Goal: Task Accomplishment & Management: Complete application form

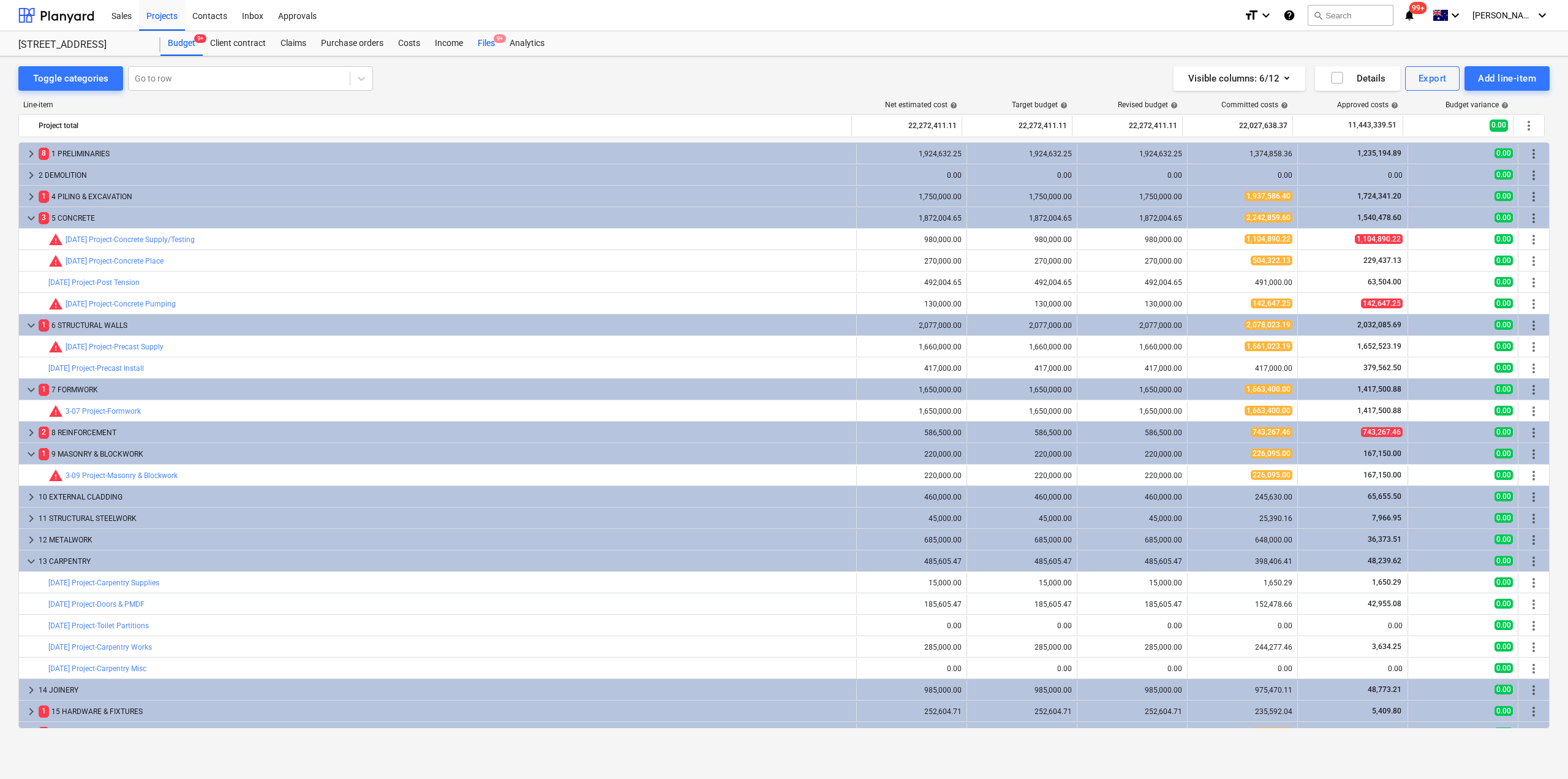
click at [484, 42] on div "Files 9+" at bounding box center [486, 43] width 32 height 25
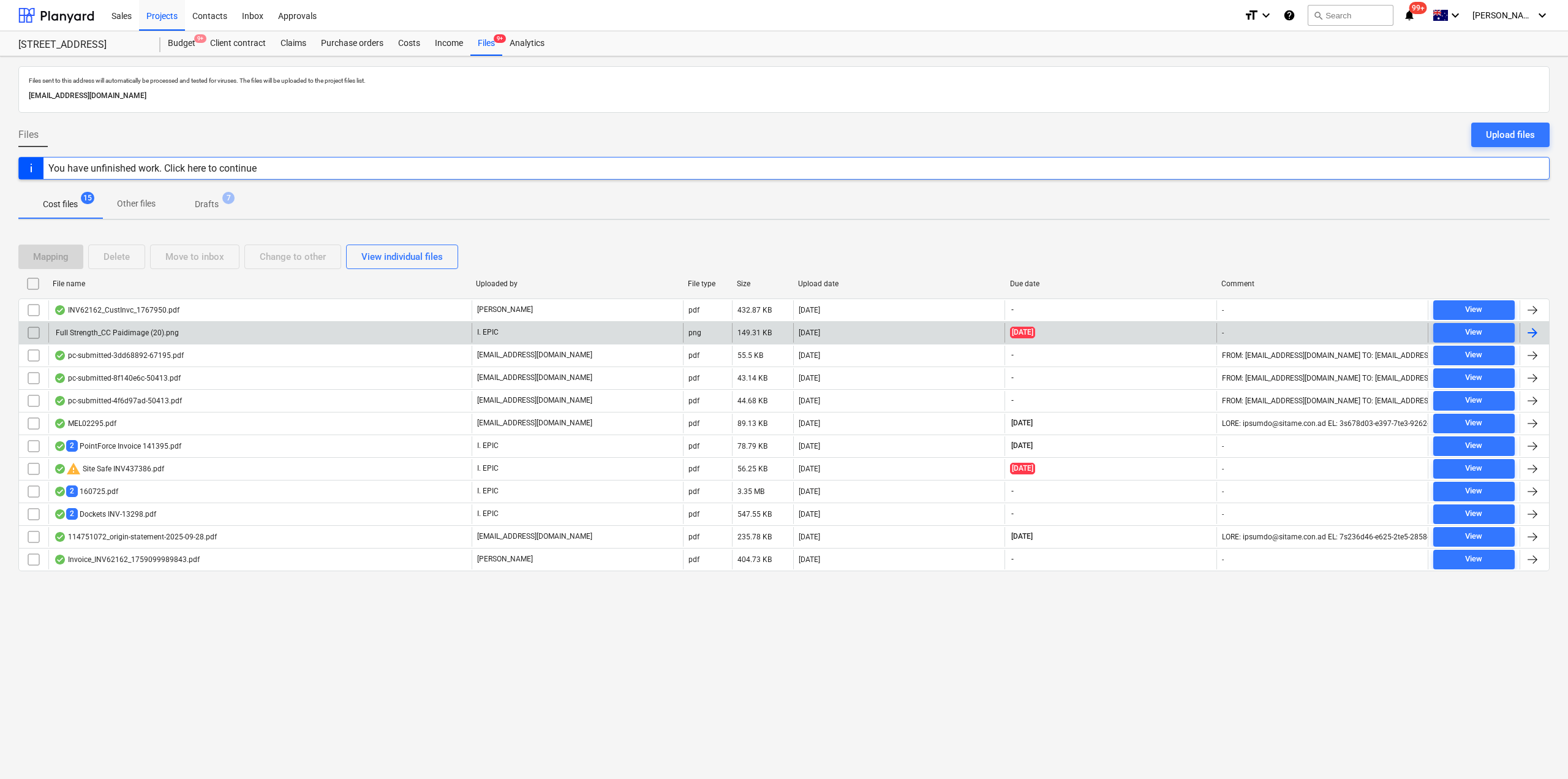
click at [114, 325] on div "Full Strength_CC Paidimage (20).png" at bounding box center [260, 333] width 423 height 20
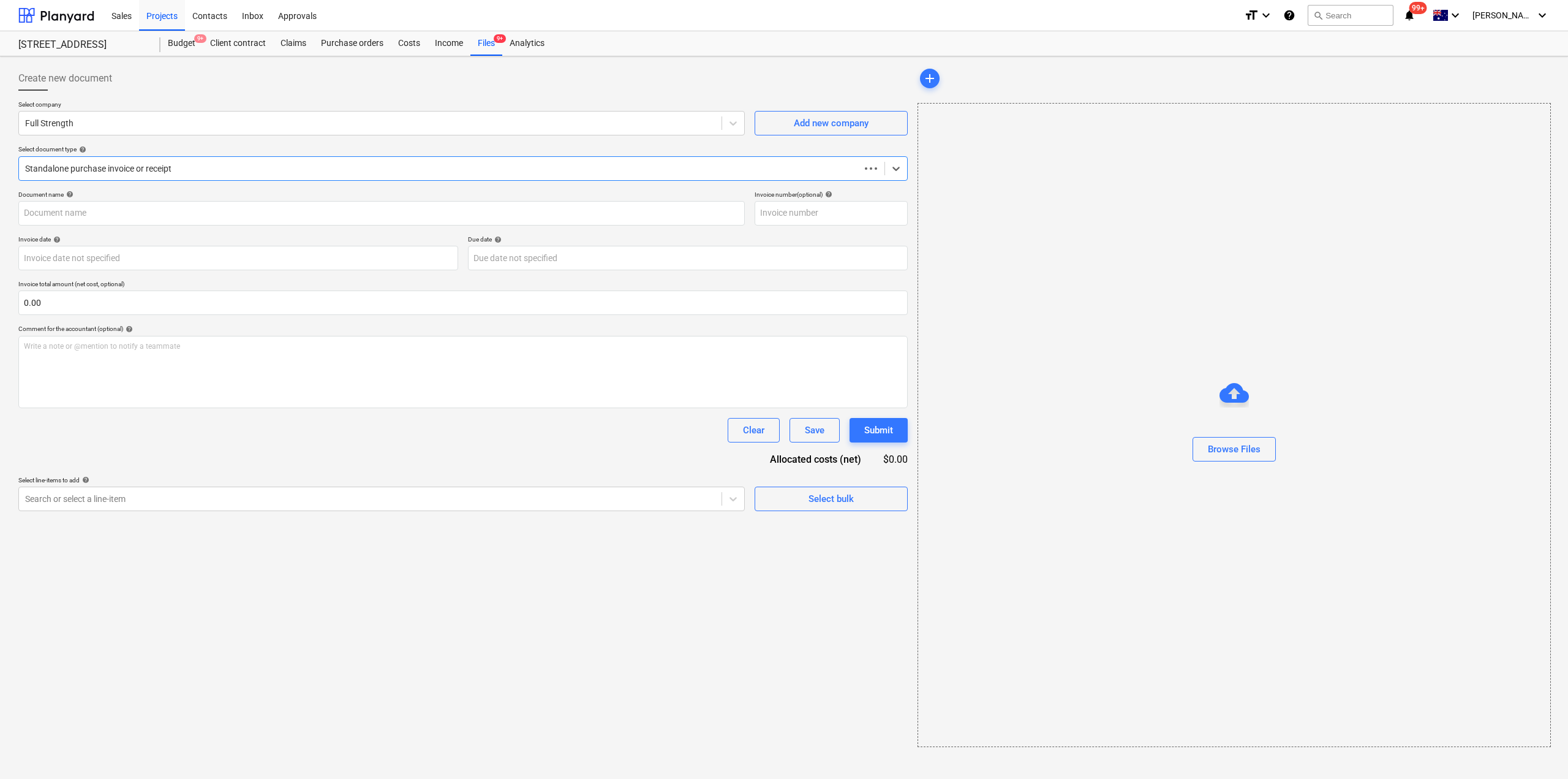
type input "Full Strength_CC Paid $17.15"
type input "[DATE]"
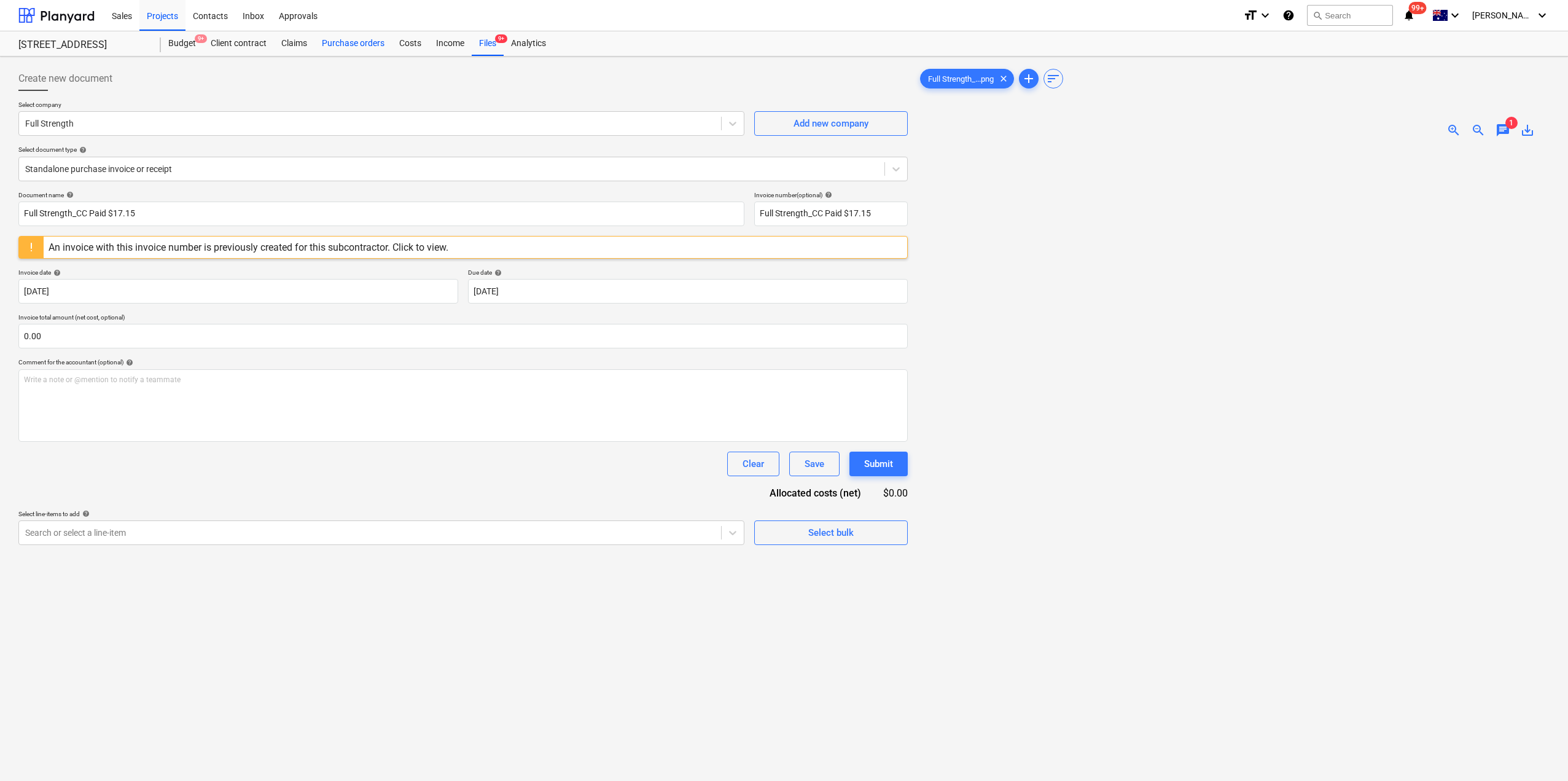
click at [354, 40] on div "Purchase orders" at bounding box center [353, 43] width 77 height 25
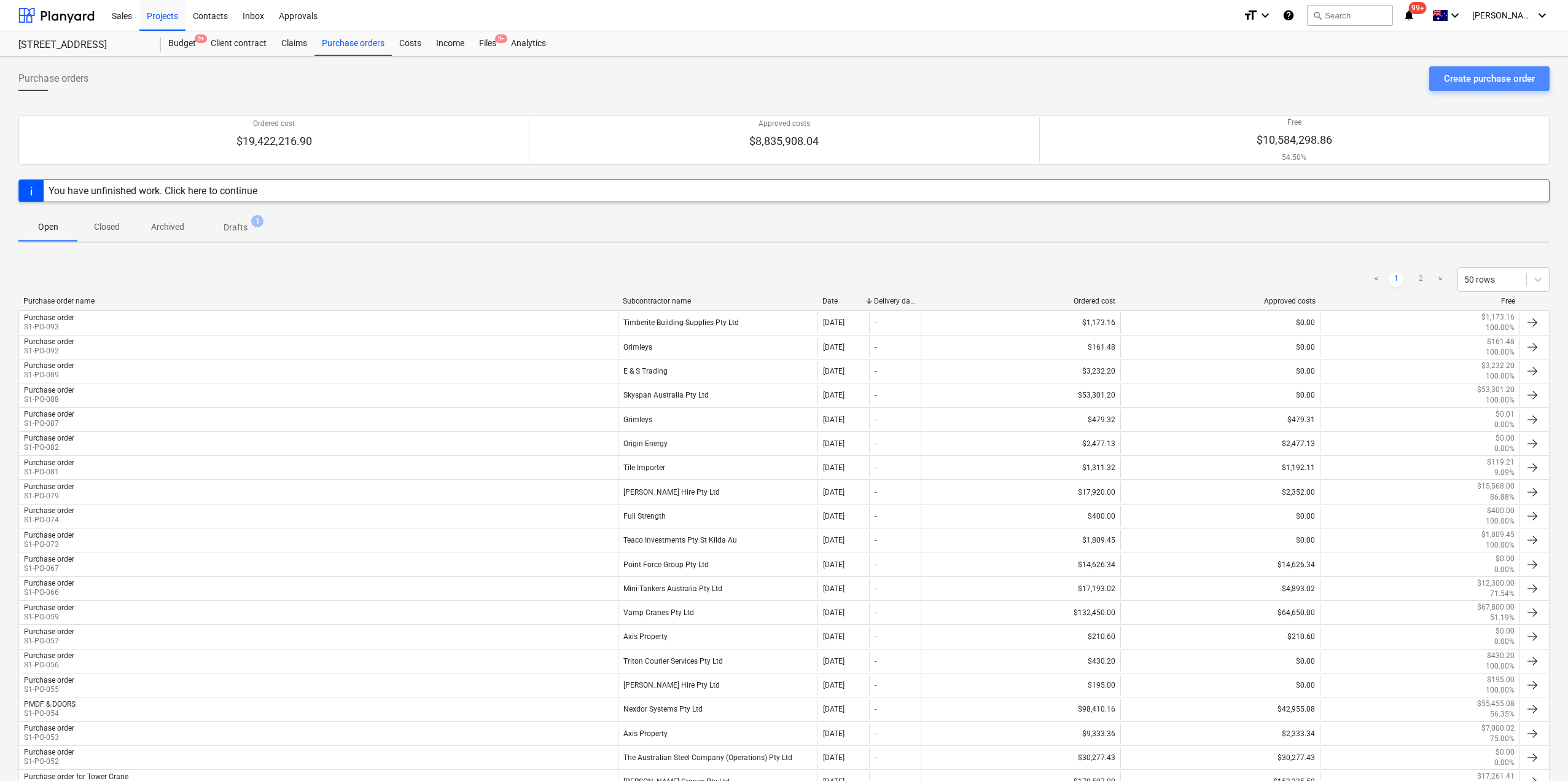
click at [1498, 67] on button "Create purchase order" at bounding box center [1490, 78] width 120 height 25
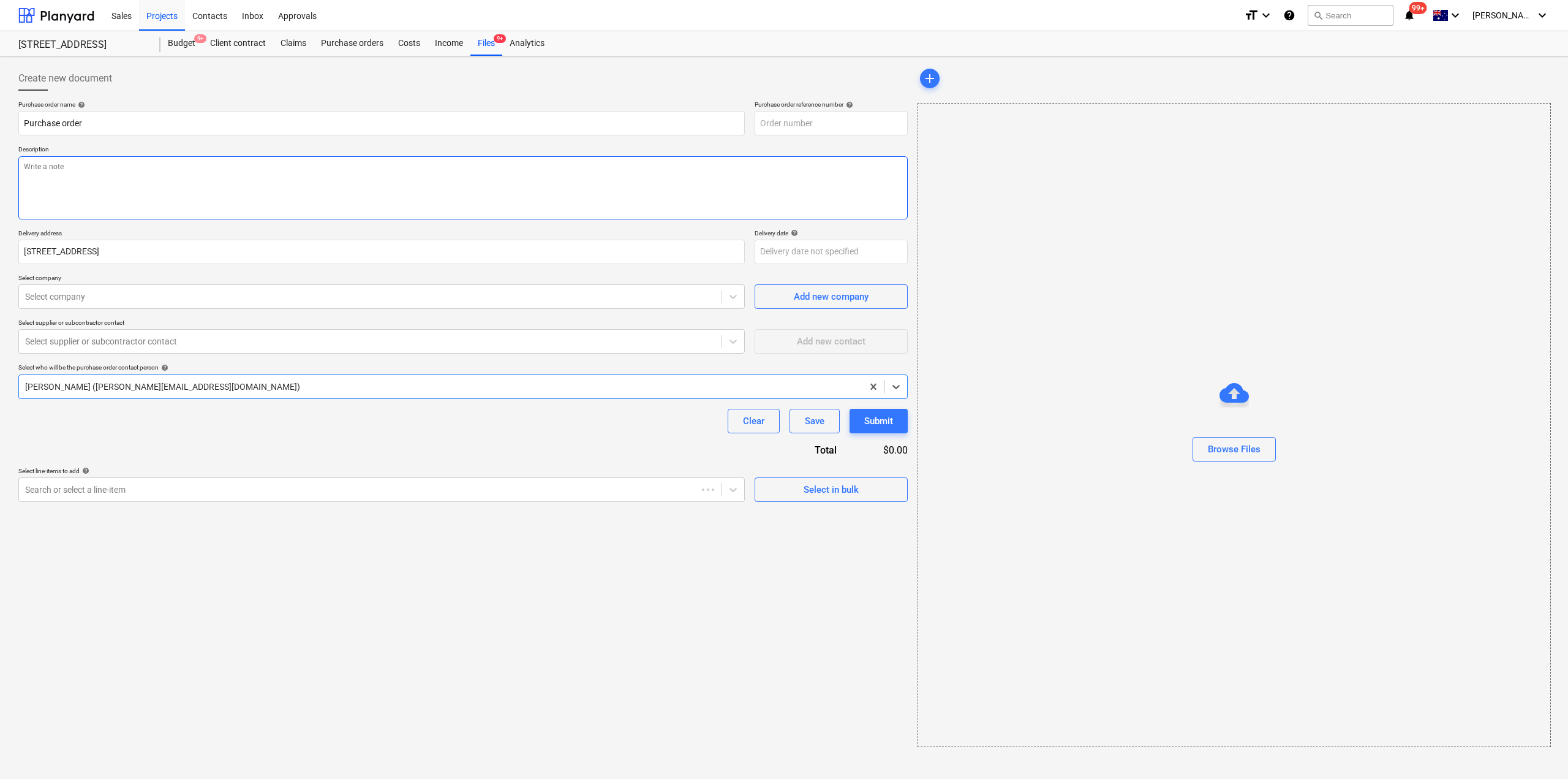
click at [101, 189] on textarea at bounding box center [462, 187] width 889 height 63
type textarea "x"
type input "S1-PO-094"
type textarea "x"
type textarea "C"
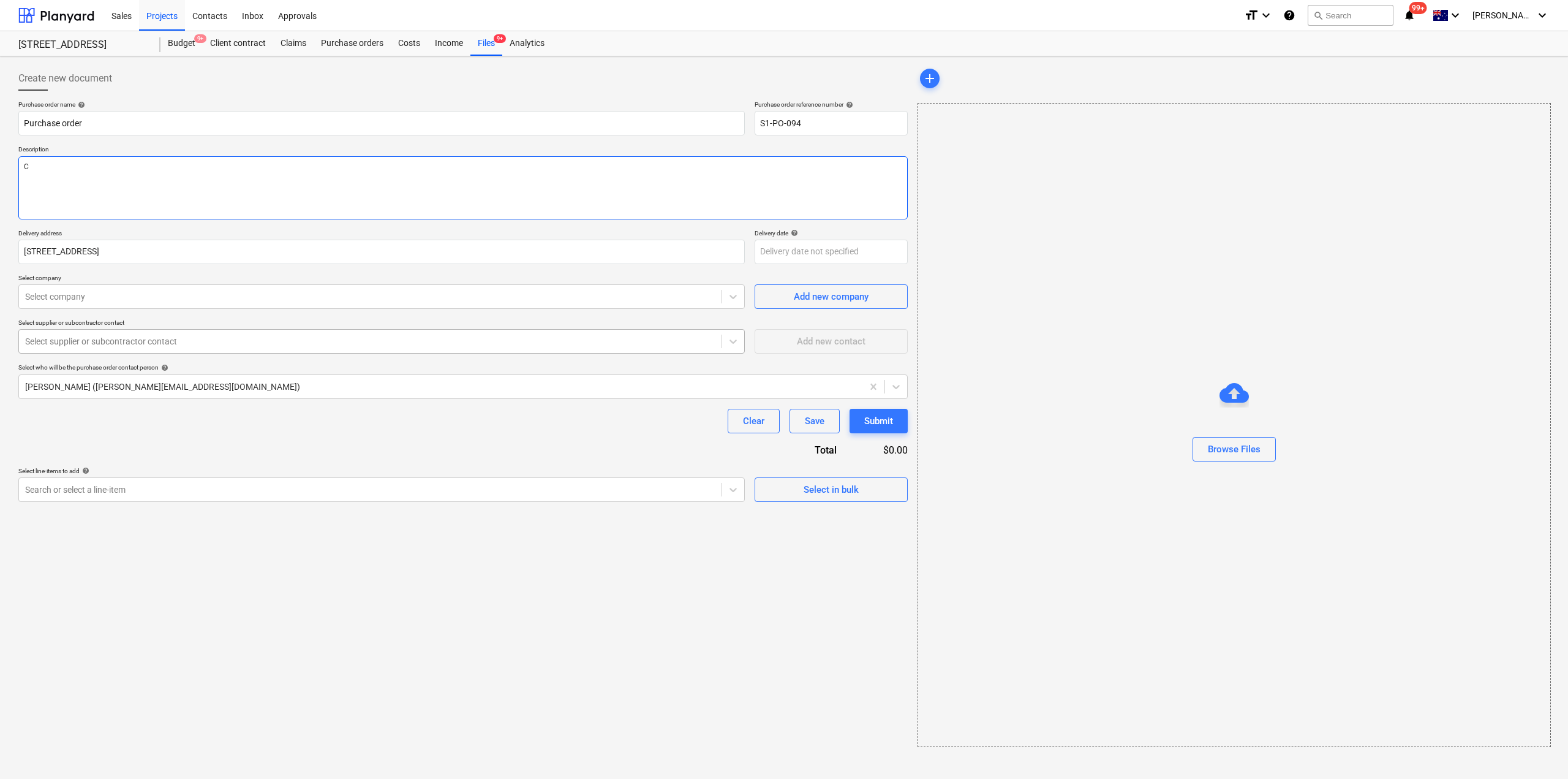
type textarea "x"
type textarea "Cof"
type textarea "x"
type textarea "Coff"
type textarea "x"
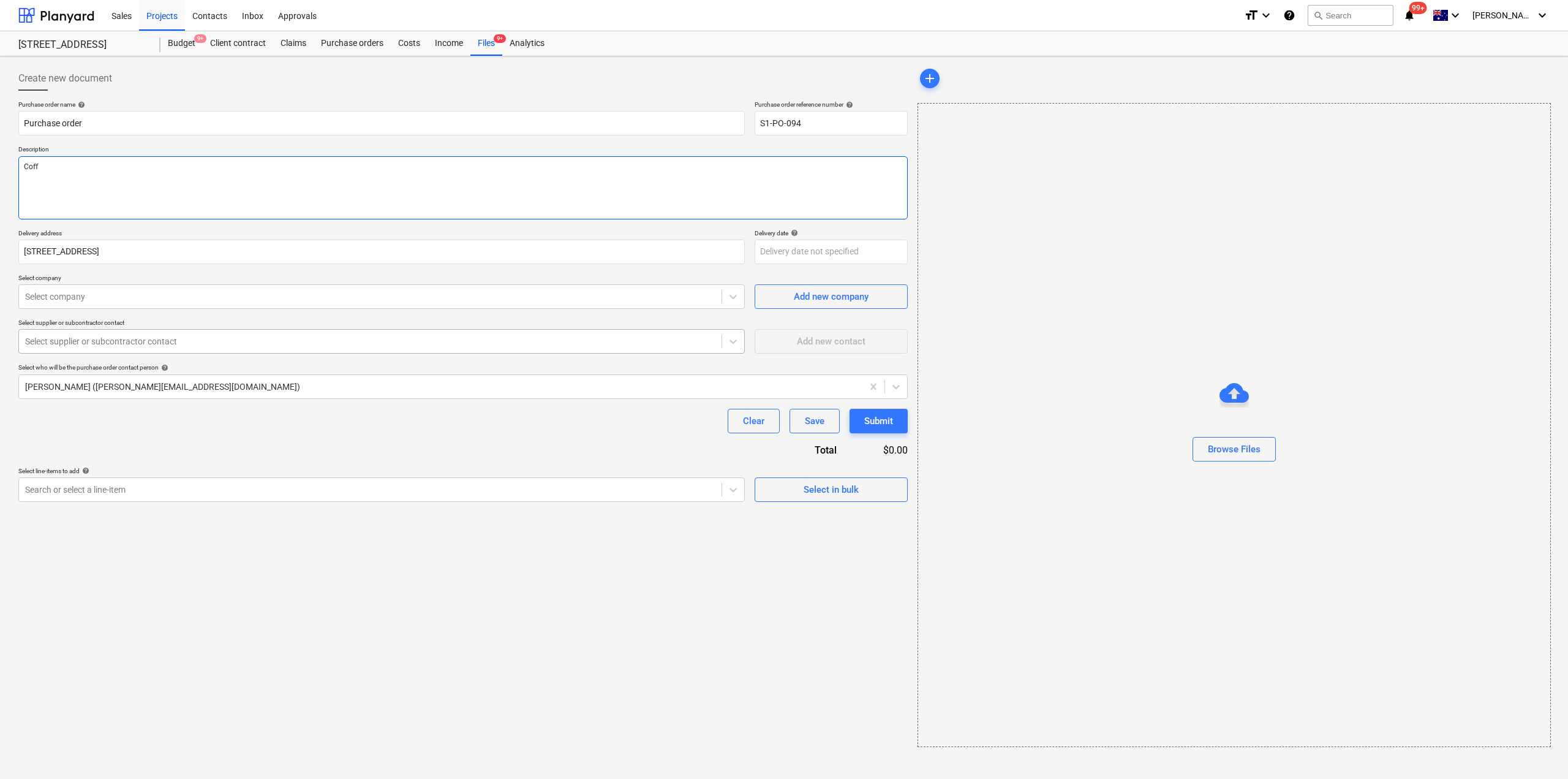
type textarea "Coffe"
type textarea "x"
type textarea "Coffee"
click at [55, 336] on div at bounding box center [371, 341] width 690 height 12
type textarea "x"
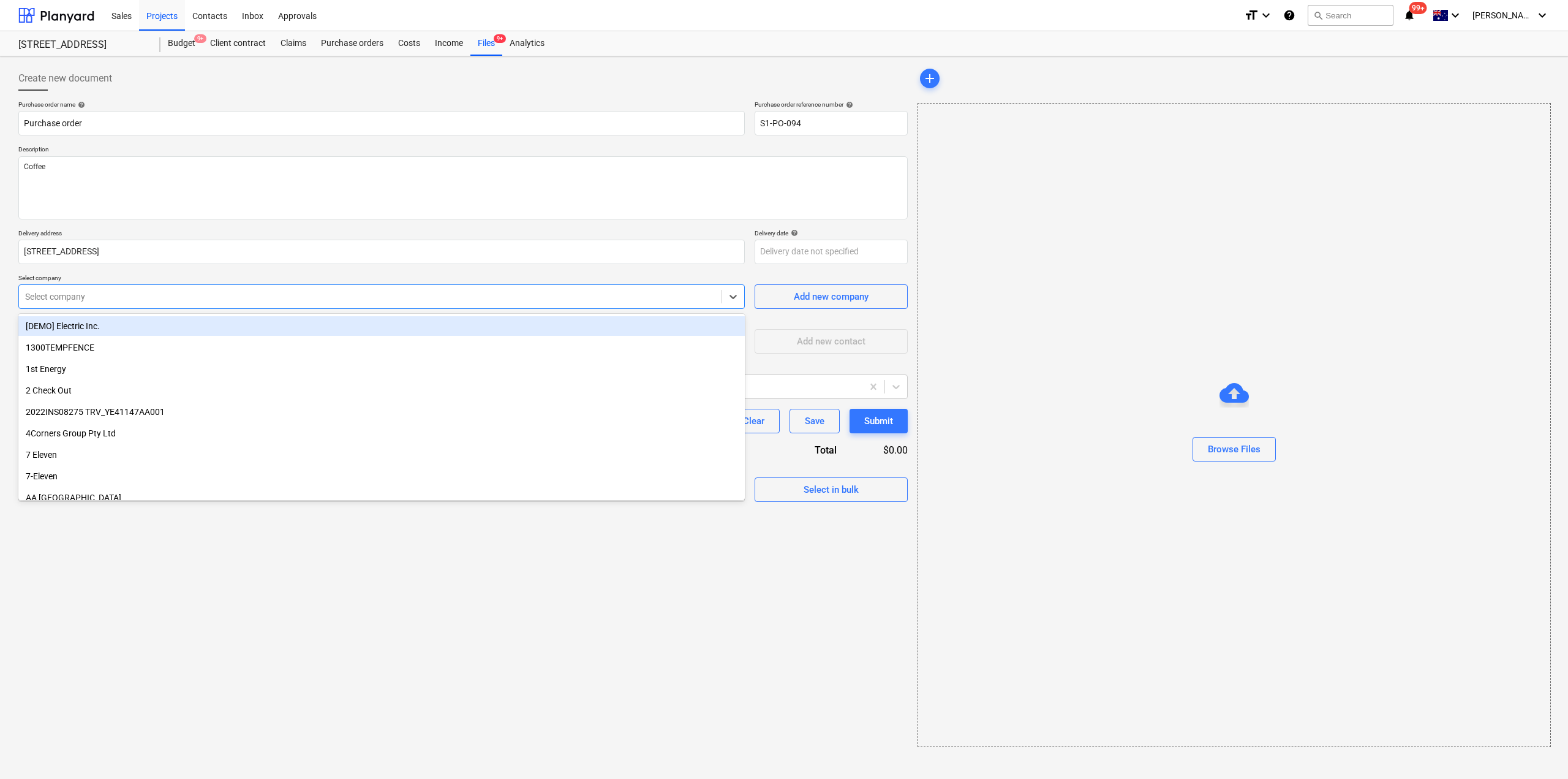
click at [74, 293] on div at bounding box center [371, 296] width 690 height 12
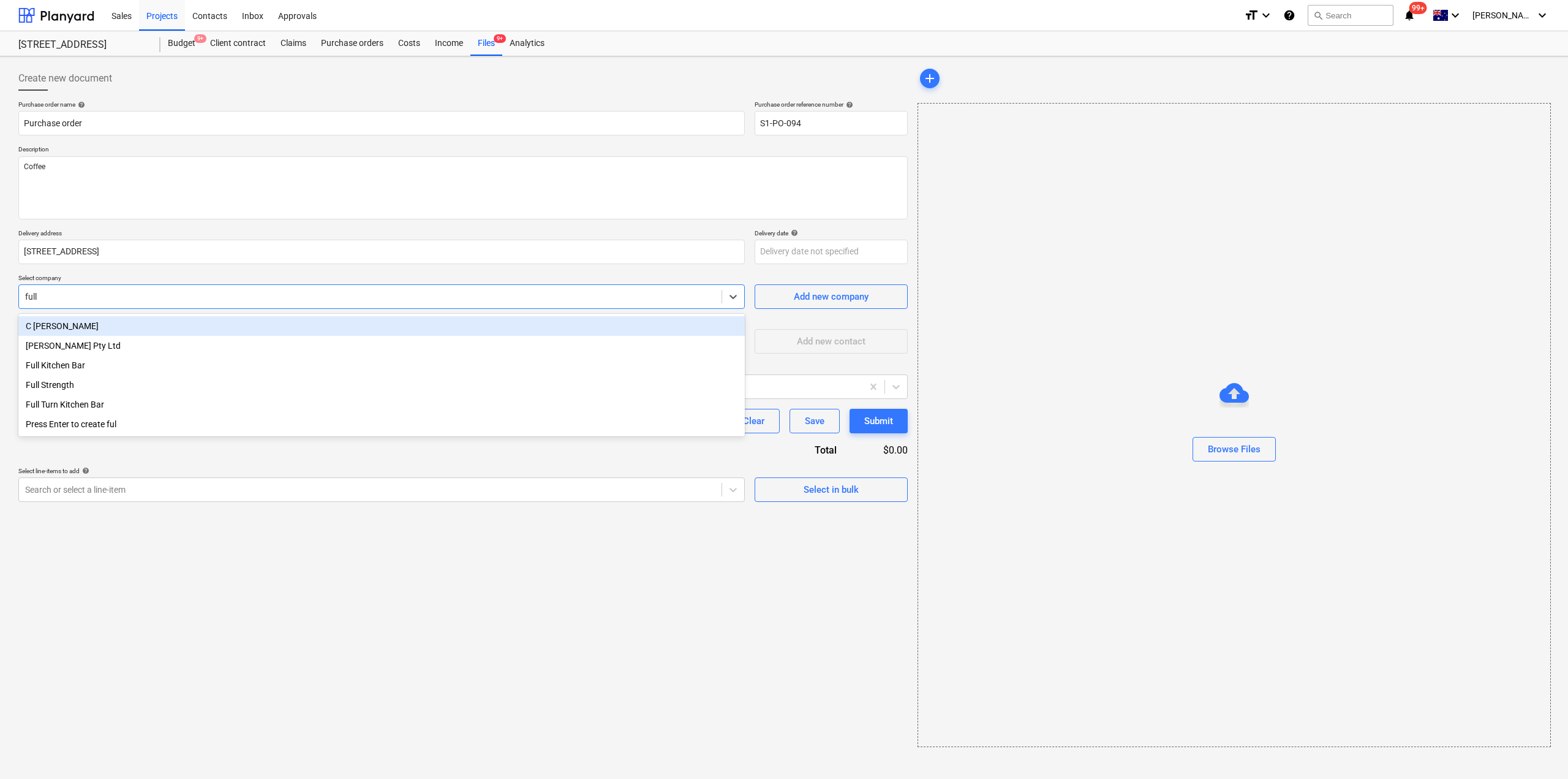
type input "full"
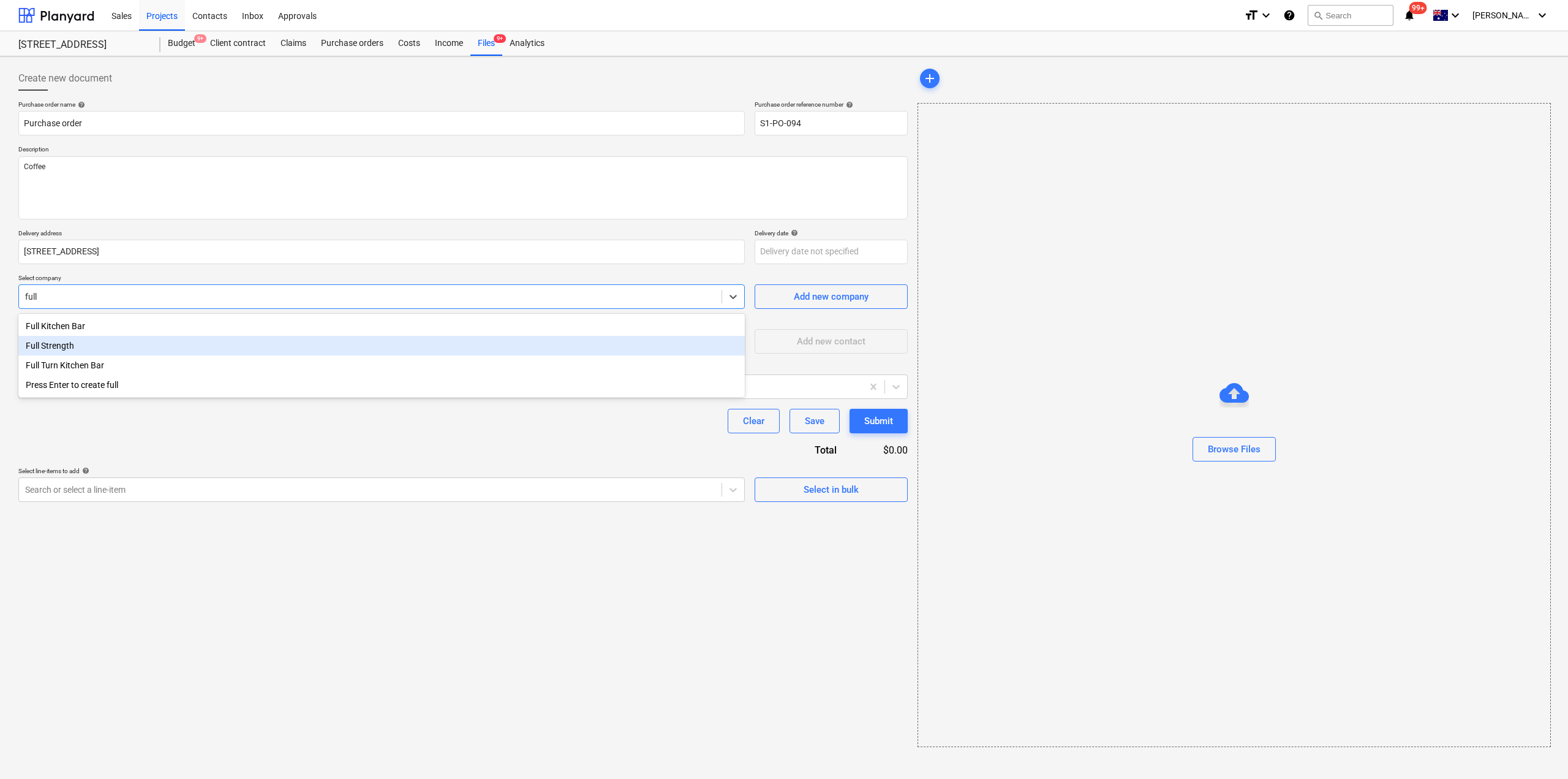
click at [77, 345] on div "Full Strength" at bounding box center [382, 345] width 727 height 20
type textarea "x"
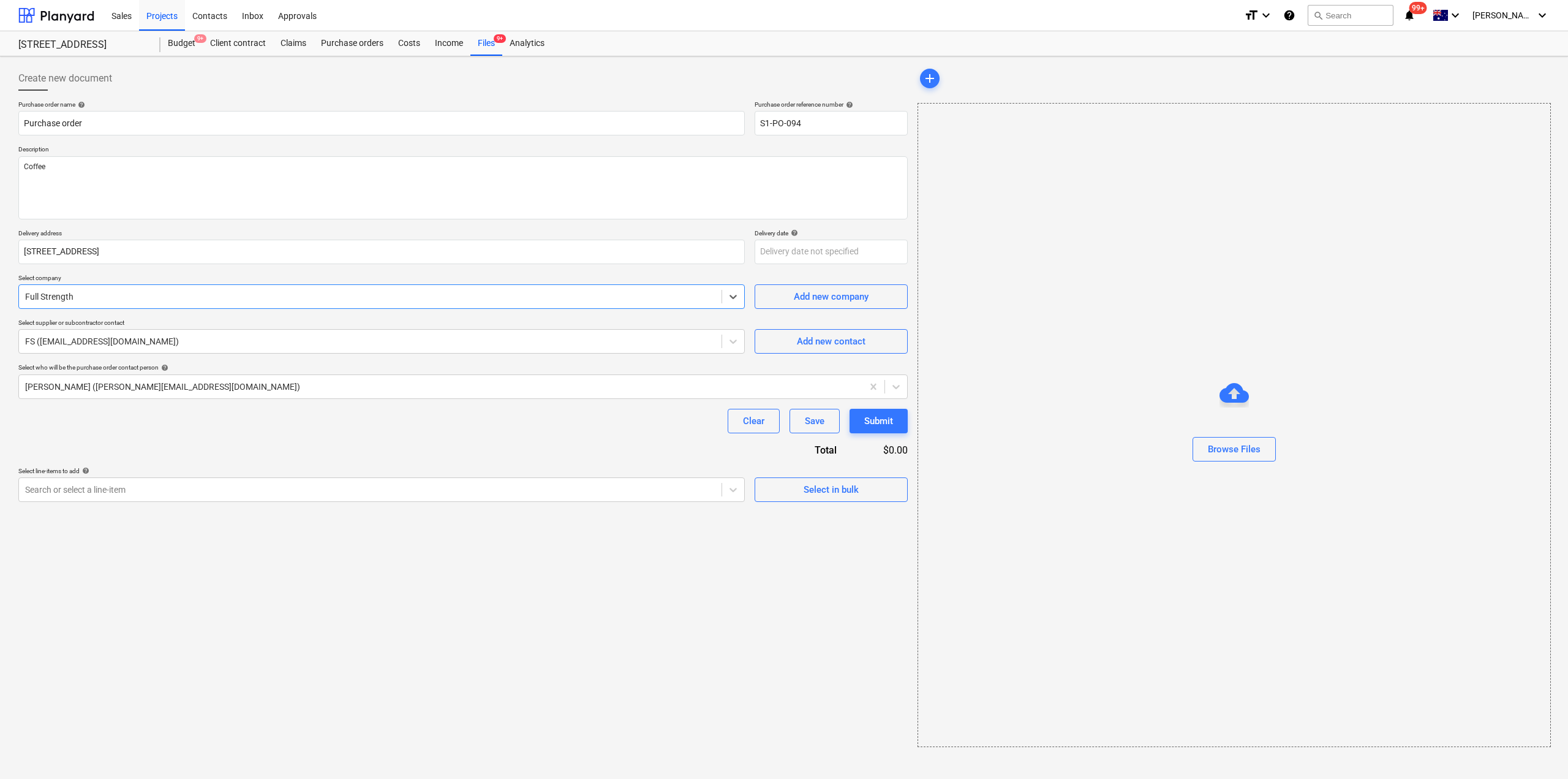
type textarea "x"
click at [144, 449] on div "Purchase order name help Purchase order Purchase order reference number help S1…" at bounding box center [462, 302] width 889 height 402
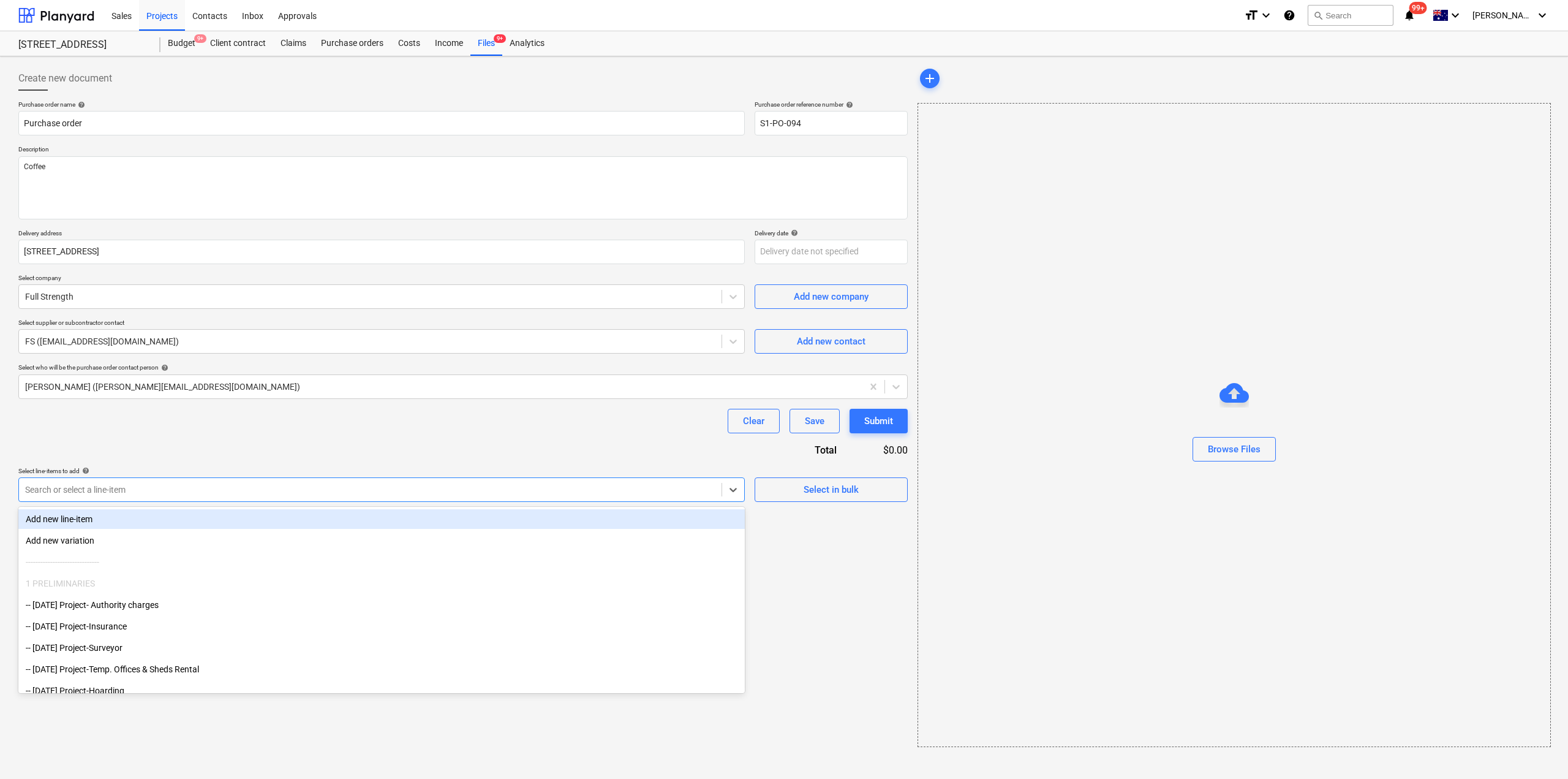
click at [159, 494] on div at bounding box center [371, 489] width 690 height 12
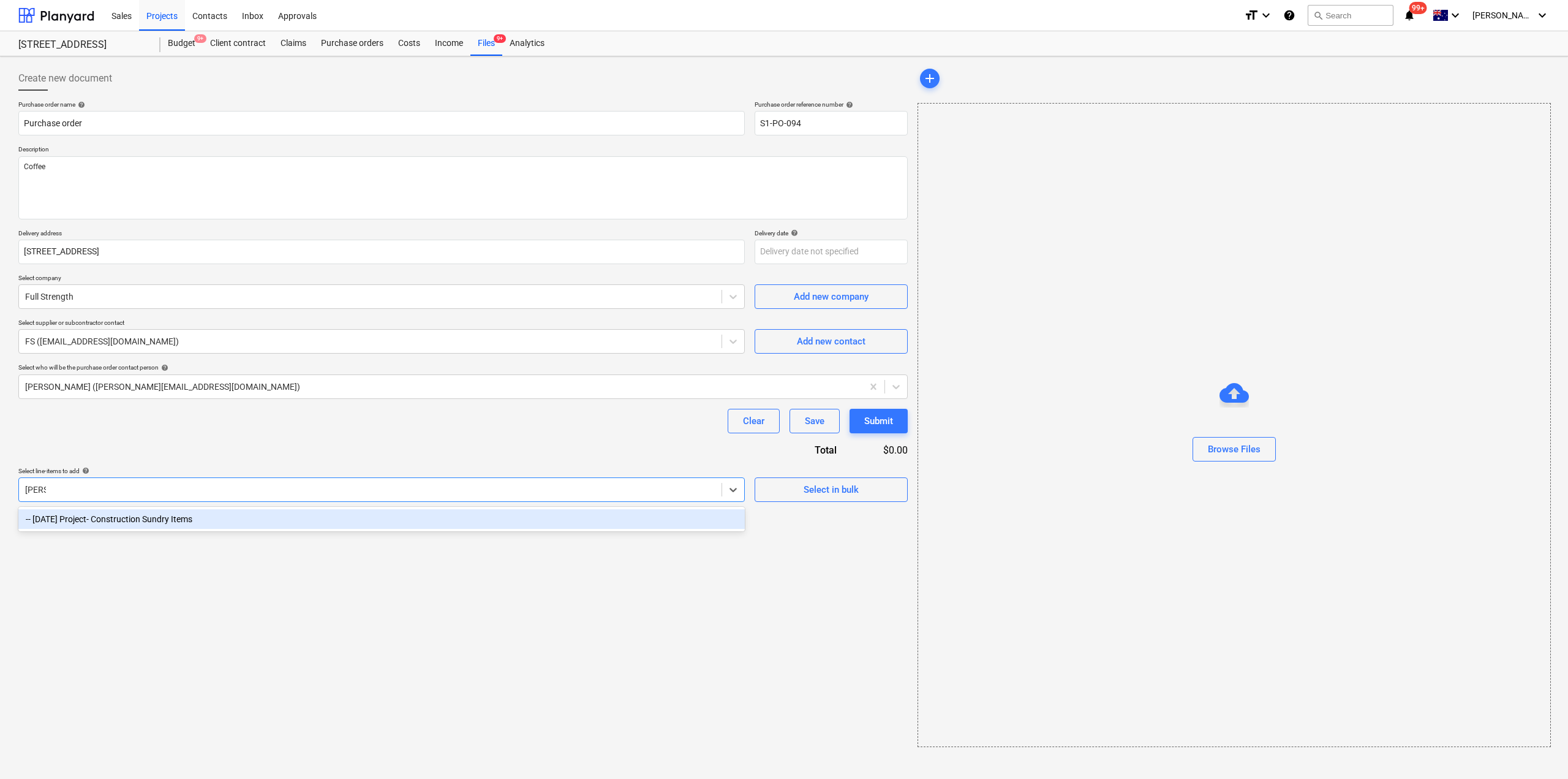
type input "sundr"
click at [189, 524] on div "-- [DATE] Project- Construction Sundry Items" at bounding box center [382, 519] width 727 height 20
type textarea "x"
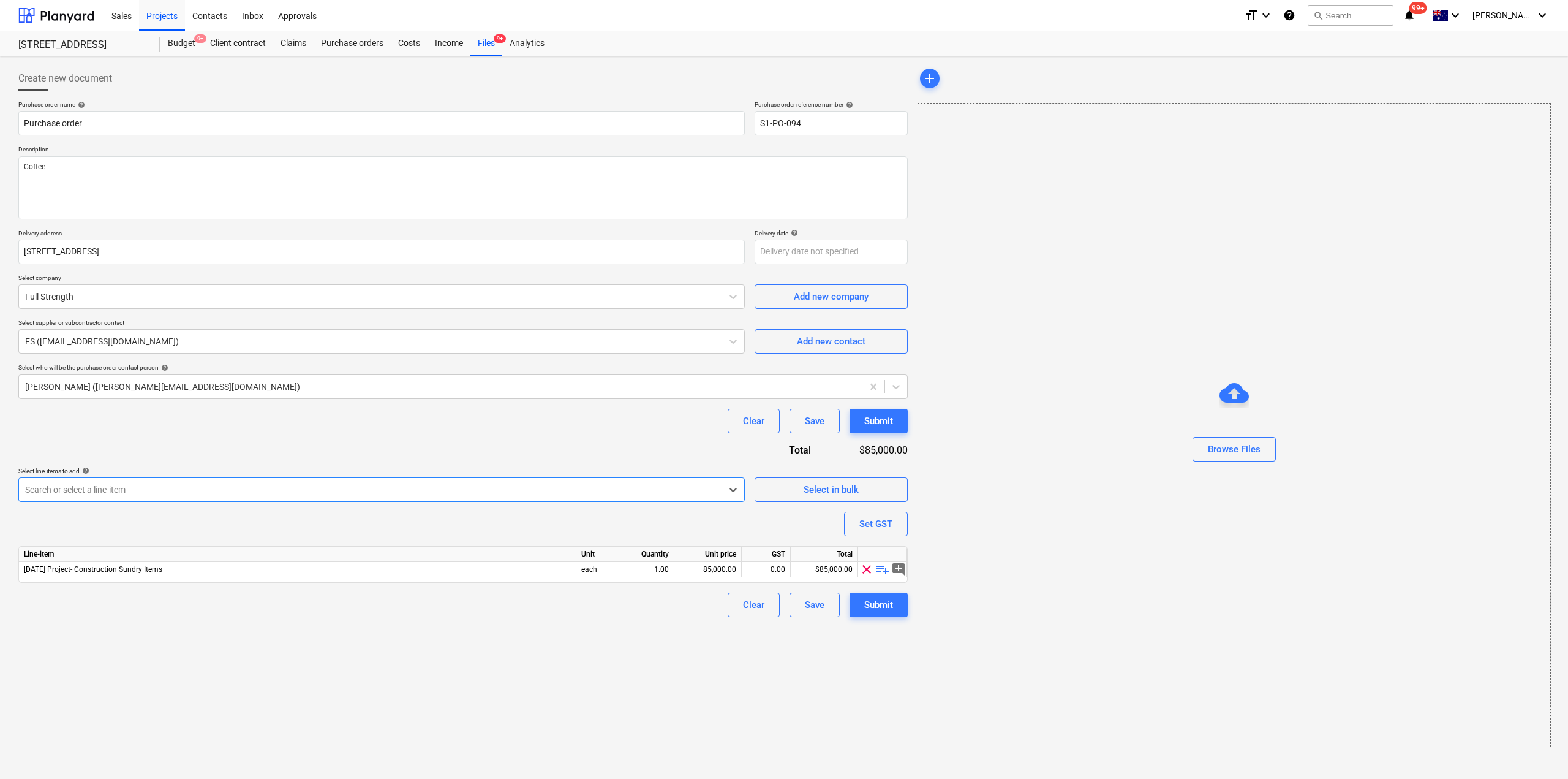
click at [762, 577] on div "Line-item Unit Quantity Unit price GST Total [DATE] Project- Construction Sundr…" at bounding box center [462, 564] width 889 height 36
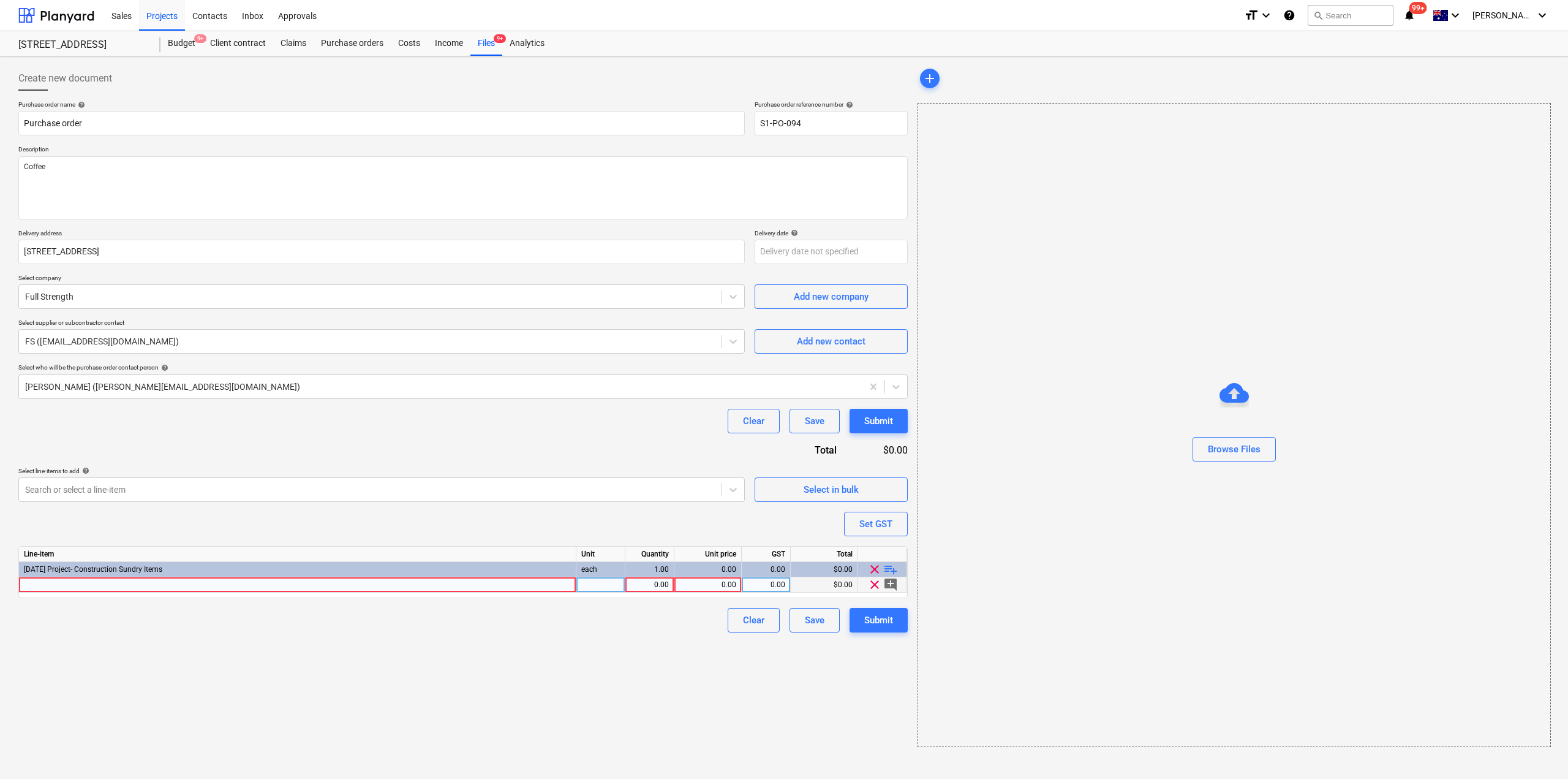
type textarea "x"
click at [692, 588] on div "0.00" at bounding box center [708, 584] width 57 height 15
type input "15.59"
click at [650, 586] on div "0.00" at bounding box center [650, 584] width 38 height 15
type textarea "x"
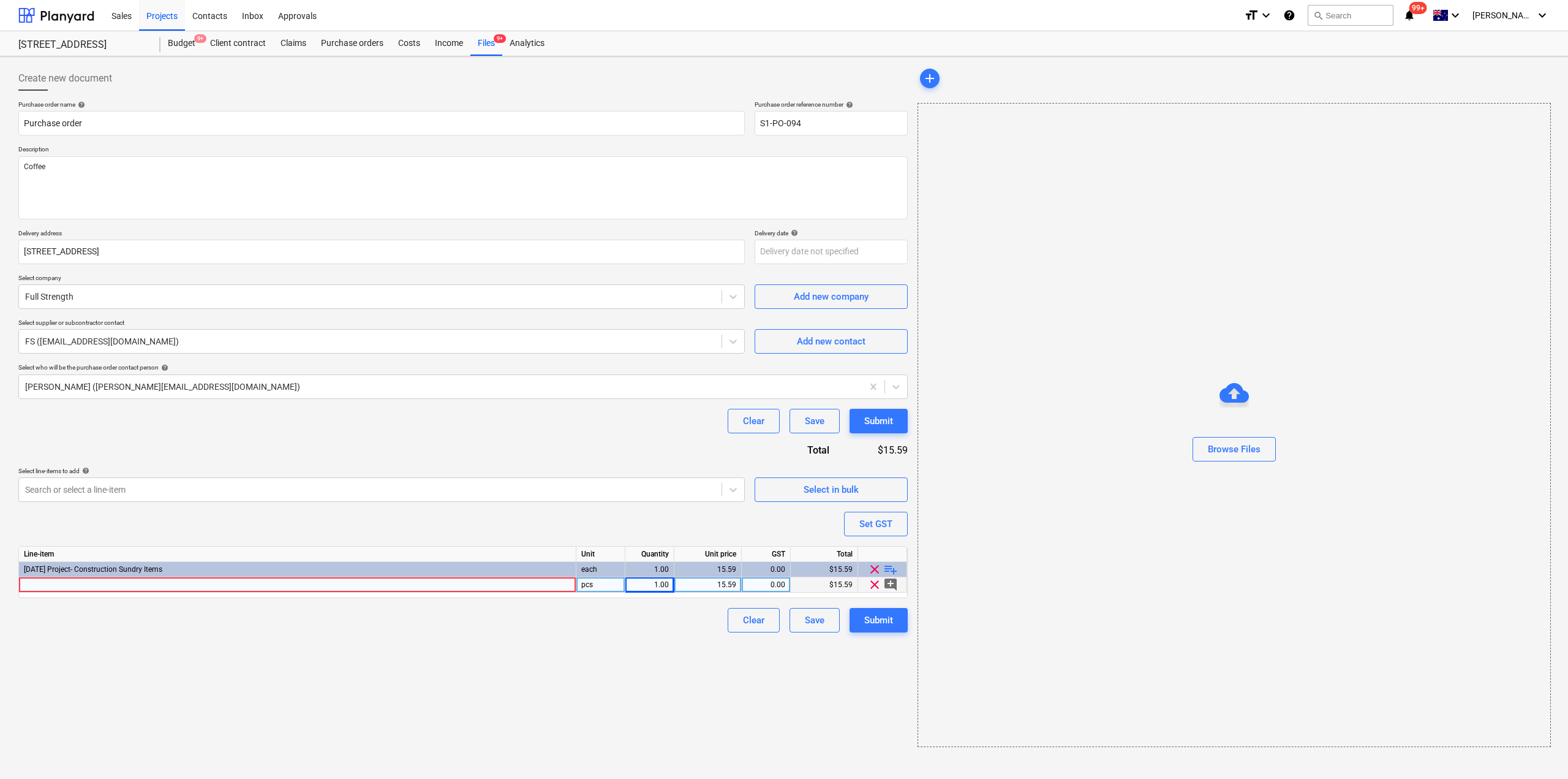
drag, startPoint x: 551, startPoint y: 662, endPoint x: 541, endPoint y: 648, distance: 17.2
click at [551, 660] on div "Create new document Purchase order name help Purchase order Purchase order refe…" at bounding box center [463, 406] width 899 height 691
click at [463, 584] on div at bounding box center [298, 584] width 558 height 15
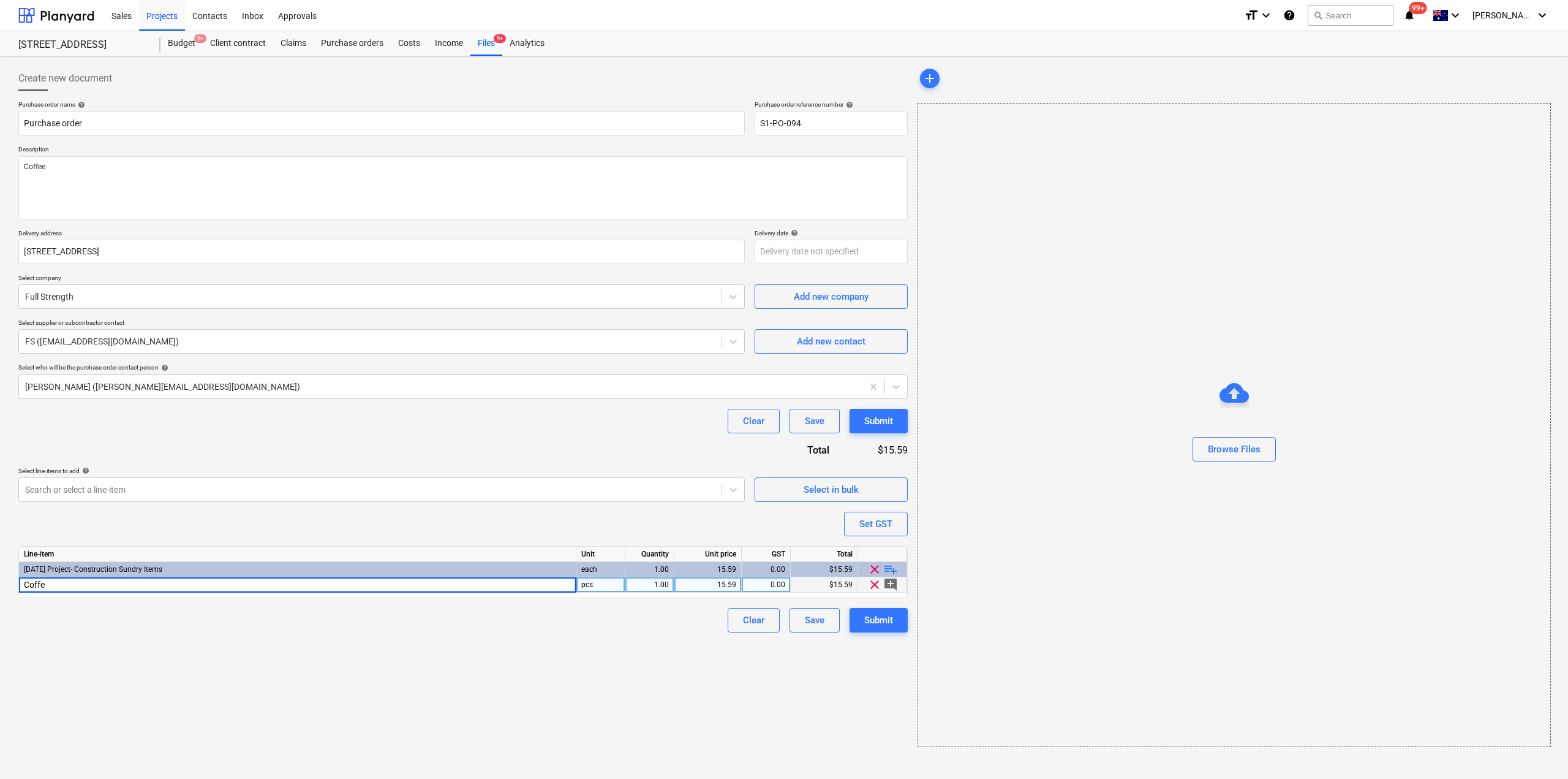
type input "Coffee"
click at [880, 622] on div "Submit" at bounding box center [878, 621] width 29 height 16
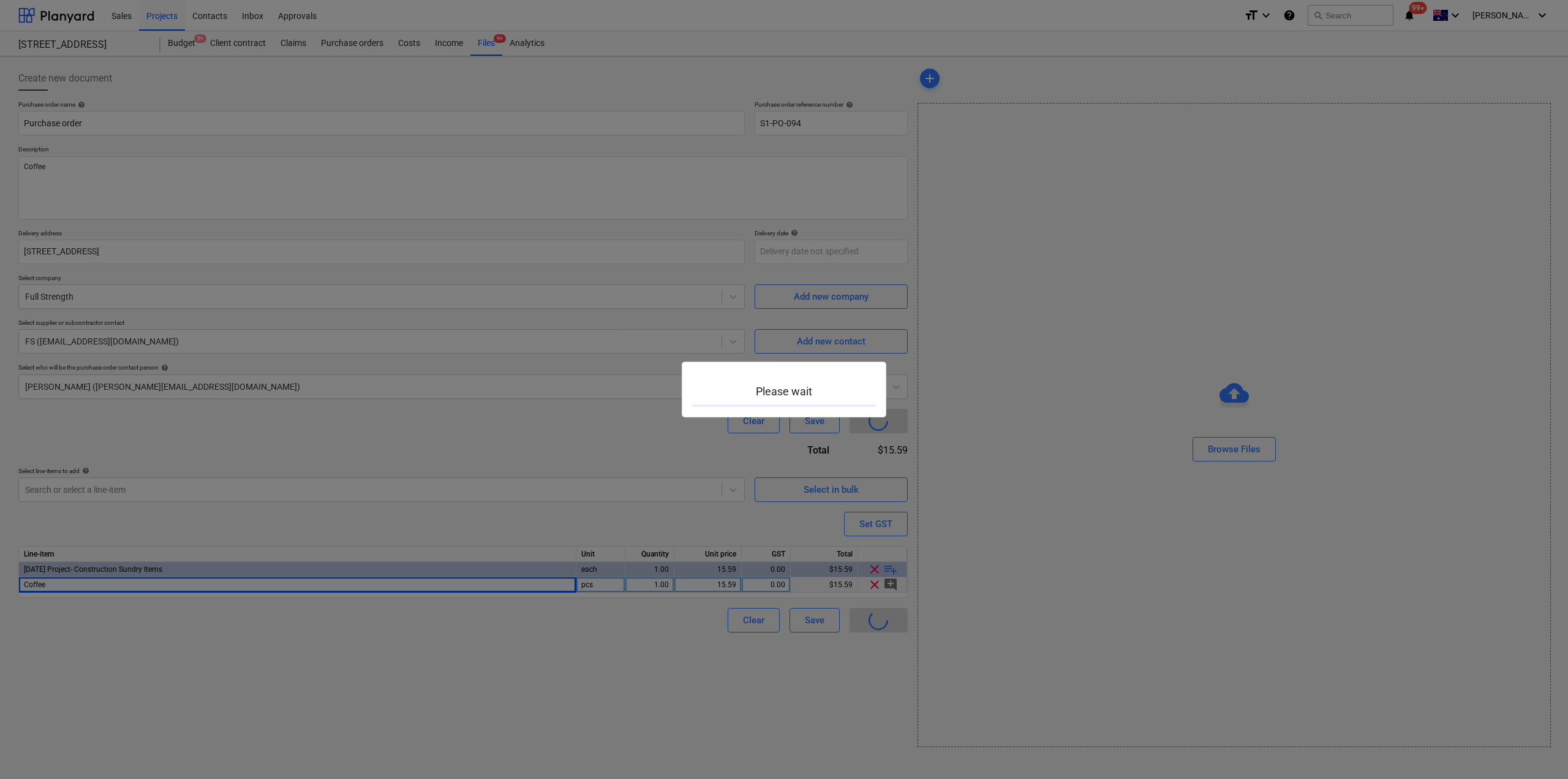
type textarea "x"
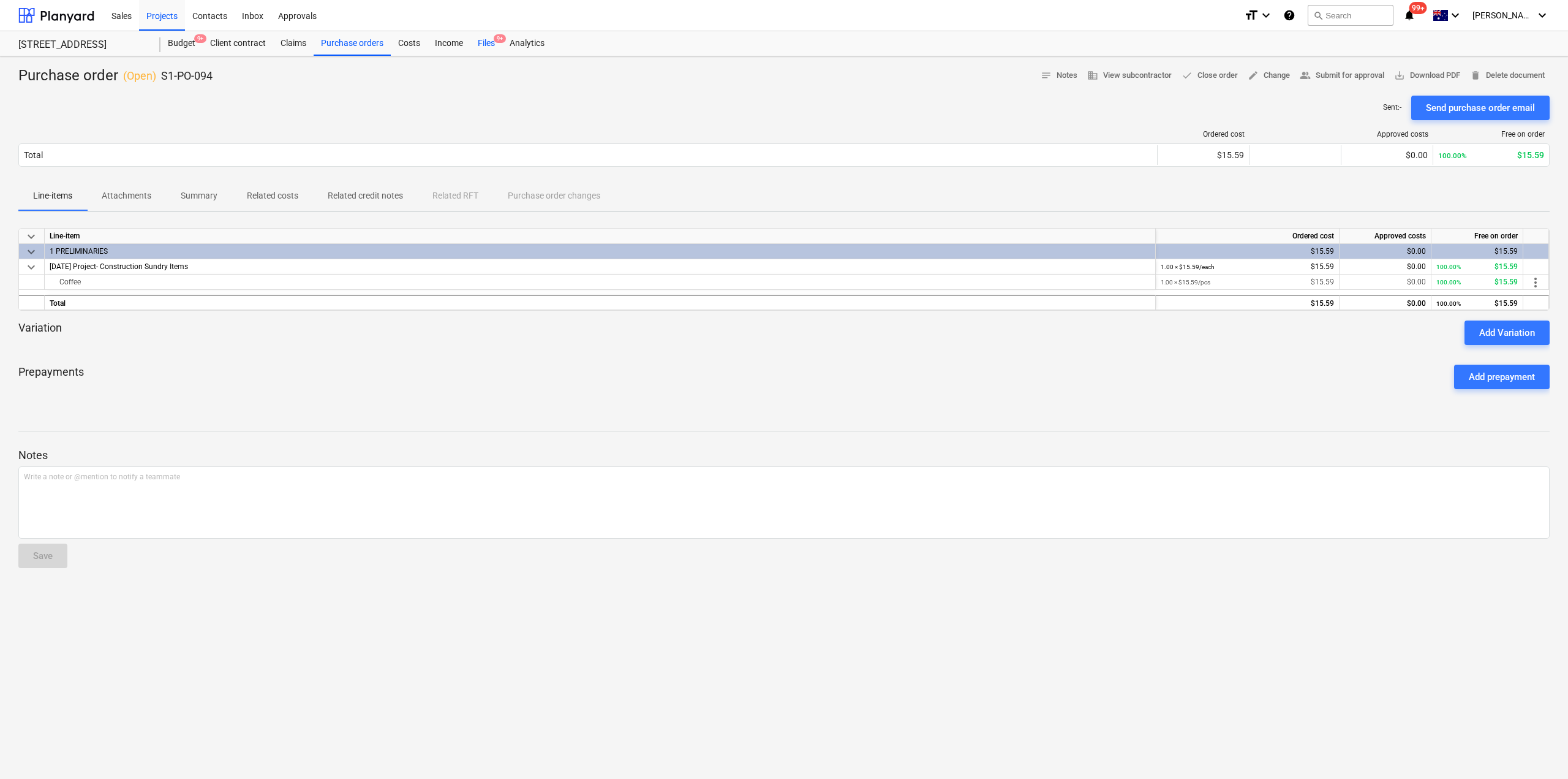
click at [487, 43] on div "Files 9+" at bounding box center [486, 43] width 32 height 25
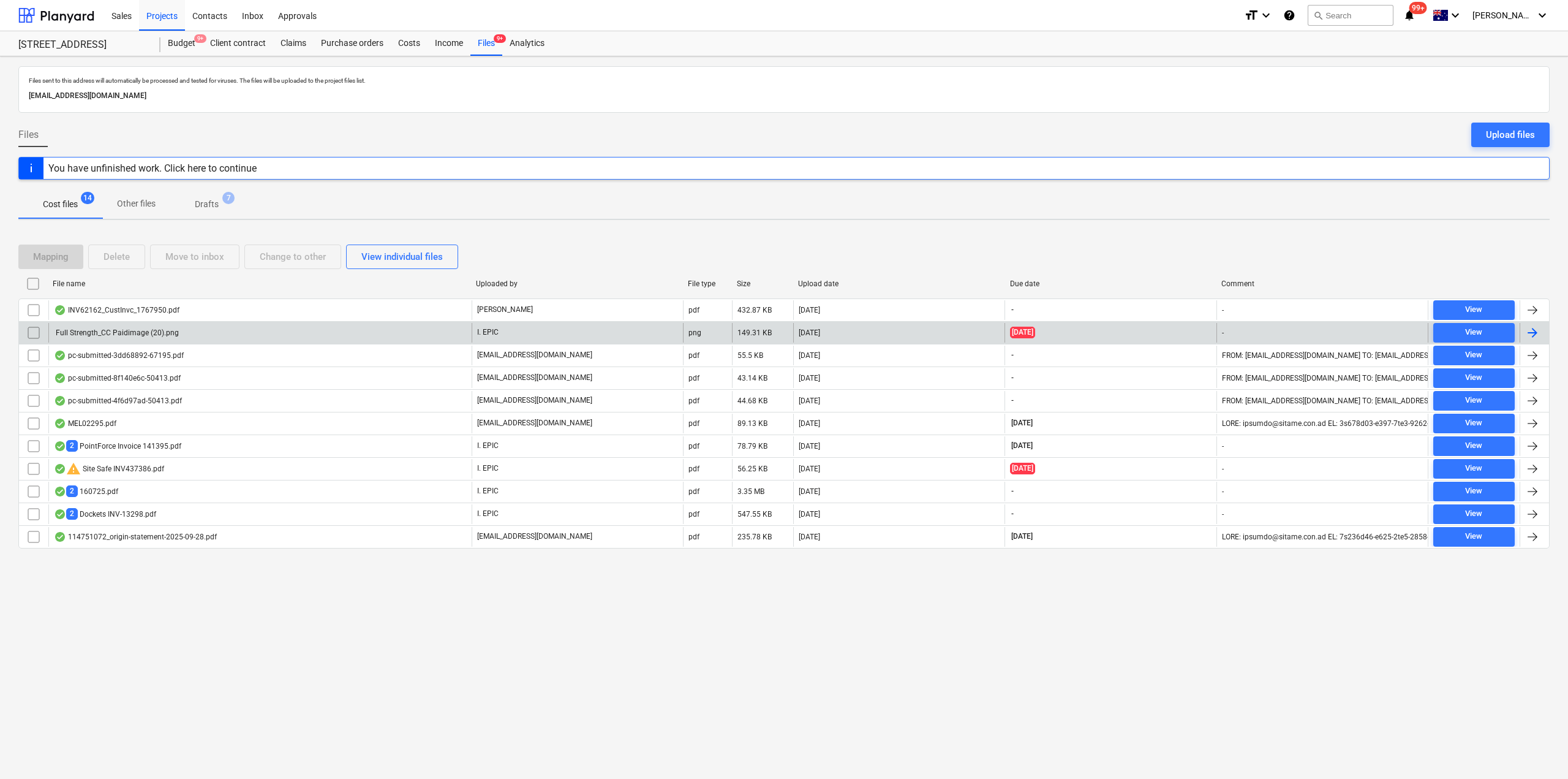
click at [136, 331] on div "Full Strength_CC Paidimage (20).png" at bounding box center [116, 332] width 125 height 8
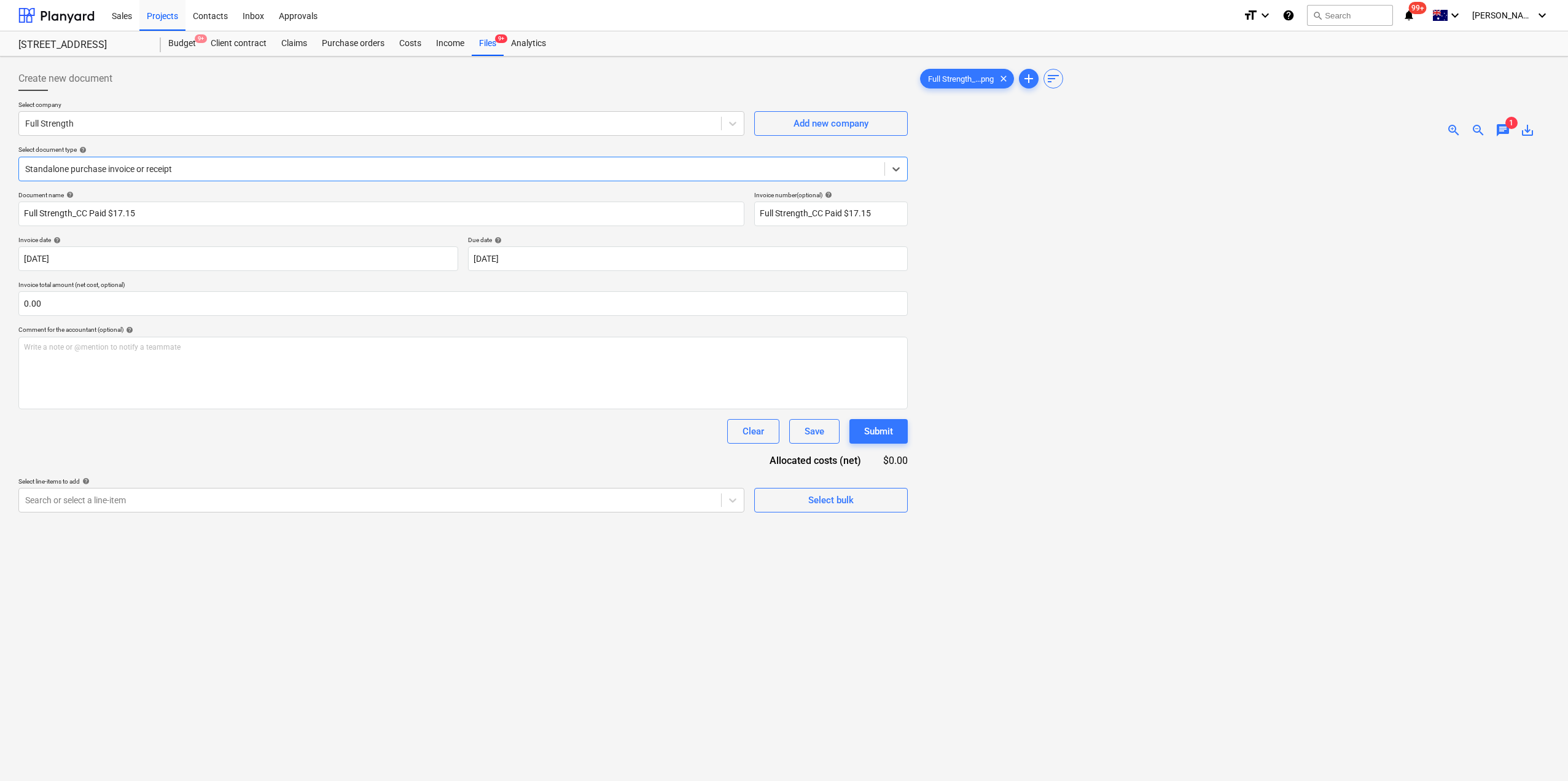
click at [206, 165] on div at bounding box center [452, 169] width 853 height 12
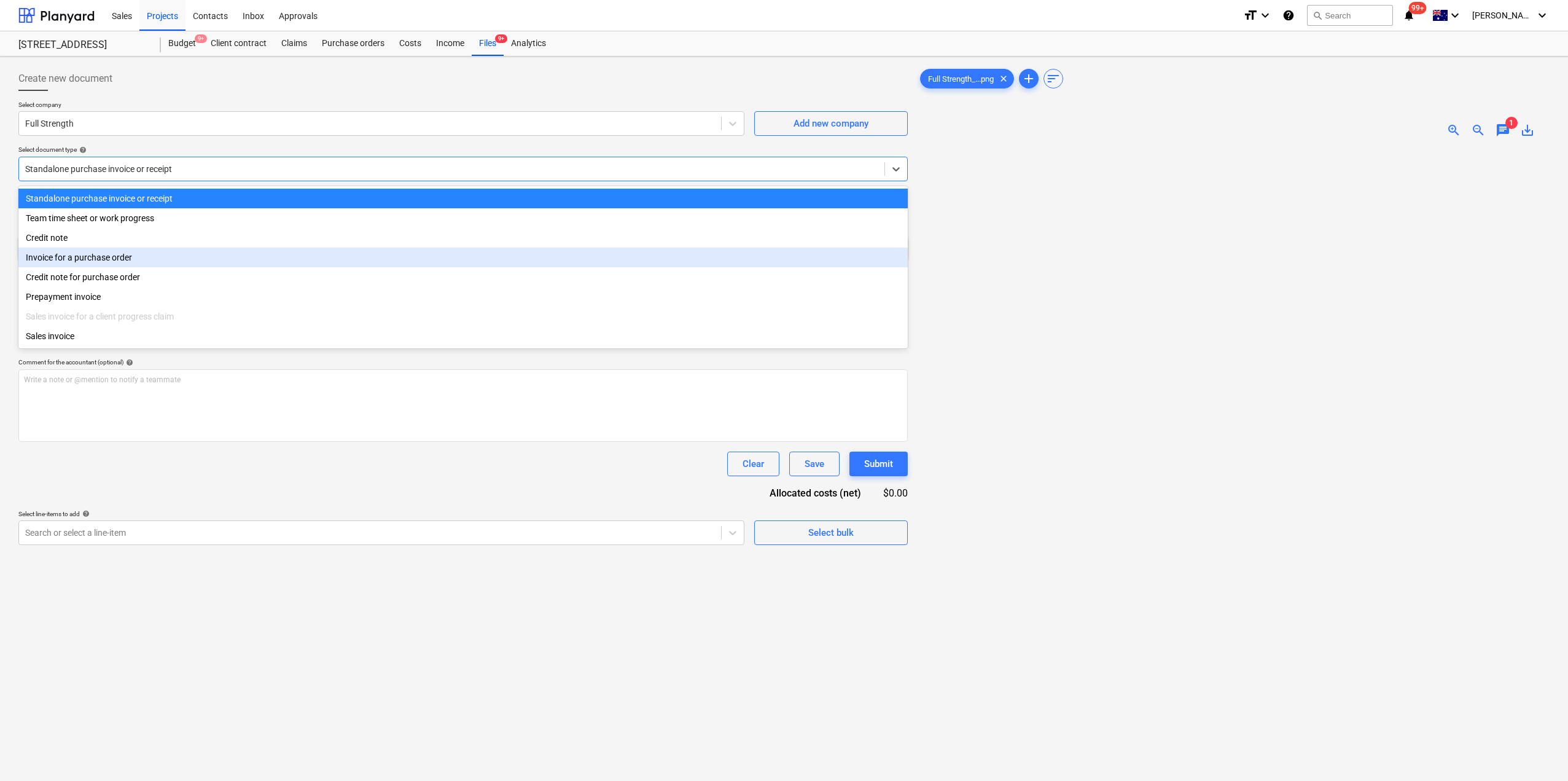
click at [137, 255] on div "Invoice for a purchase order" at bounding box center [463, 258] width 889 height 20
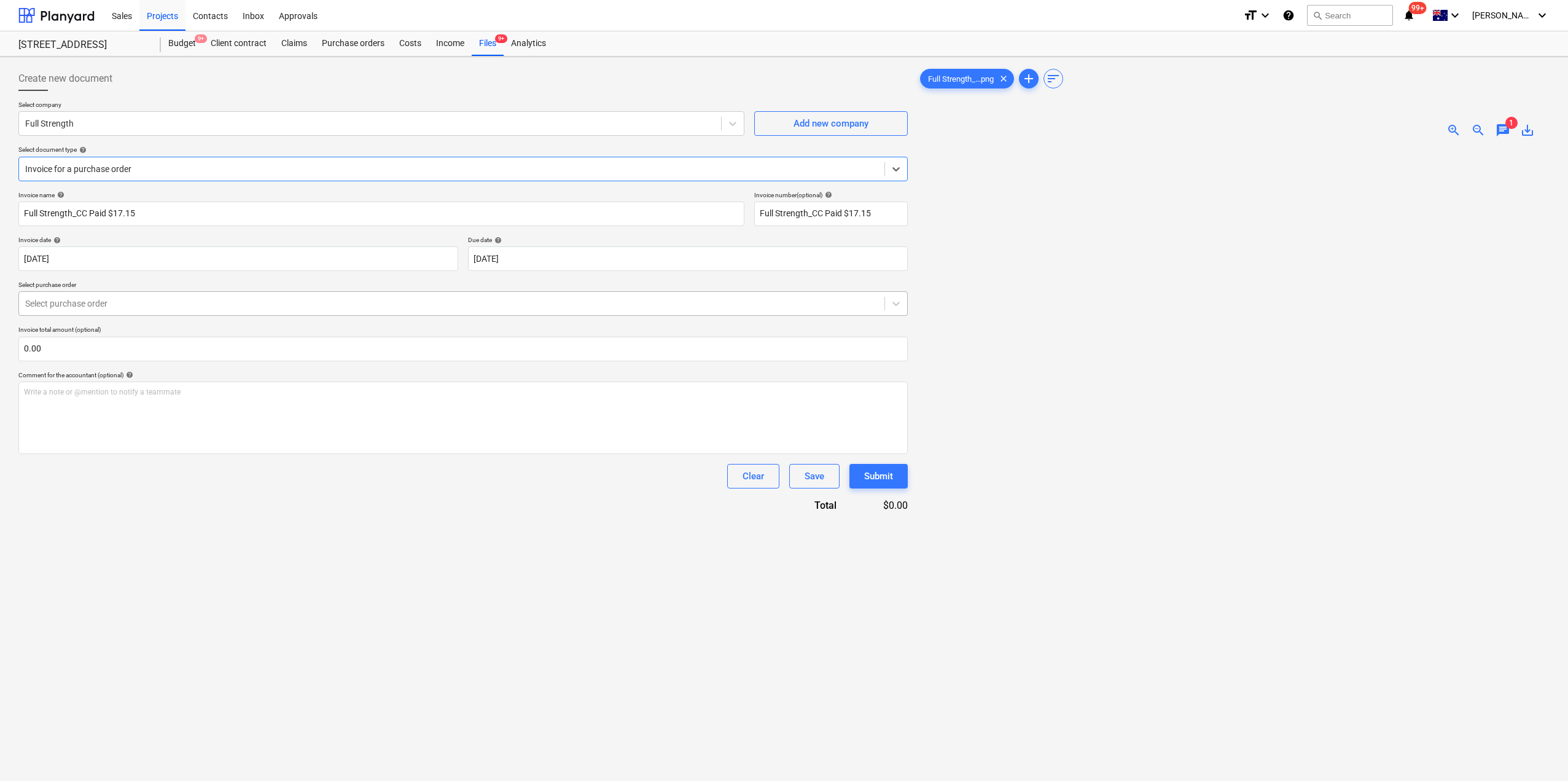
click at [112, 309] on div at bounding box center [452, 303] width 853 height 12
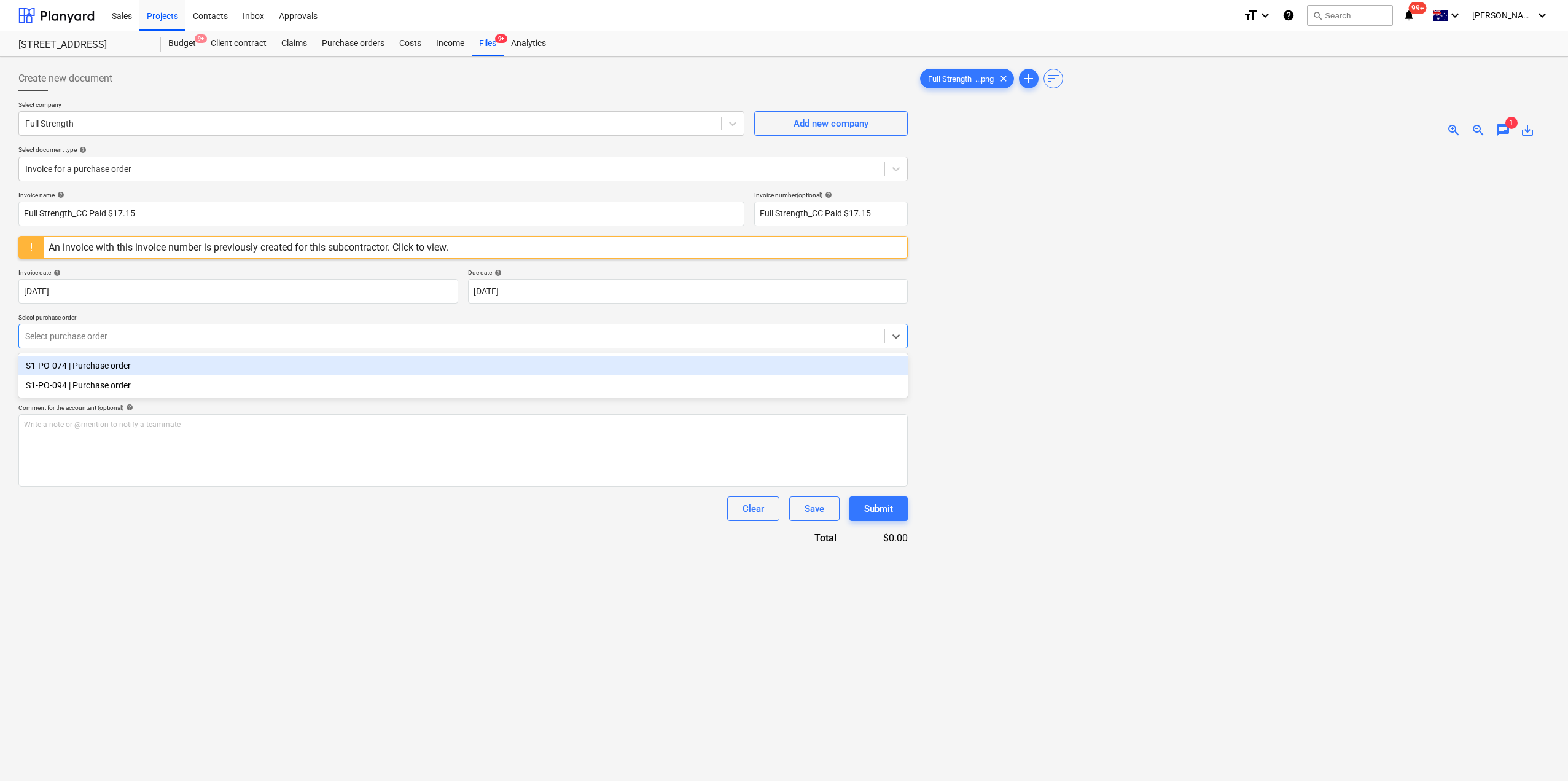
click at [95, 372] on div "S1-PO-074 | Purchase order" at bounding box center [463, 365] width 889 height 20
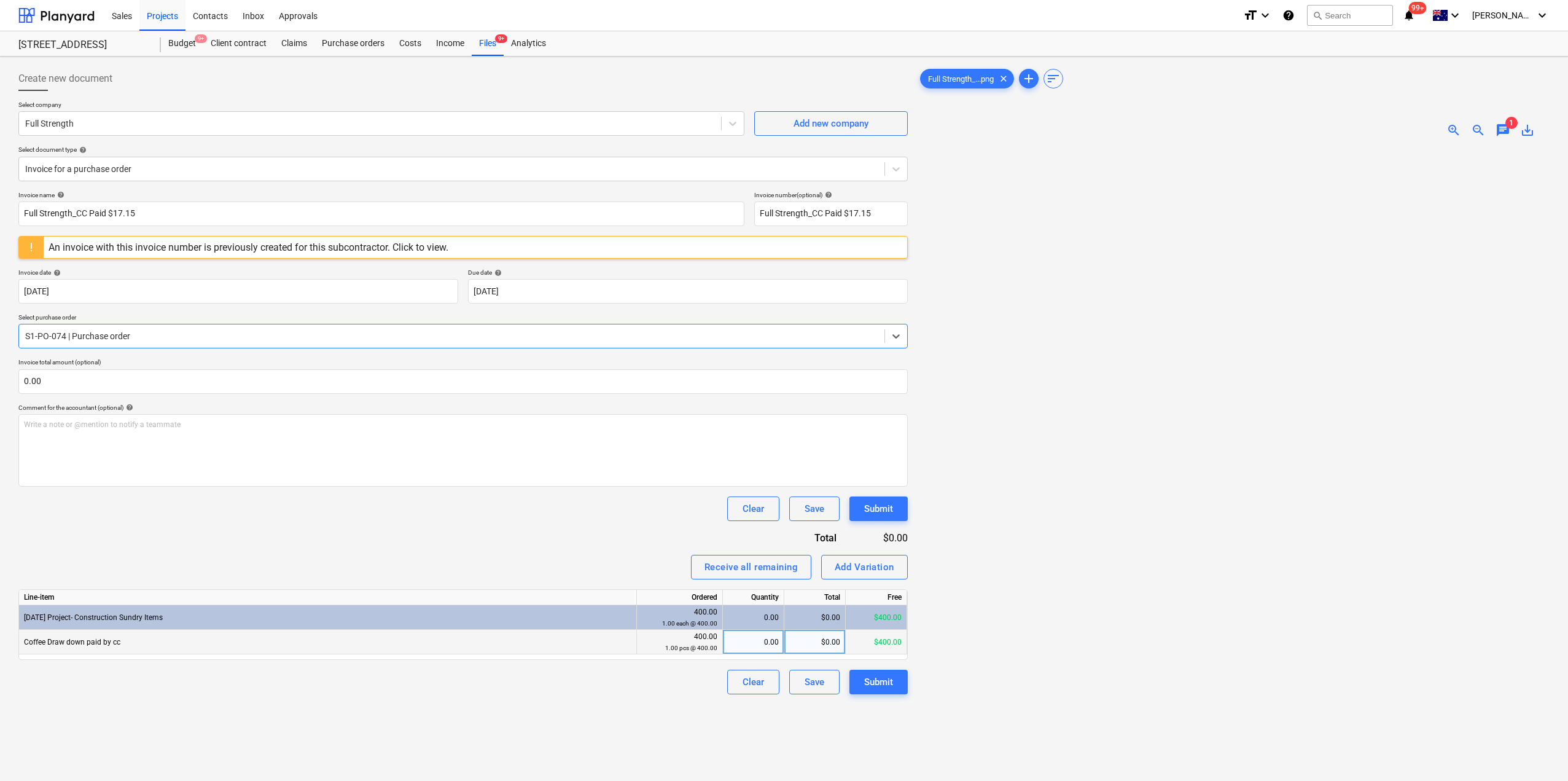
click at [764, 641] on div "0.00" at bounding box center [753, 642] width 51 height 25
click at [805, 644] on div "$0.00" at bounding box center [815, 642] width 61 height 25
click at [816, 642] on div "$0.00" at bounding box center [815, 642] width 61 height 25
type input "15.59"
click at [1041, 697] on div at bounding box center [1234, 520] width 632 height 746
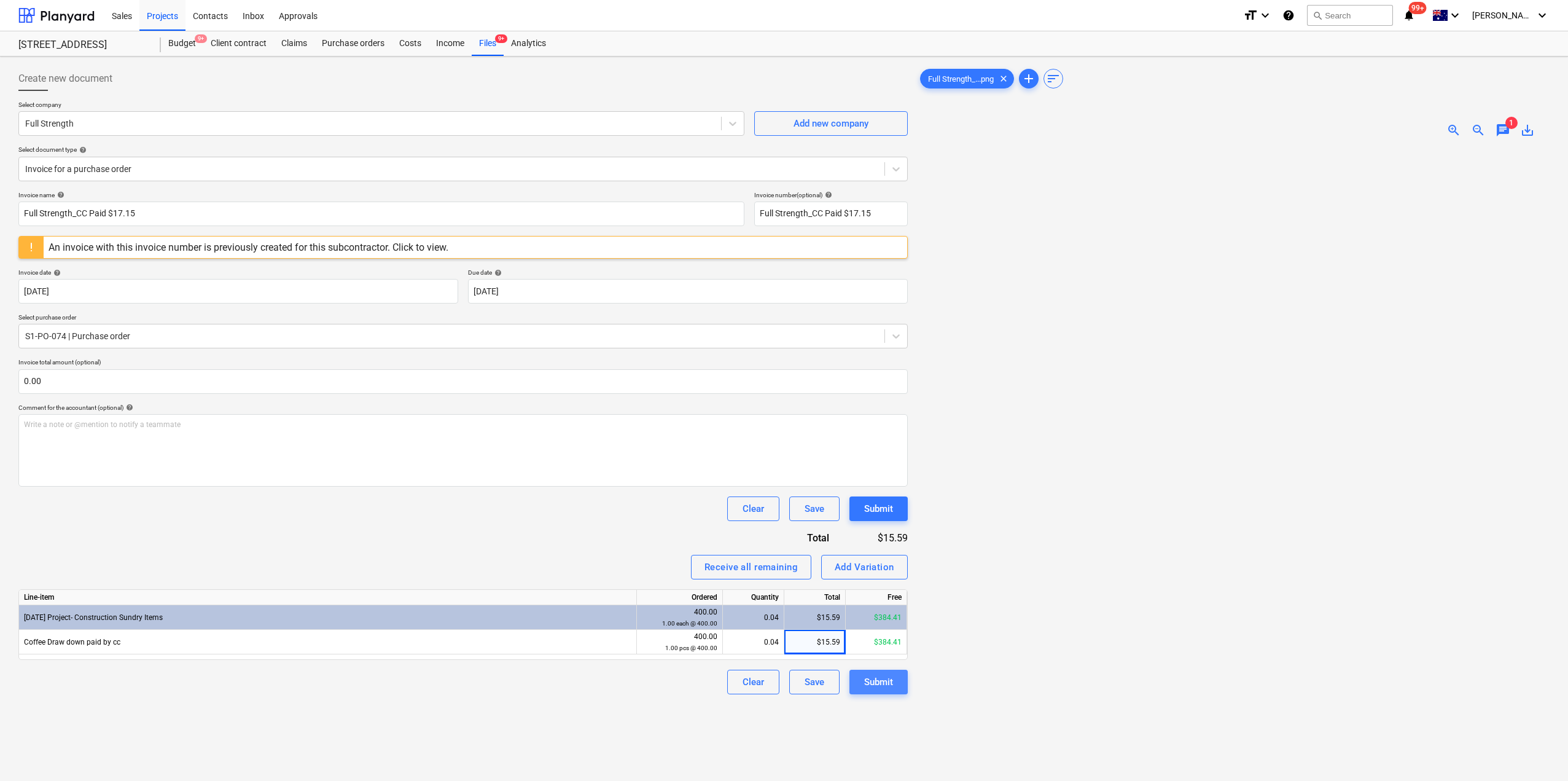
click at [887, 682] on div "Submit" at bounding box center [879, 683] width 29 height 16
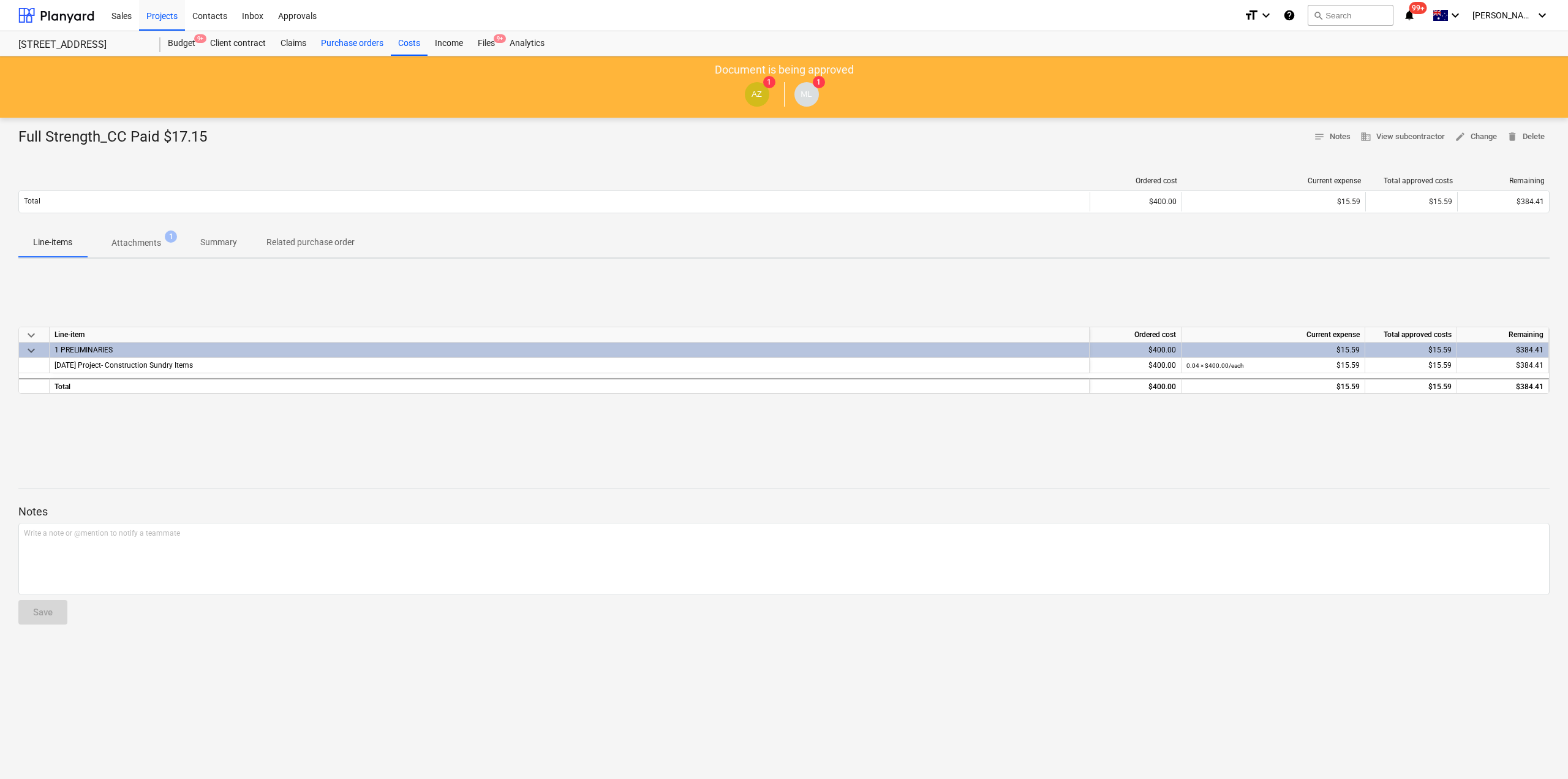
click at [355, 43] on div "Purchase orders" at bounding box center [352, 43] width 77 height 25
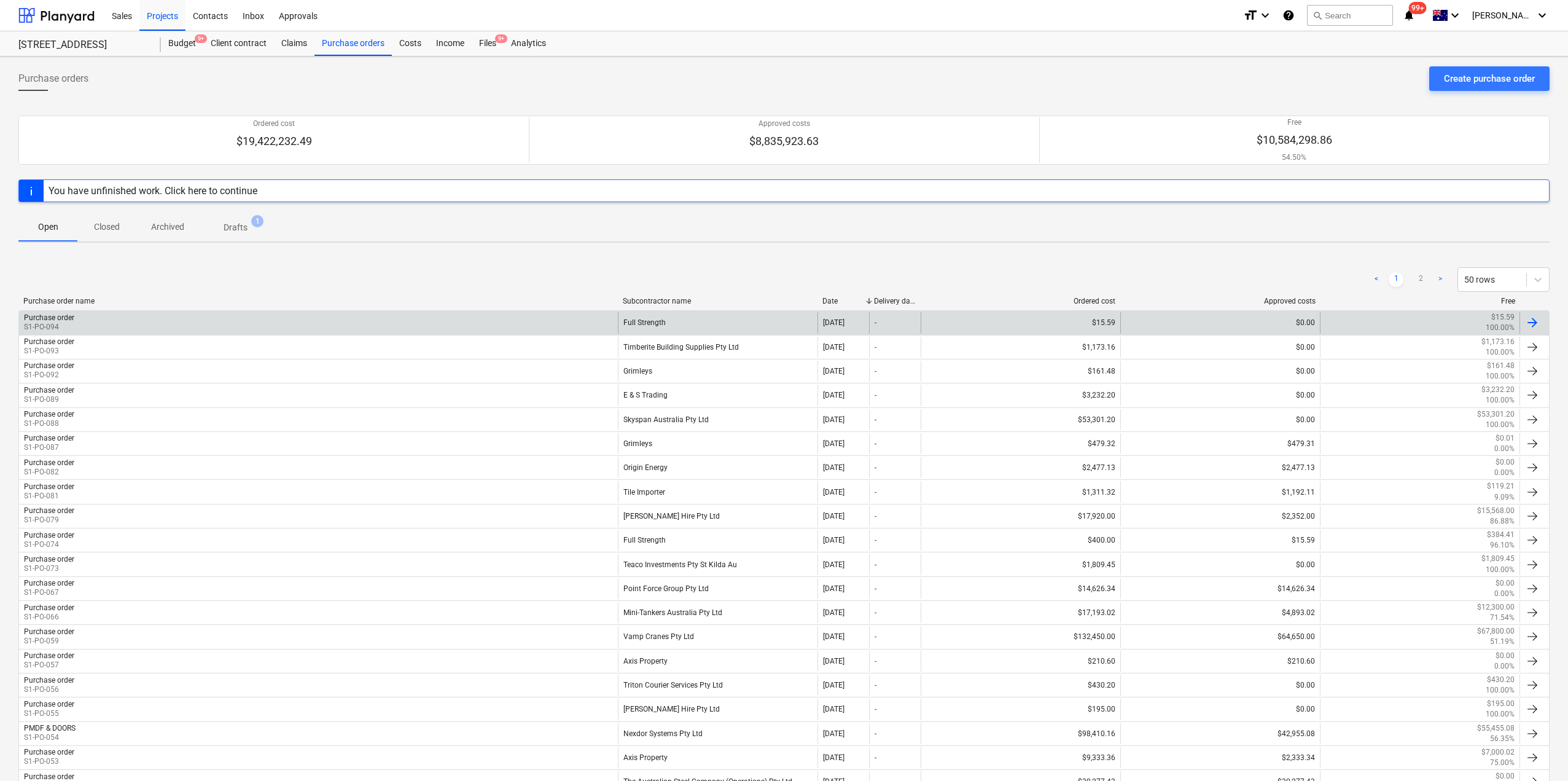
click at [187, 321] on div "Purchase order S1-PO-094" at bounding box center [318, 322] width 599 height 21
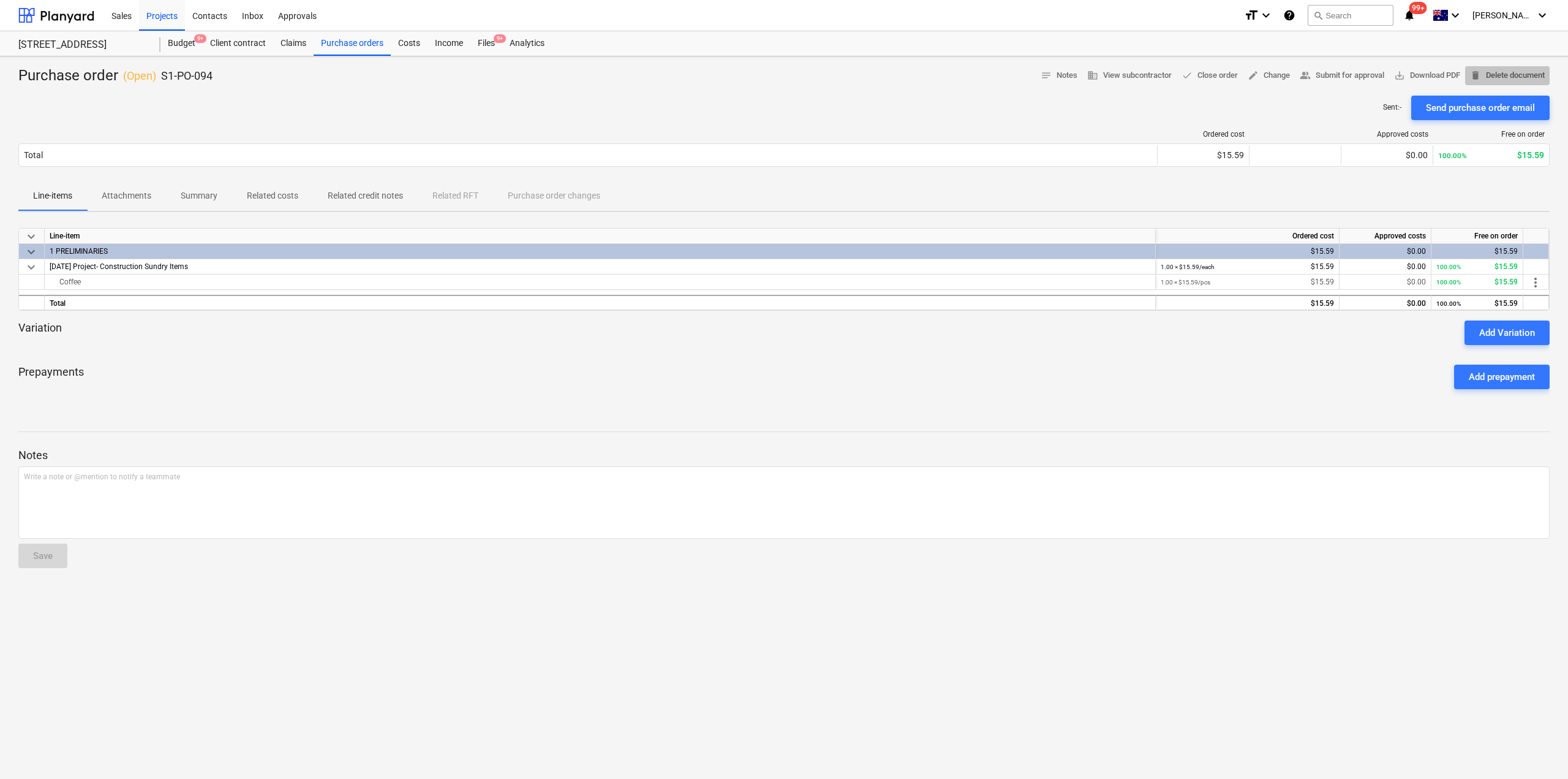
click at [1510, 78] on span "delete Delete document" at bounding box center [1507, 76] width 74 height 15
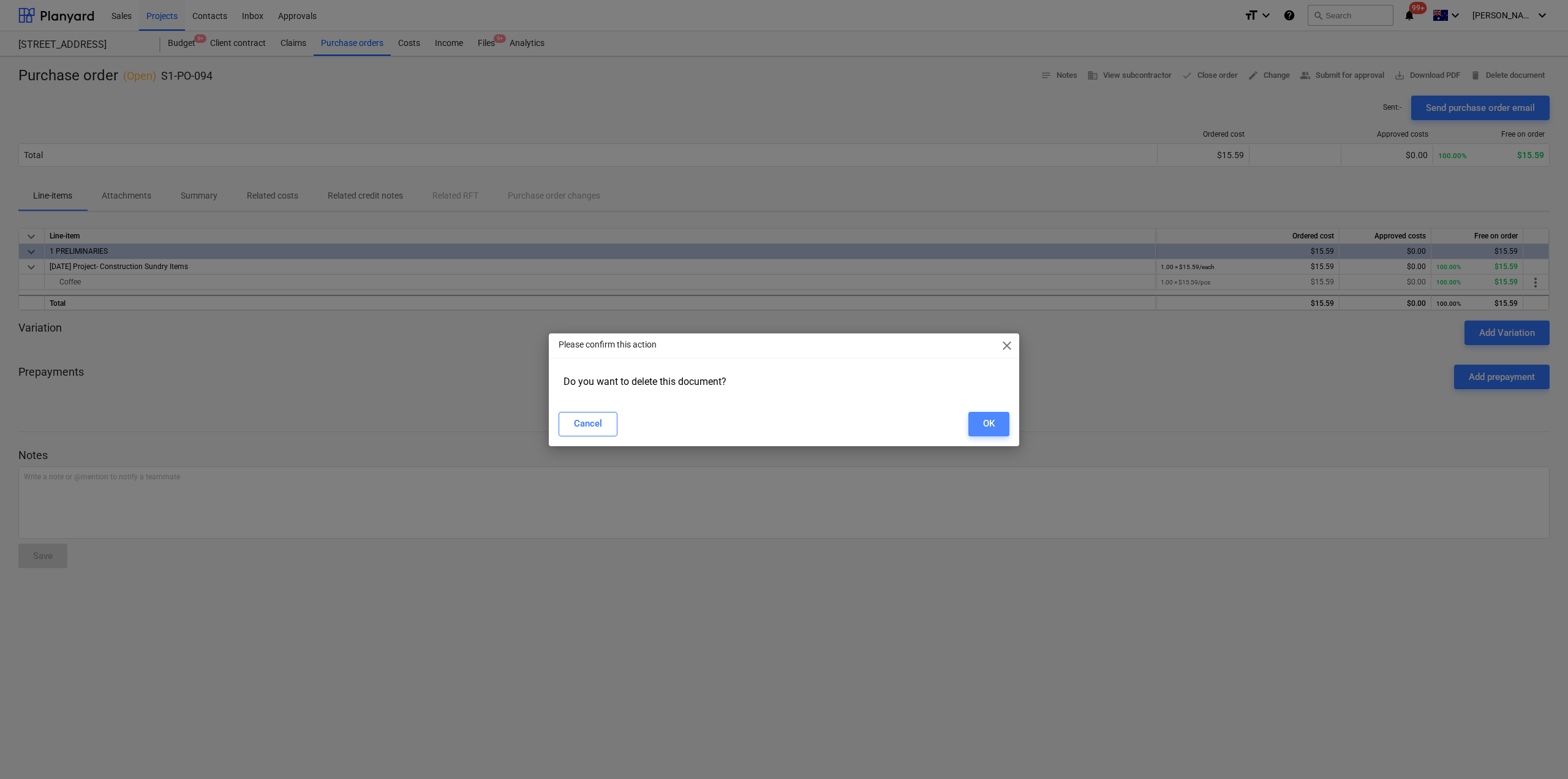
click at [1005, 425] on button "OK" at bounding box center [988, 424] width 41 height 25
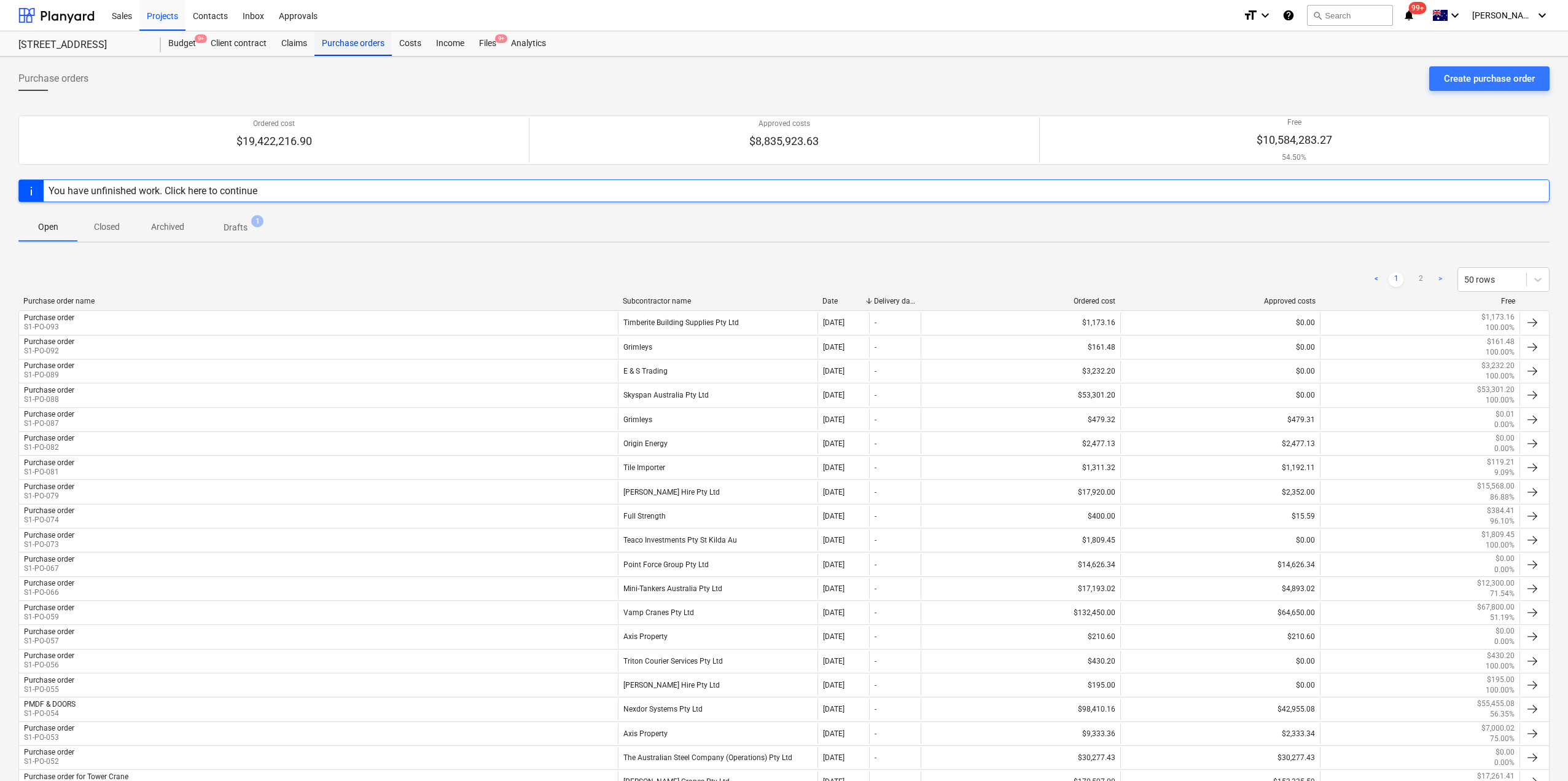
click at [352, 41] on div "Purchase orders" at bounding box center [353, 43] width 77 height 25
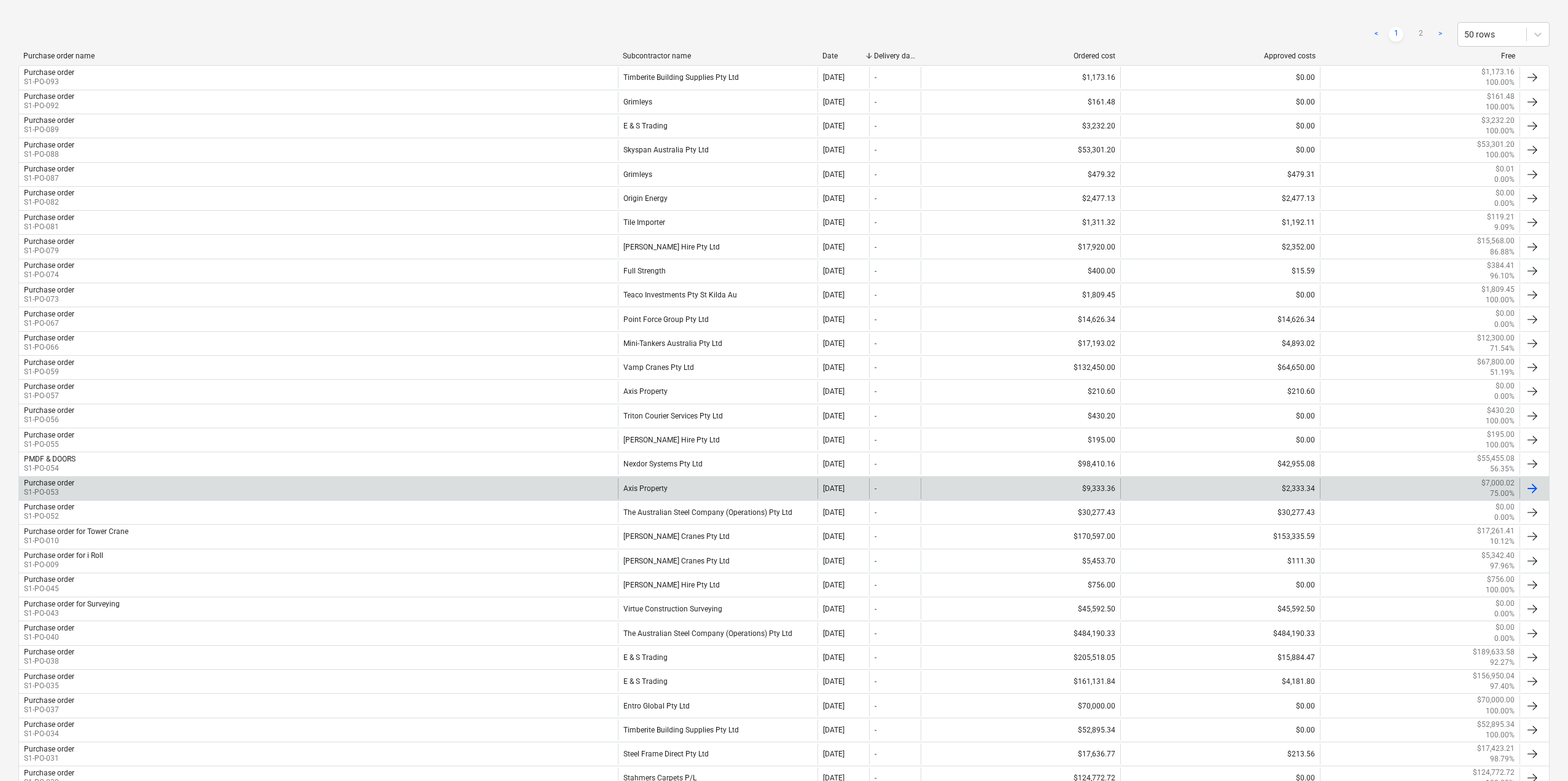
scroll to position [246, 0]
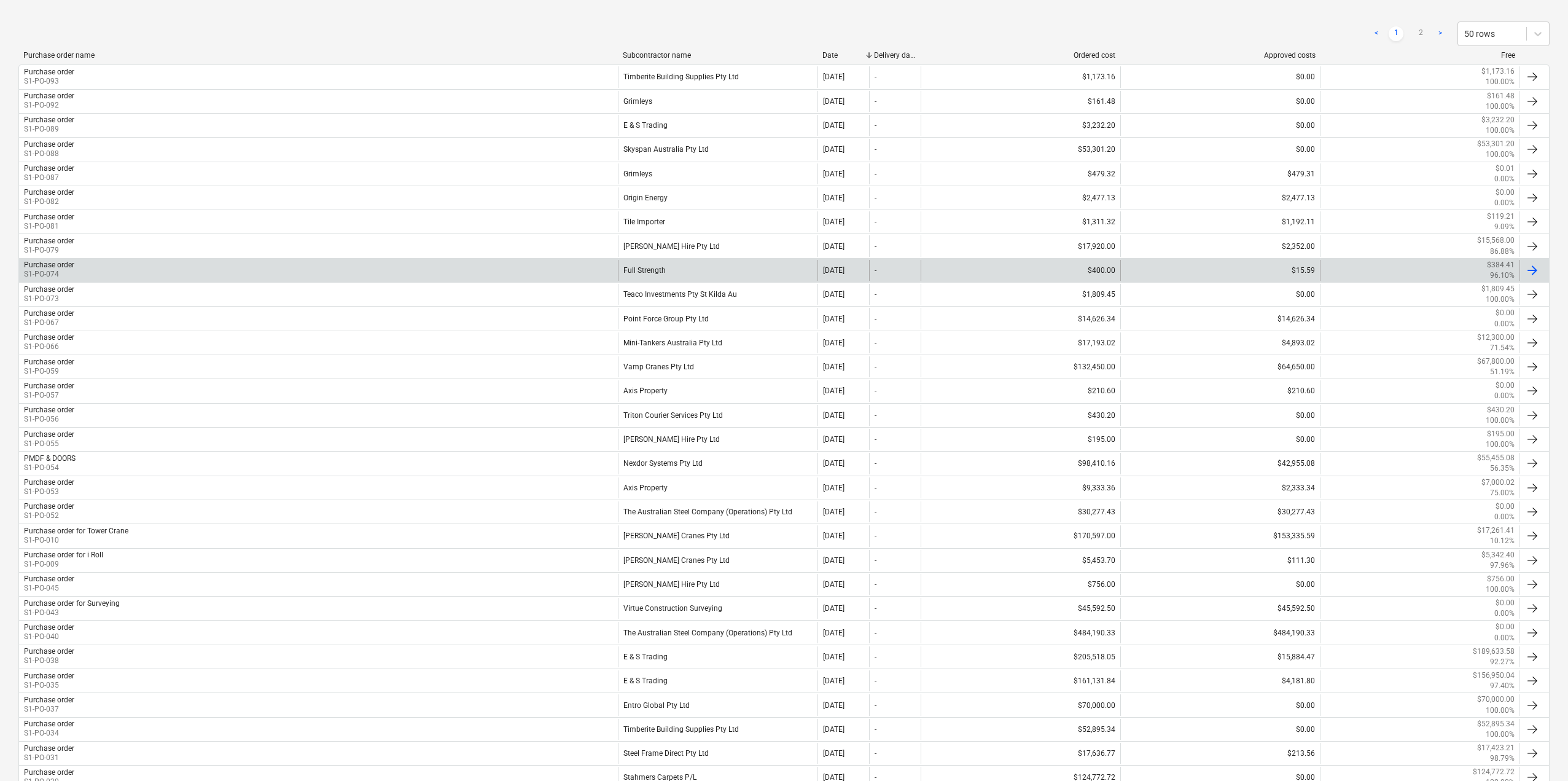
click at [123, 274] on div "Purchase order S1-PO-074" at bounding box center [318, 270] width 599 height 21
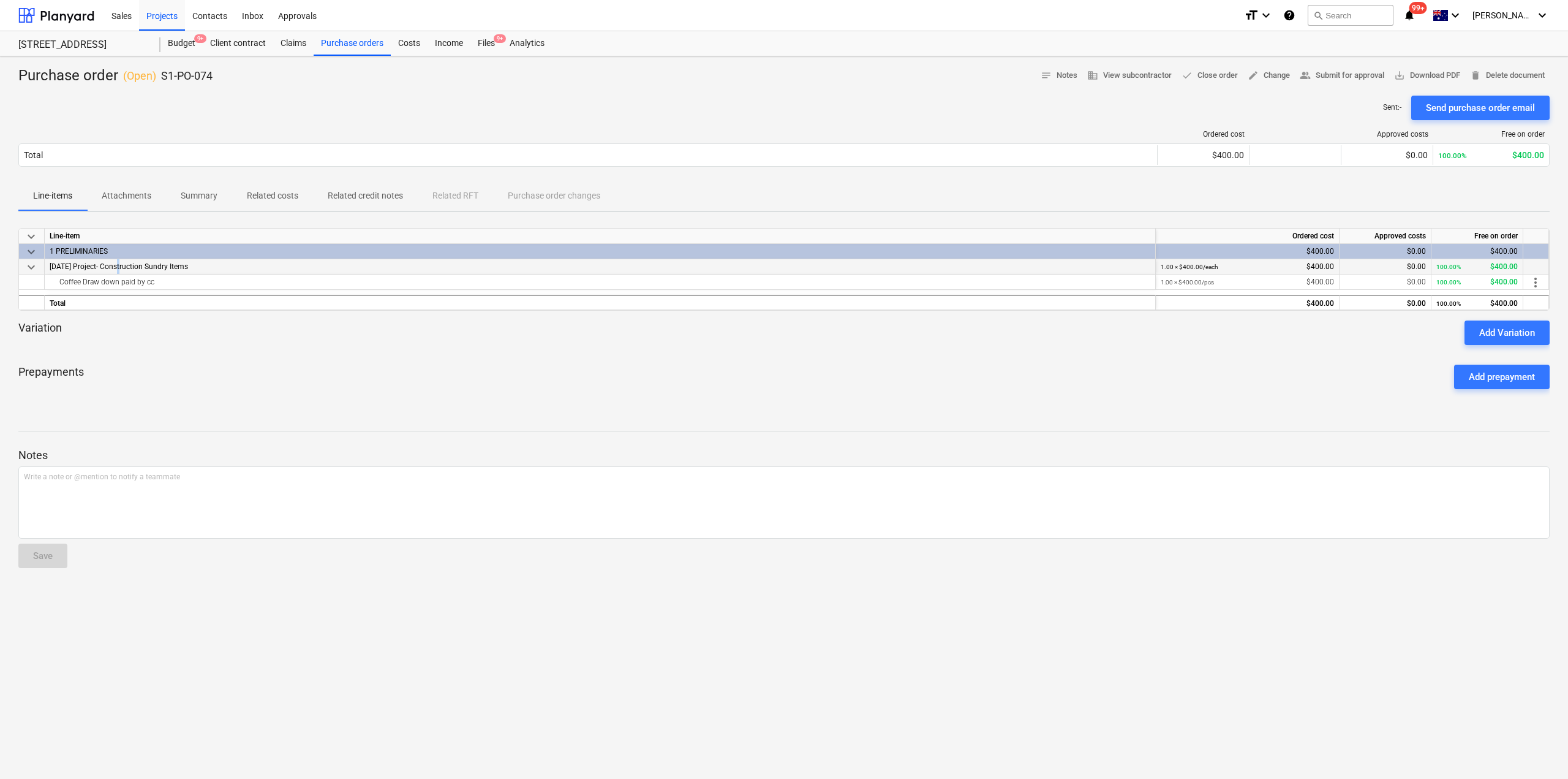
click at [117, 266] on span "[DATE] Project- Construction Sundry Items" at bounding box center [119, 266] width 138 height 8
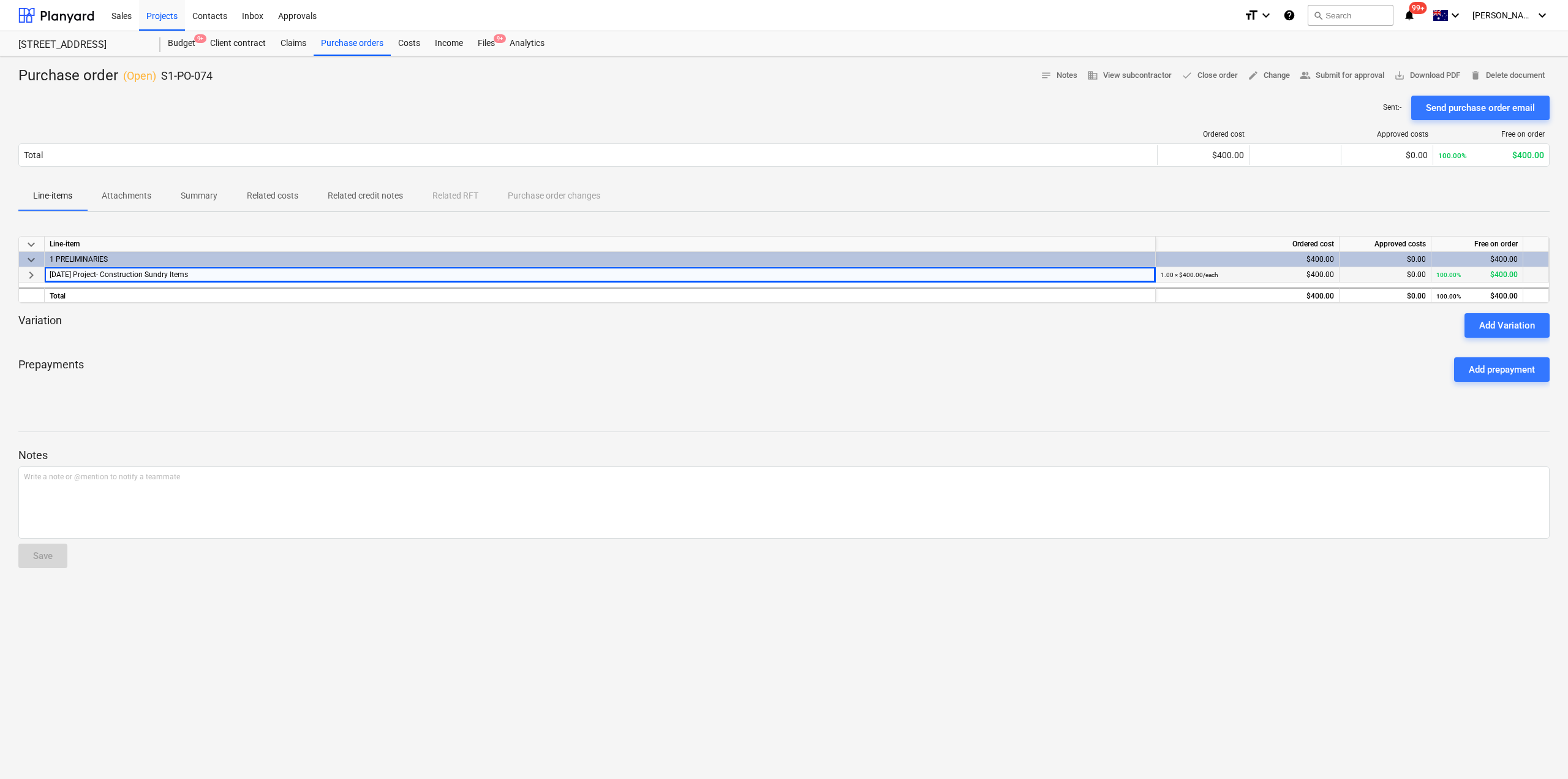
click at [117, 266] on div "1 PRELIMINARIES" at bounding box center [600, 259] width 1101 height 15
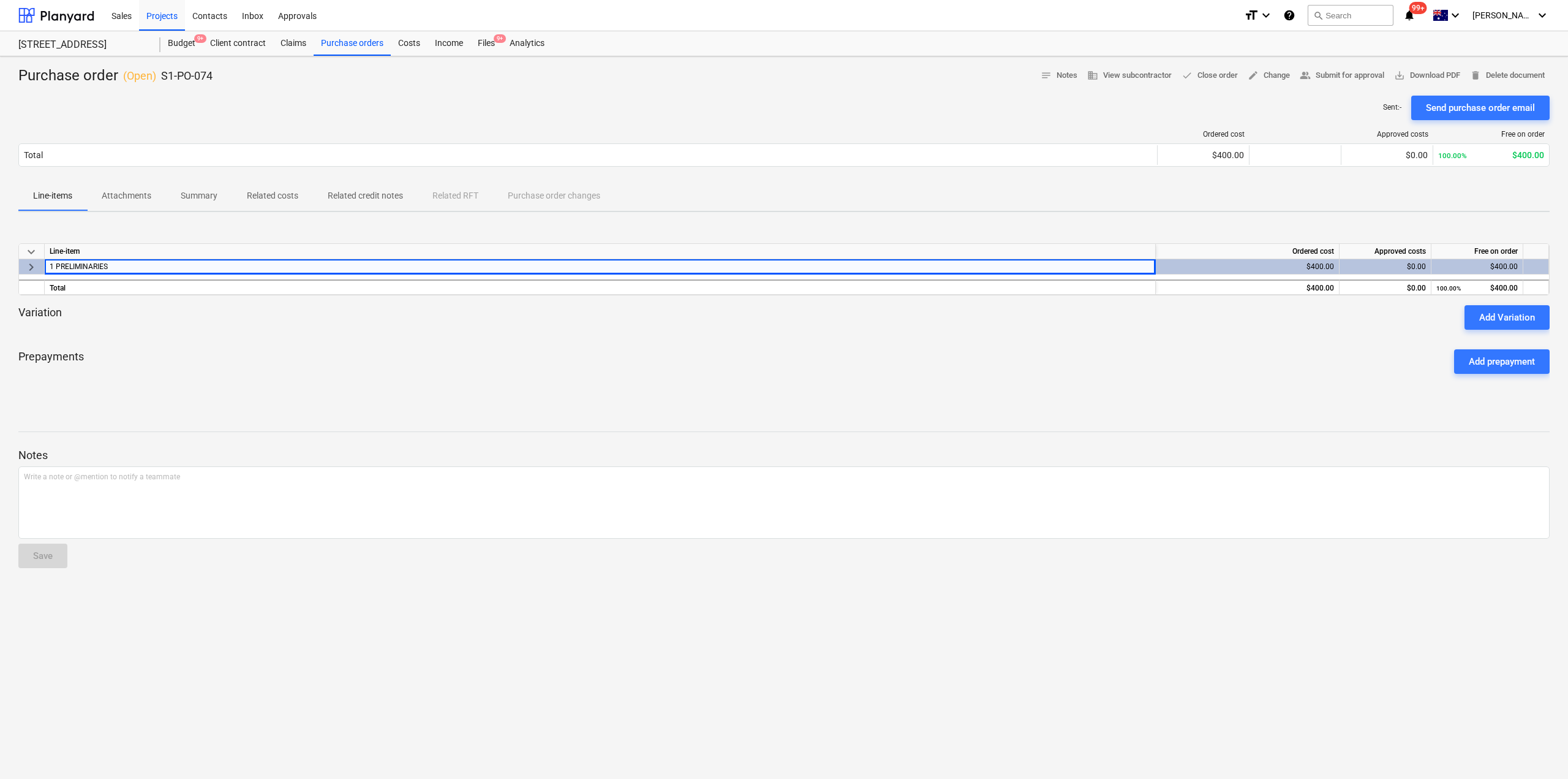
click at [156, 263] on div "1 PRELIMINARIES" at bounding box center [600, 266] width 1101 height 15
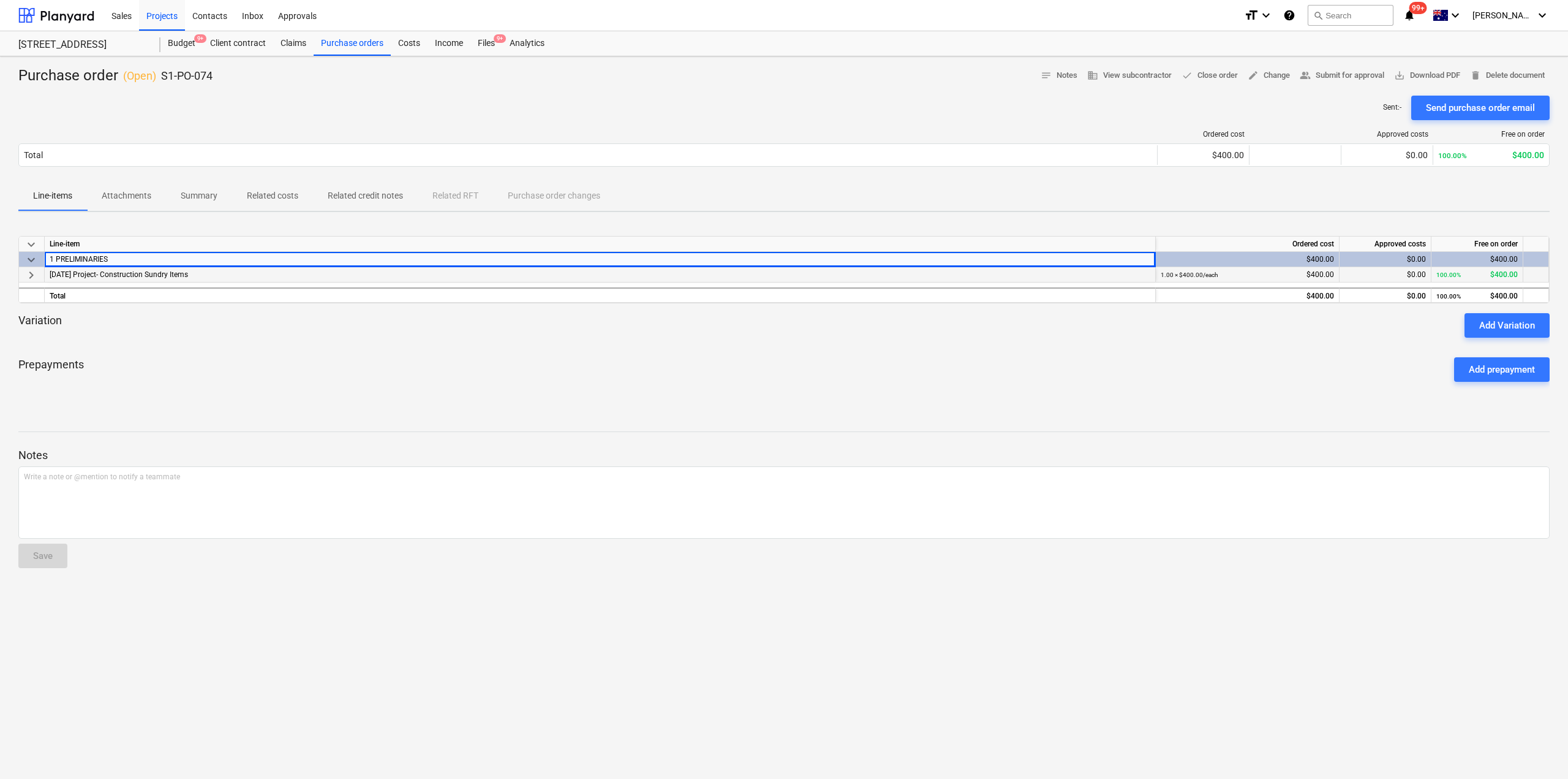
click at [76, 274] on span "[DATE] Project- Construction Sundry Items" at bounding box center [119, 274] width 138 height 8
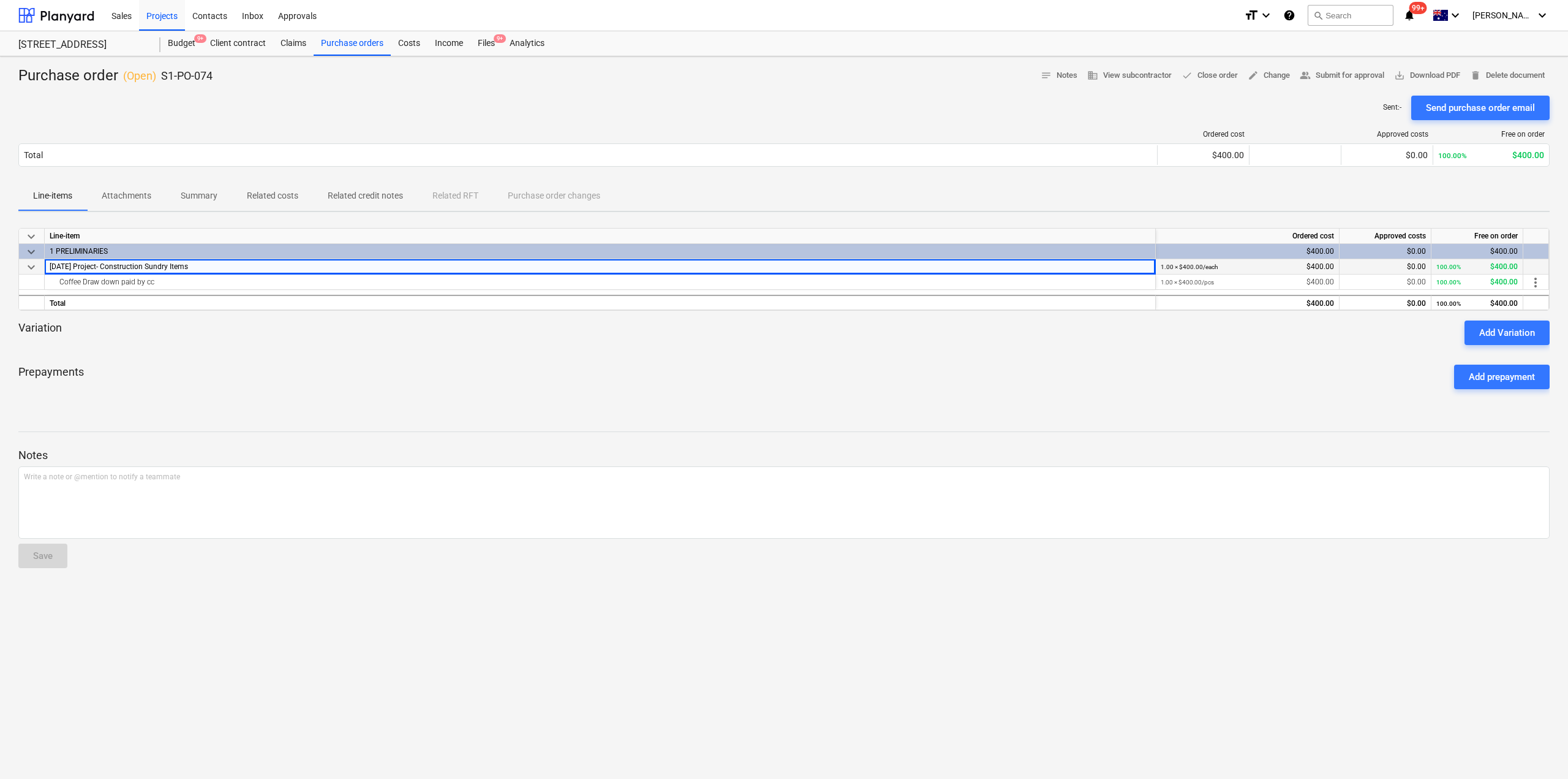
click at [65, 267] on span "[DATE] Project- Construction Sundry Items" at bounding box center [119, 266] width 138 height 8
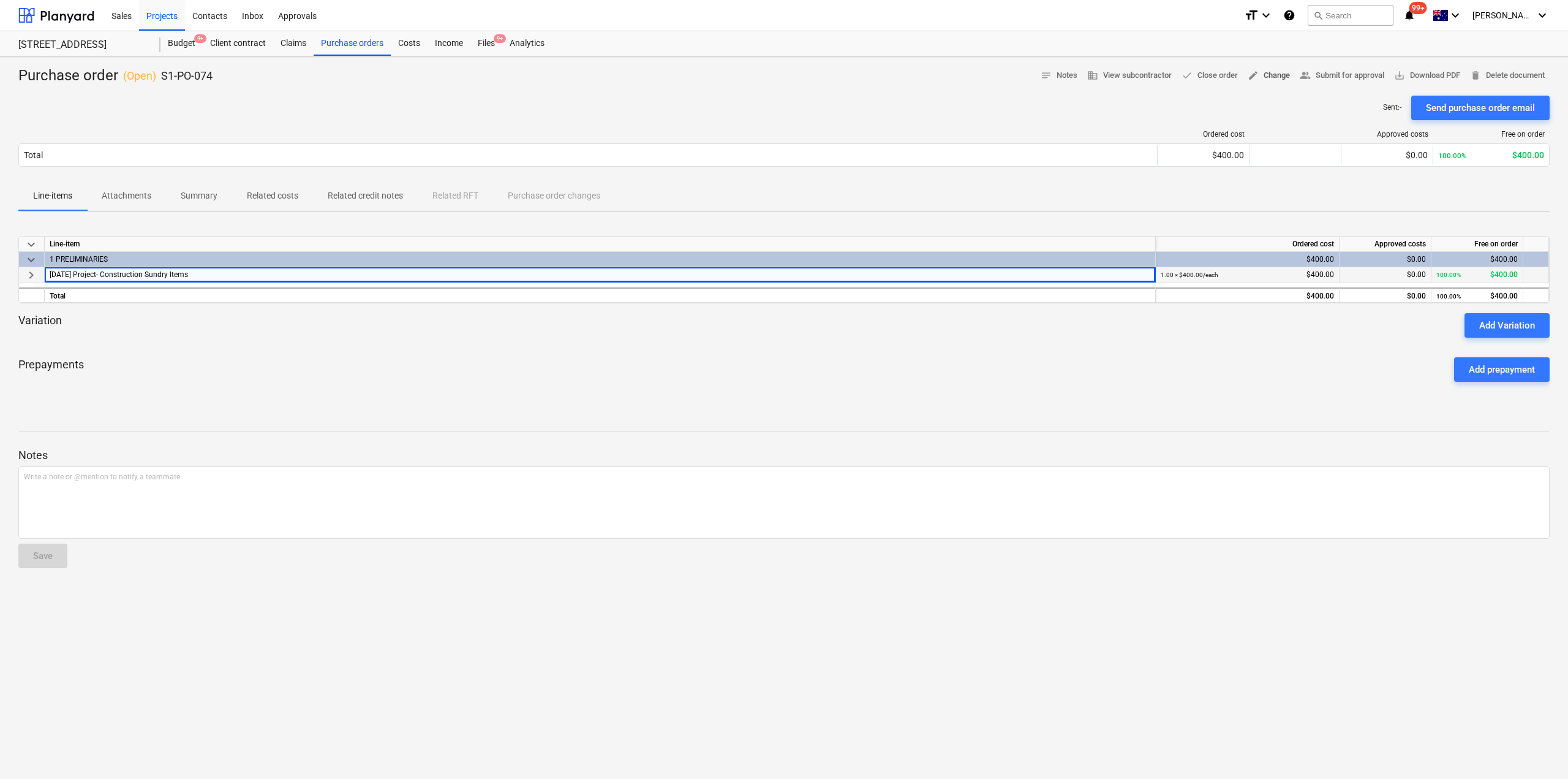
click at [1258, 78] on span "edit Change" at bounding box center [1268, 76] width 43 height 15
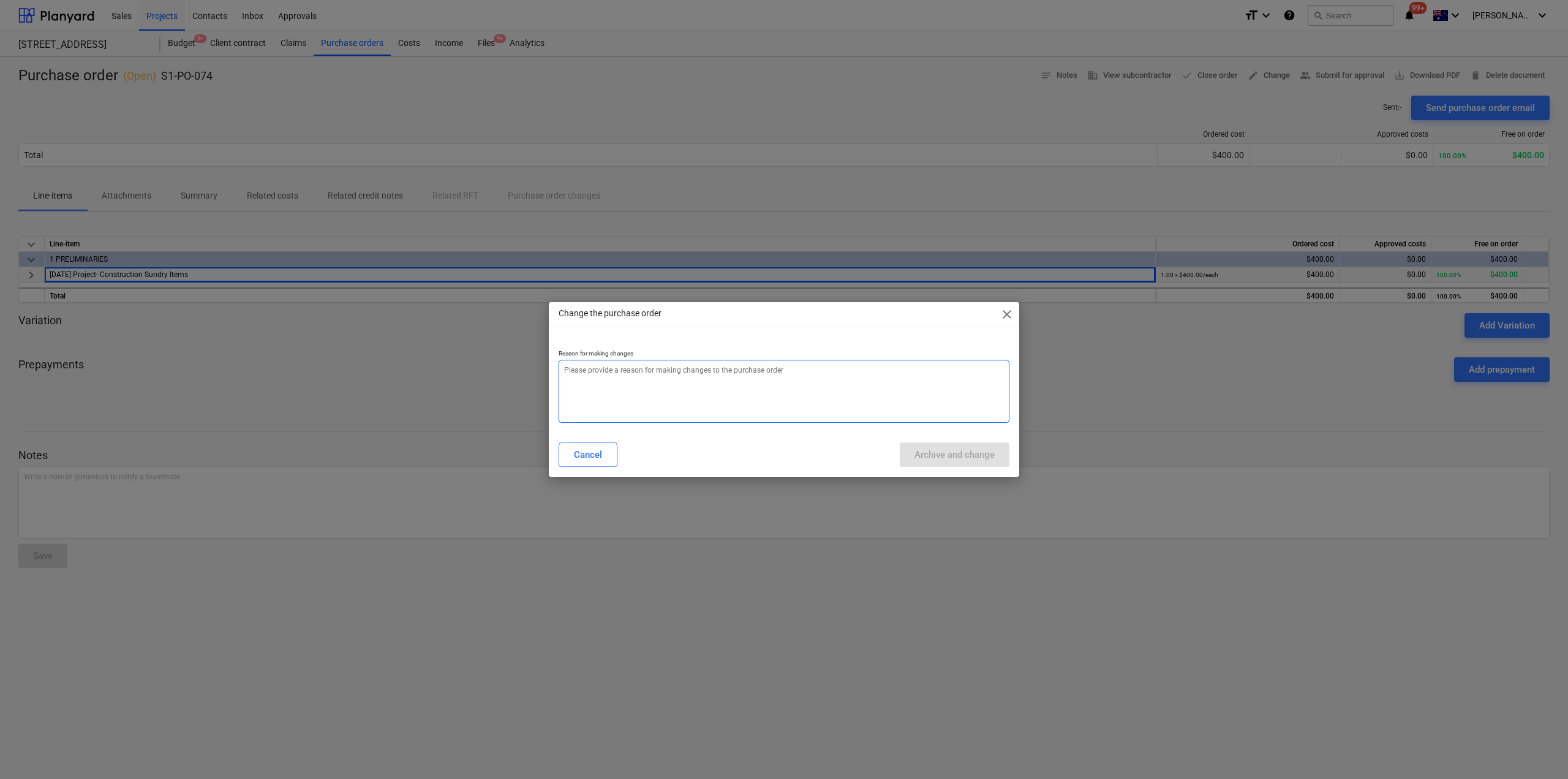
click at [829, 392] on textarea at bounding box center [784, 391] width 451 height 63
type textarea "x"
type textarea "c"
type textarea "x"
type textarea "cha"
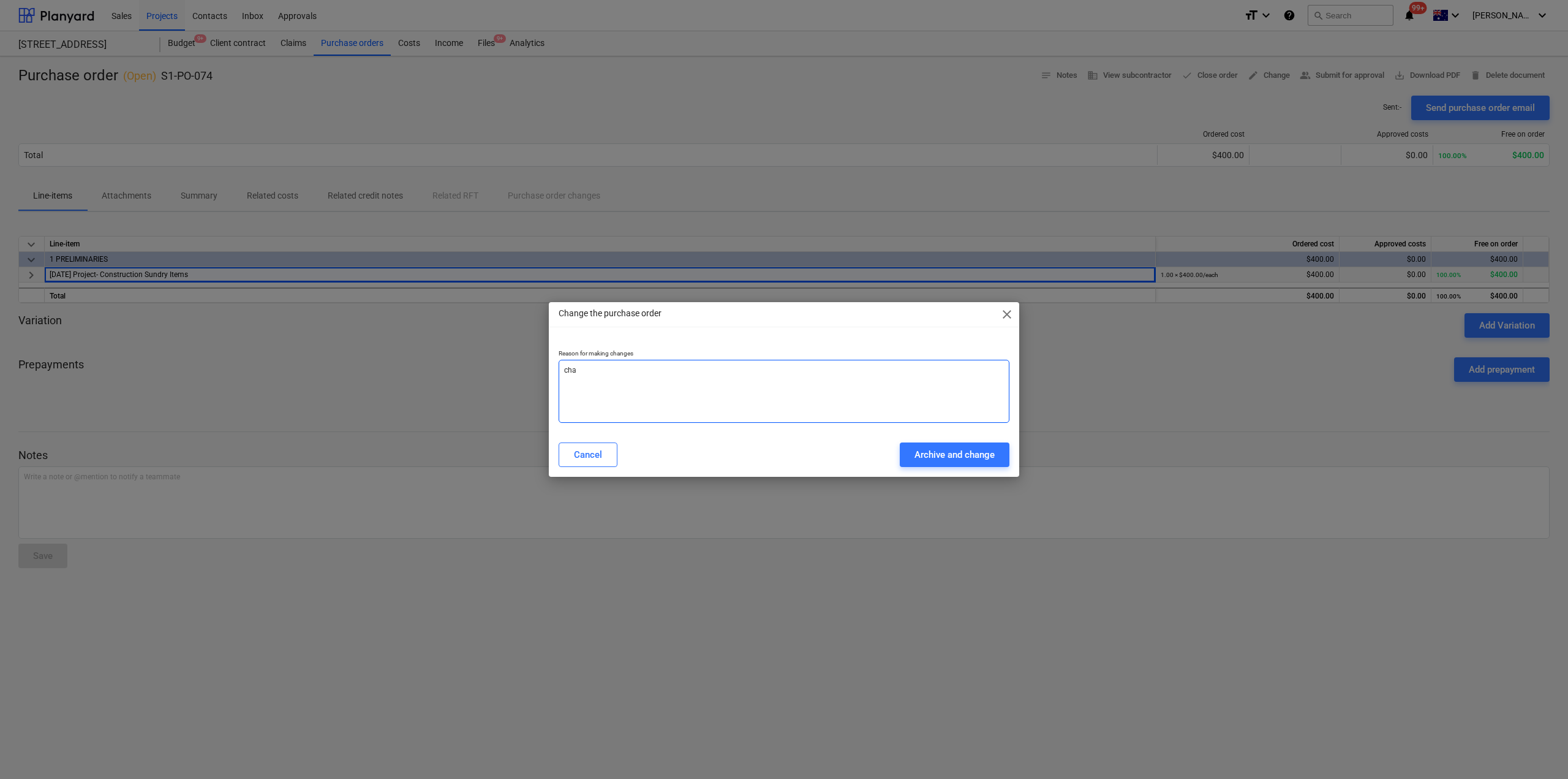
type textarea "x"
type textarea "chan"
type textarea "x"
type textarea "[PERSON_NAME]"
type textarea "x"
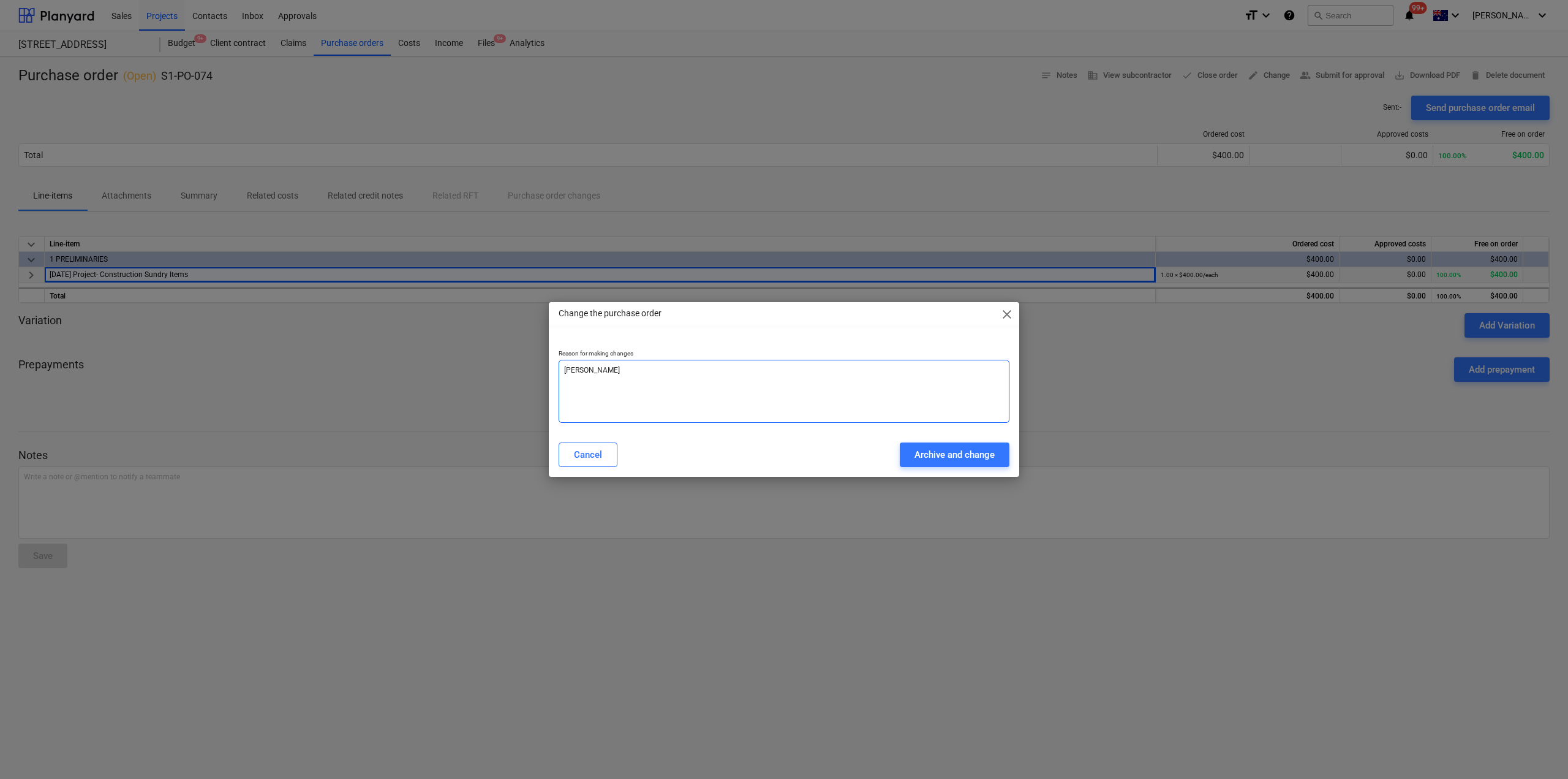
type textarea "change"
type textarea "x"
type textarea "change"
type textarea "x"
type textarea "change c"
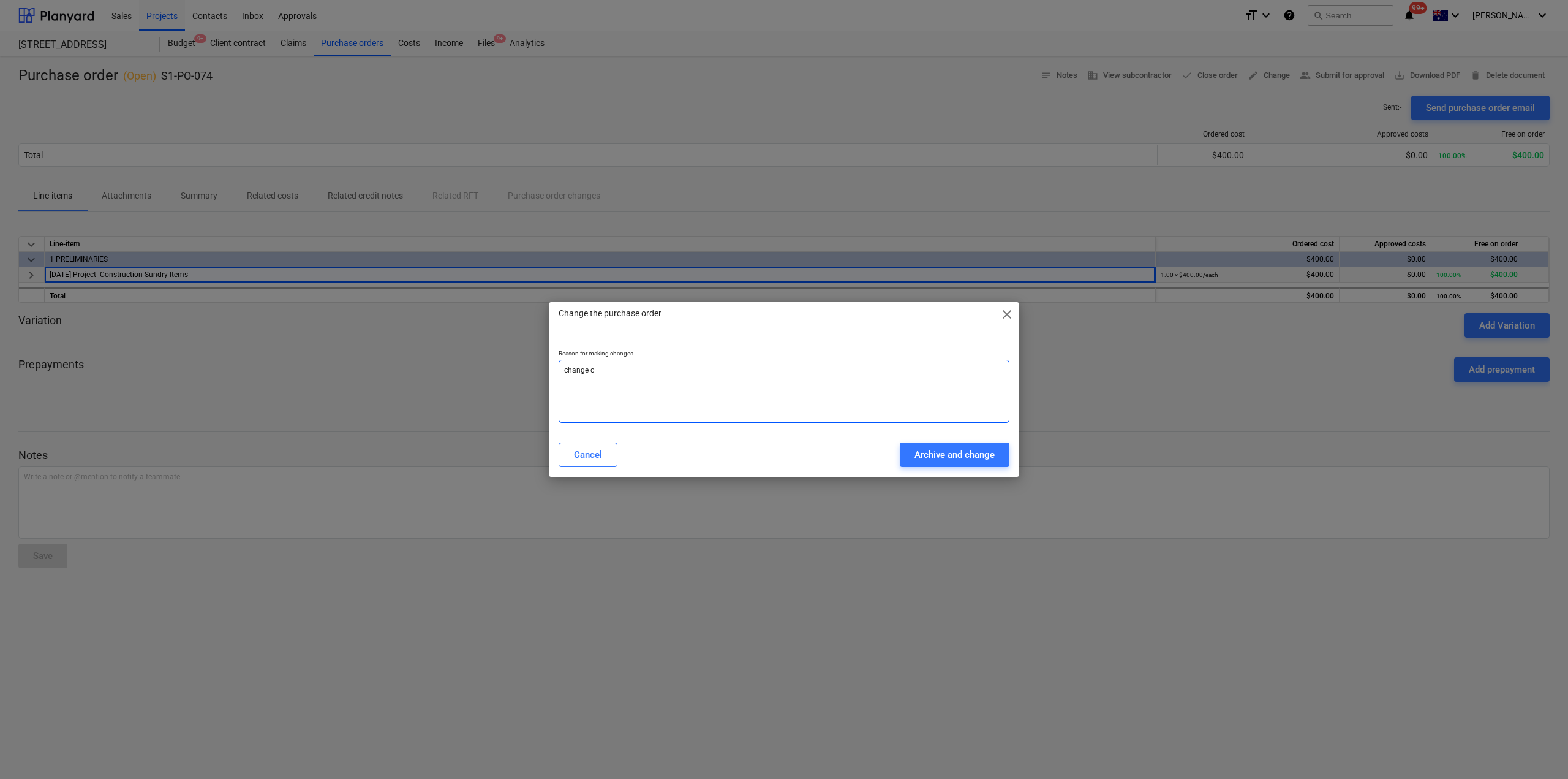
type textarea "x"
type textarea "change co"
type textarea "x"
type textarea "change cos"
type textarea "x"
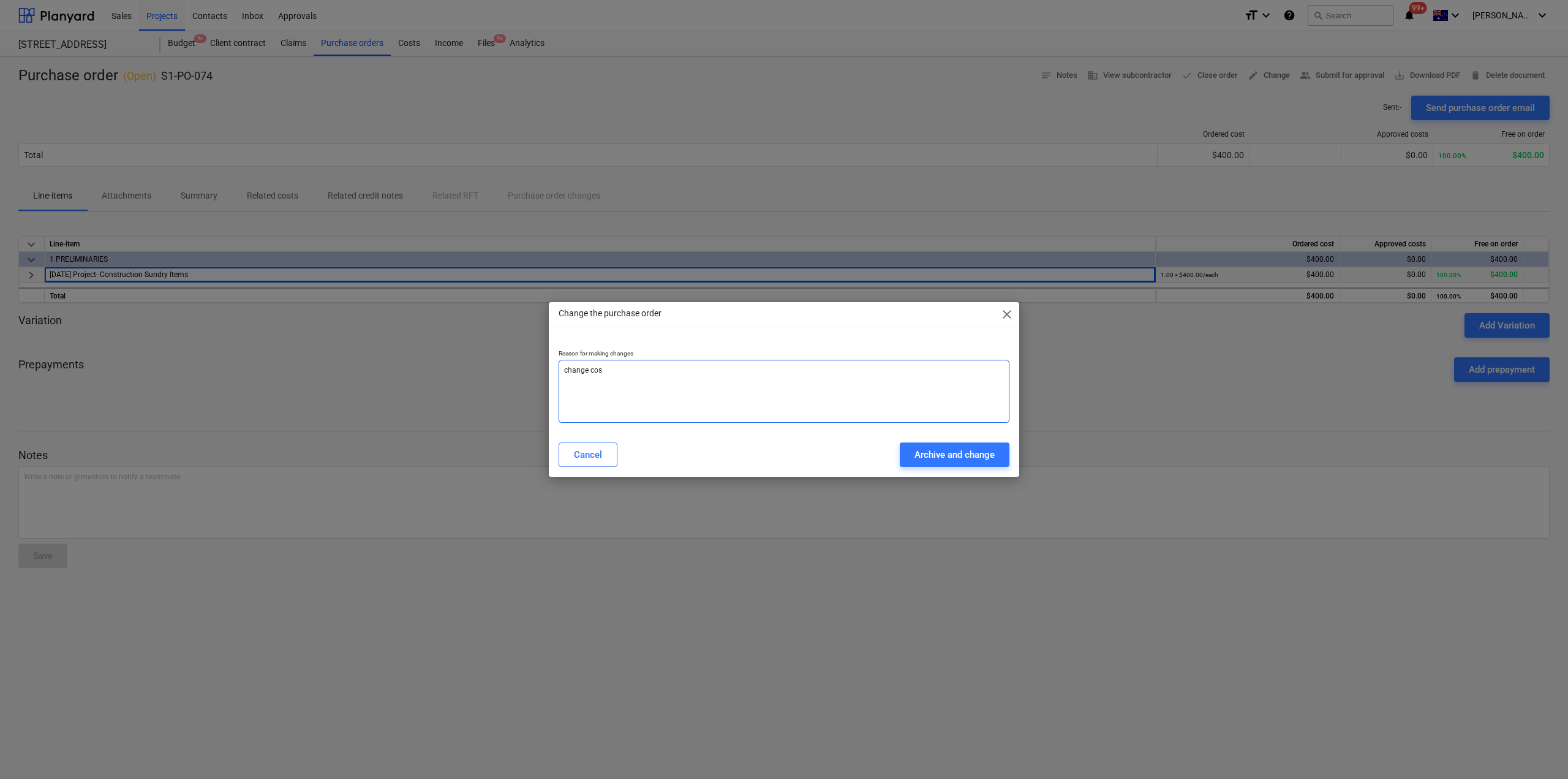
type textarea "change cost"
type textarea "x"
type textarea "change cost"
type textarea "x"
type textarea "change cost c"
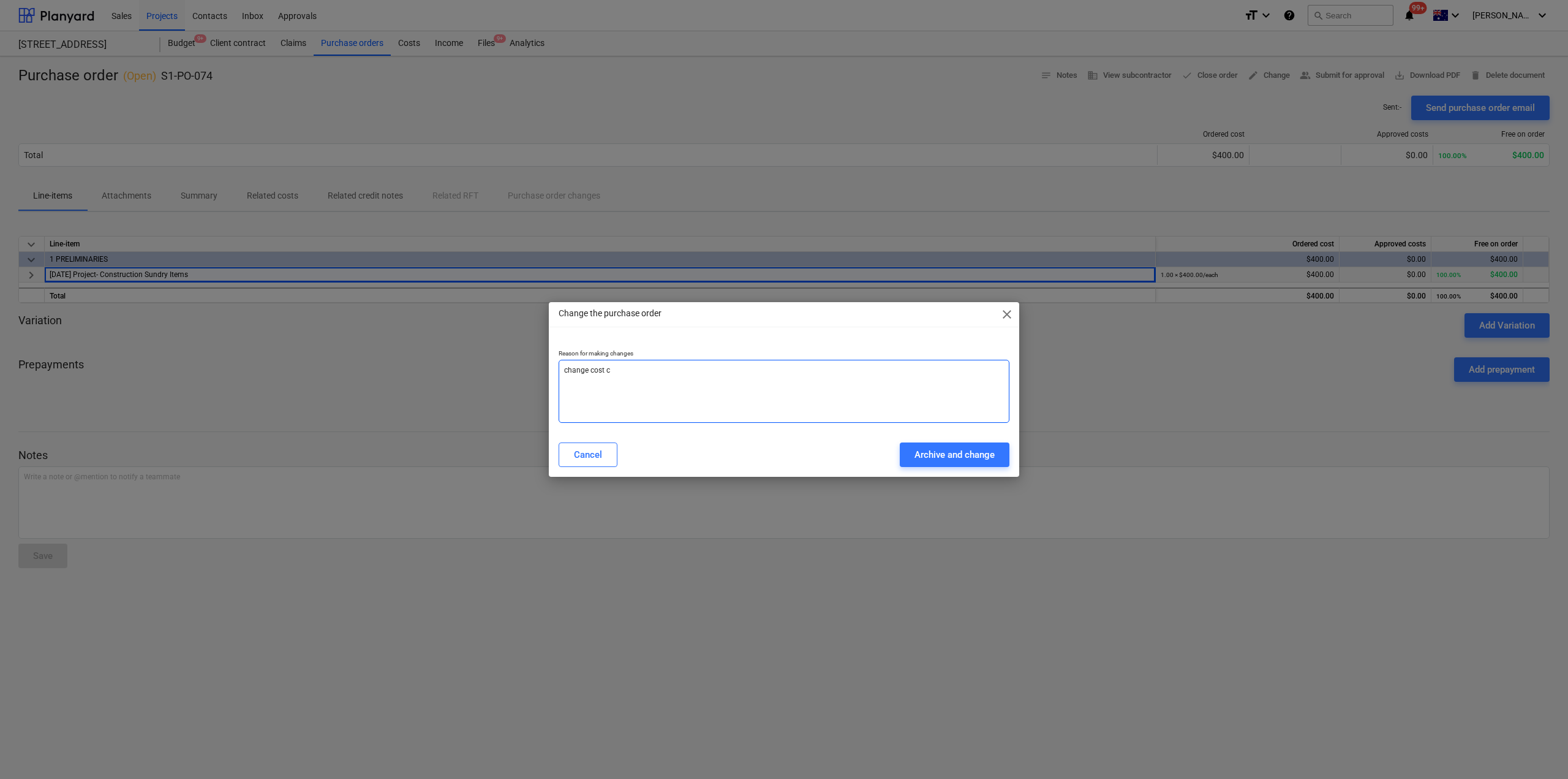
type textarea "x"
type textarea "change cost co"
type textarea "x"
type textarea "change cost cod"
type textarea "x"
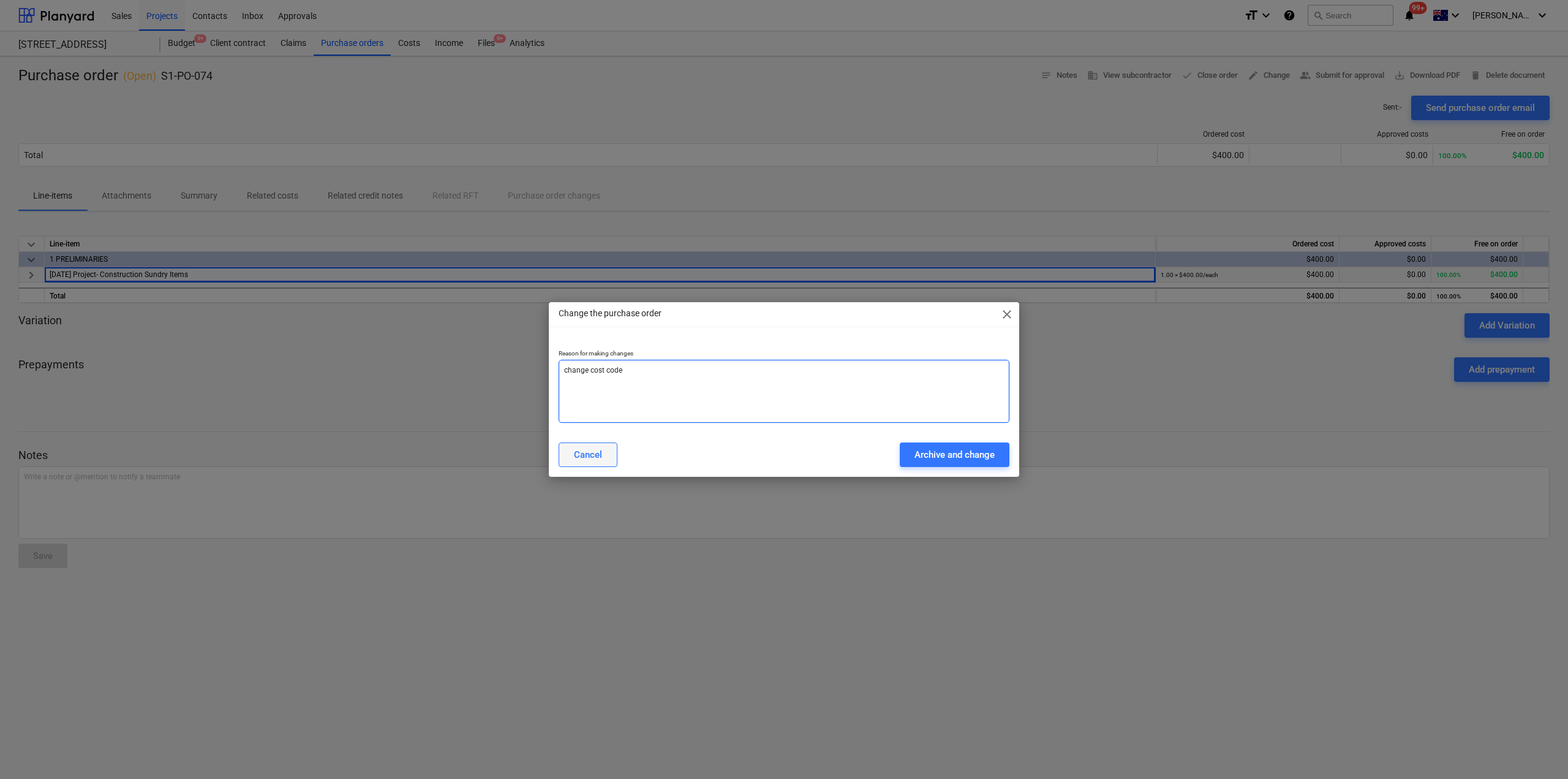
type textarea "change cost code"
click at [587, 454] on div "Cancel" at bounding box center [588, 454] width 28 height 16
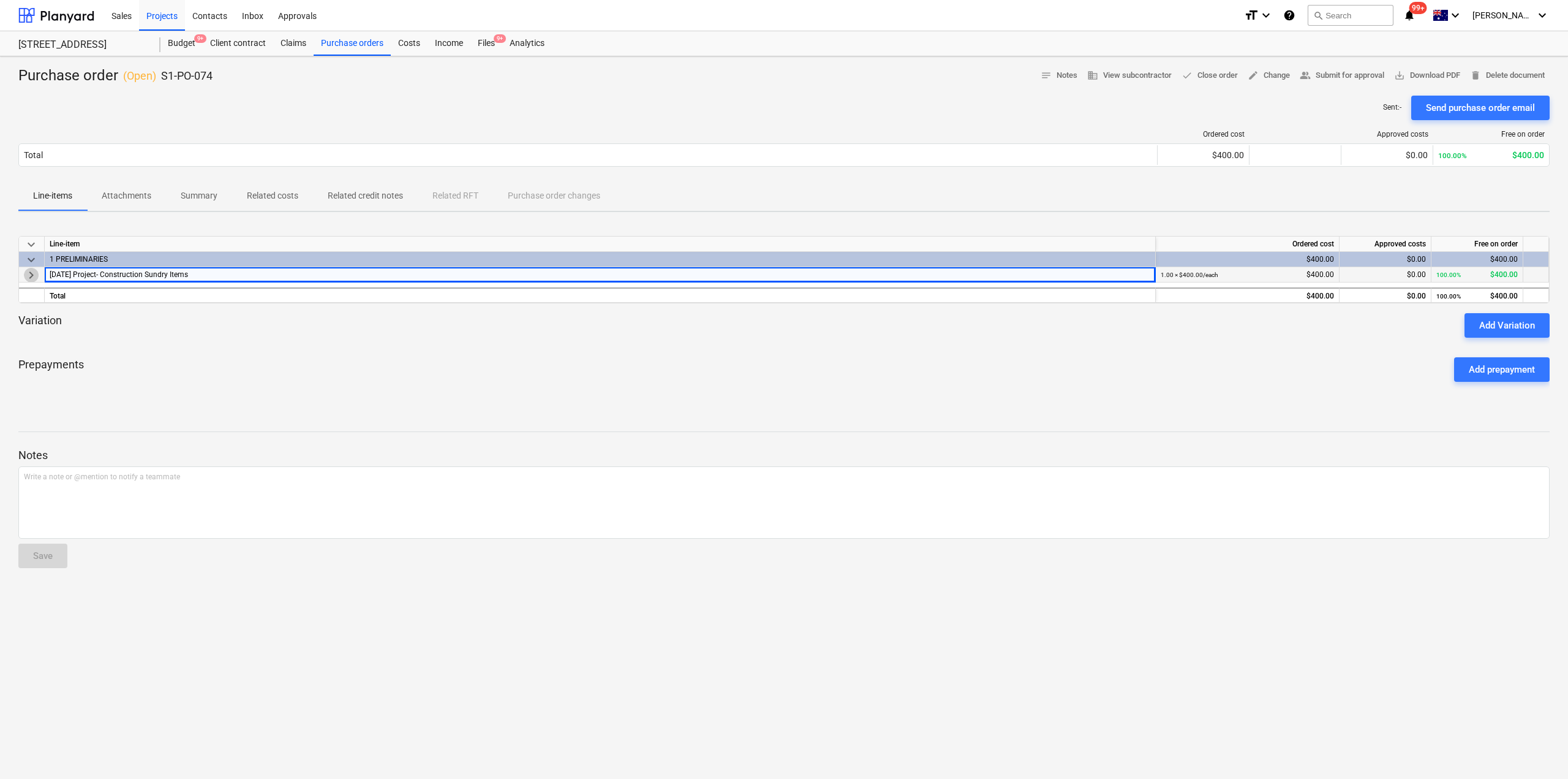
click at [29, 269] on span "keyboard_arrow_right" at bounding box center [31, 275] width 15 height 15
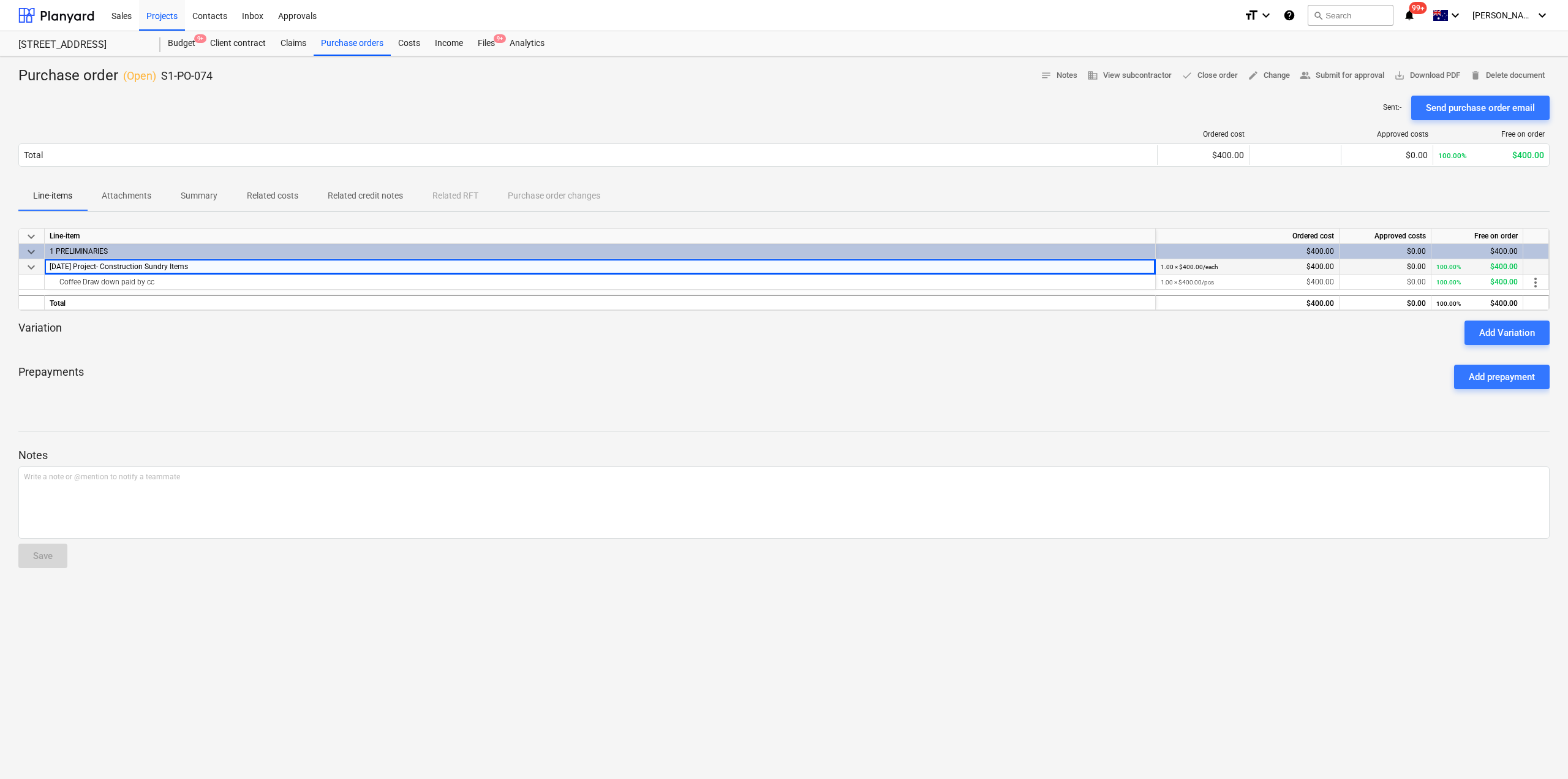
click at [136, 265] on span "[DATE] Project- Construction Sundry Items" at bounding box center [119, 266] width 138 height 8
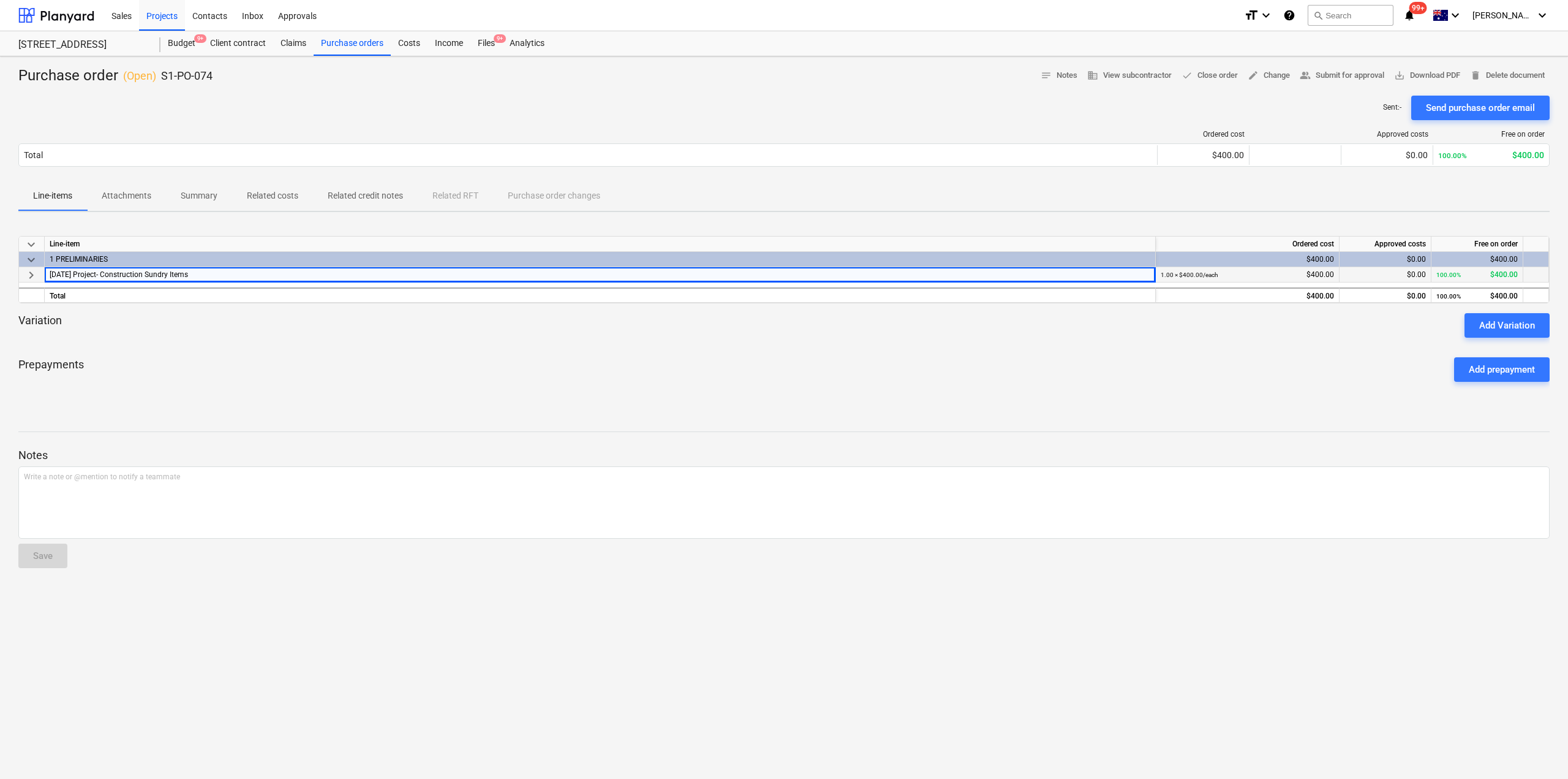
click at [185, 277] on span "[DATE] Project- Construction Sundry Items" at bounding box center [119, 274] width 138 height 8
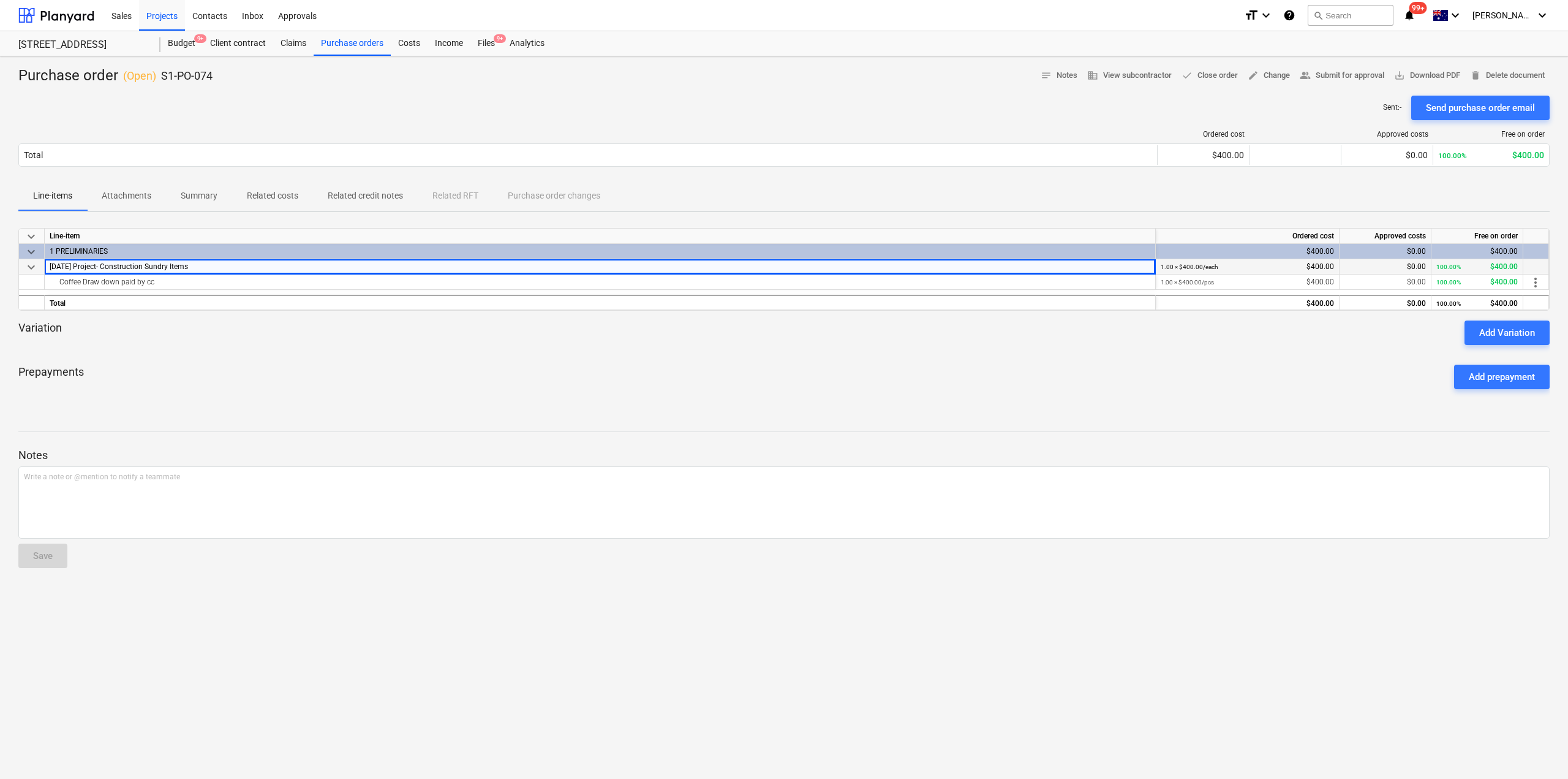
click at [146, 291] on div "keyboard_arrow_down Line-item Ordered cost Approved costs Free on order keyboar…" at bounding box center [783, 269] width 1531 height 83
click at [145, 283] on div "Coffee Draw down paid by cc" at bounding box center [600, 282] width 1101 height 15
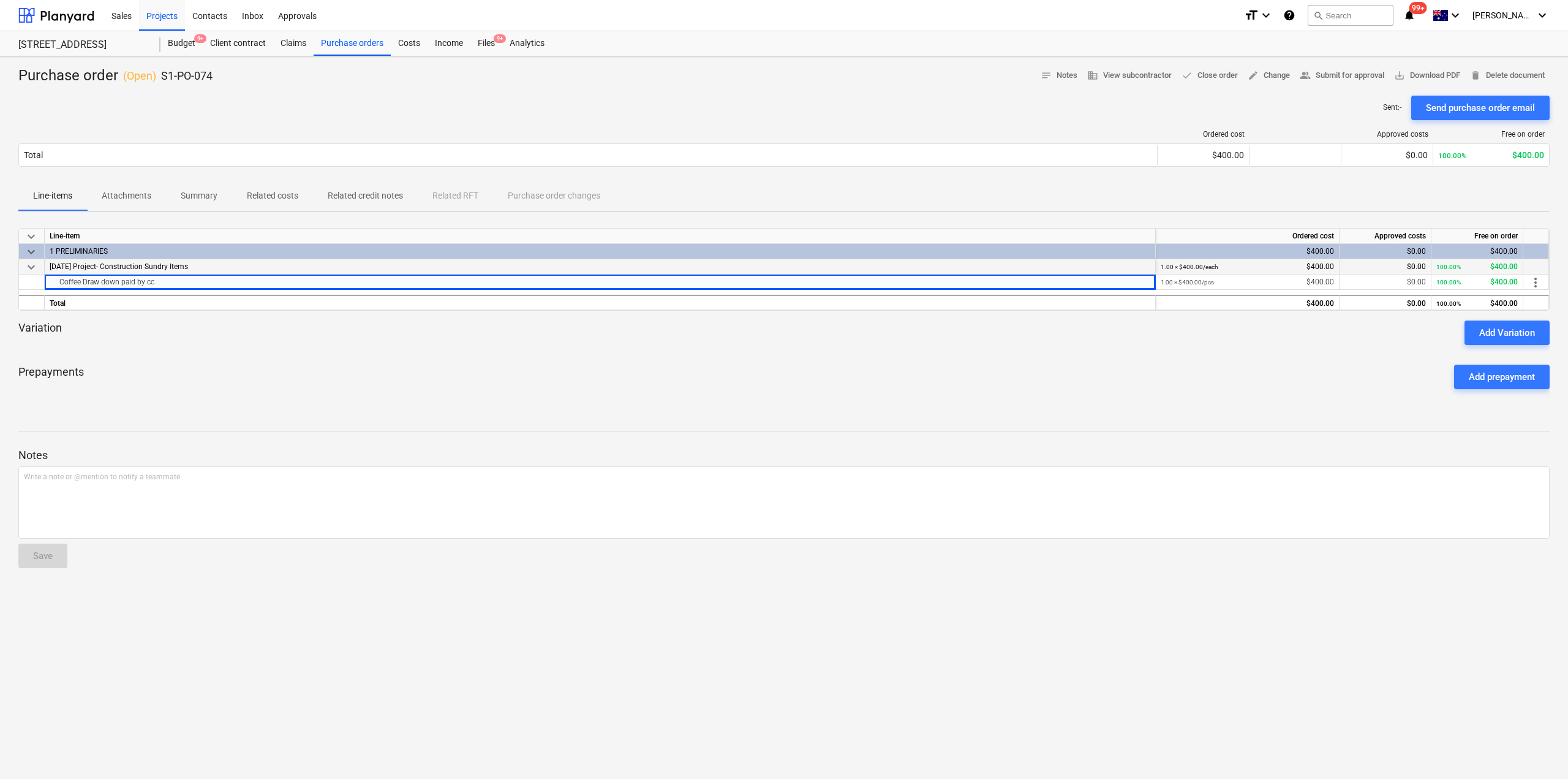
click at [182, 273] on div "[DATE] Project- Construction Sundry Items" at bounding box center [600, 266] width 1111 height 15
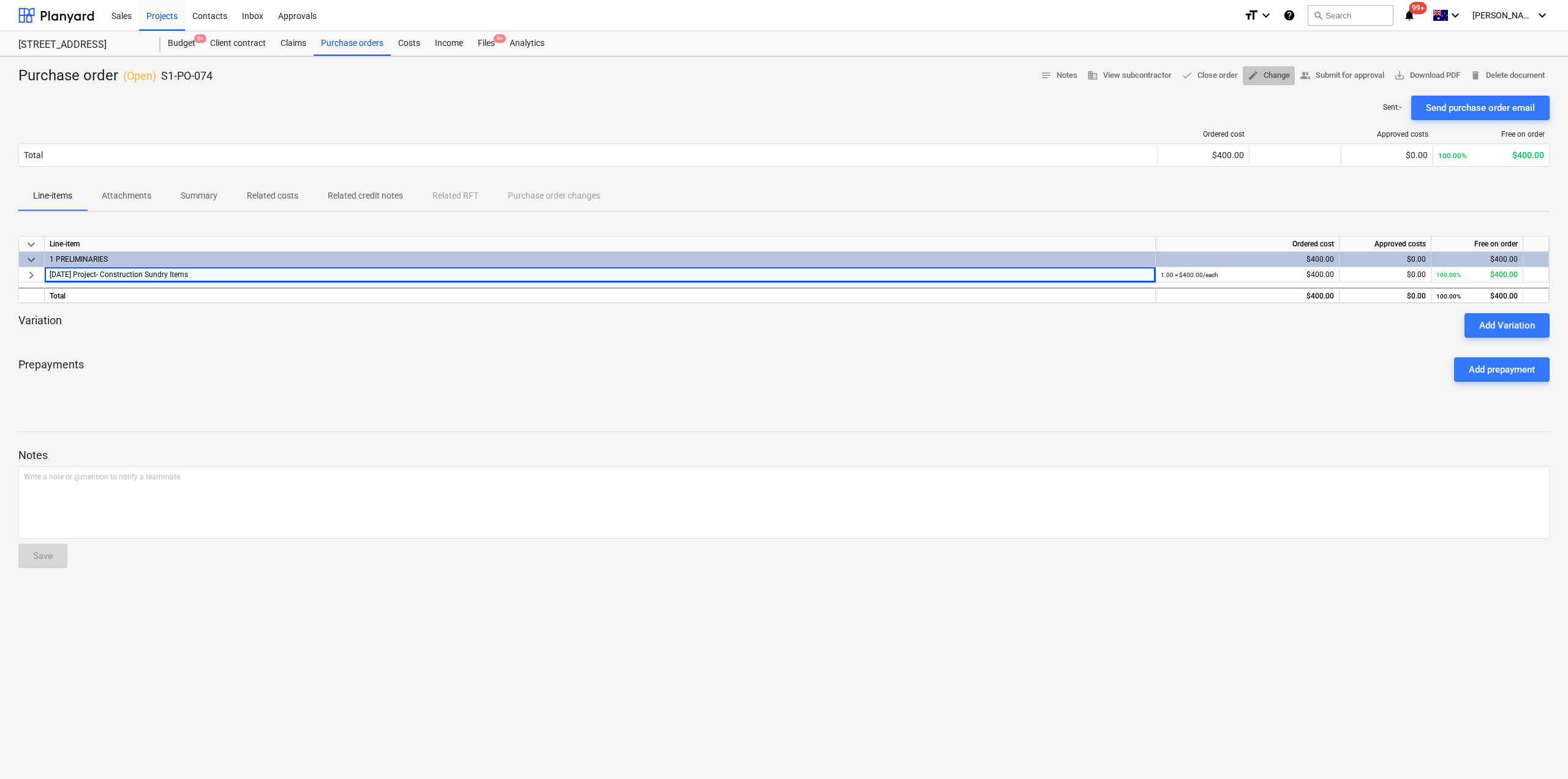
click at [1259, 75] on span "edit Change" at bounding box center [1268, 76] width 43 height 15
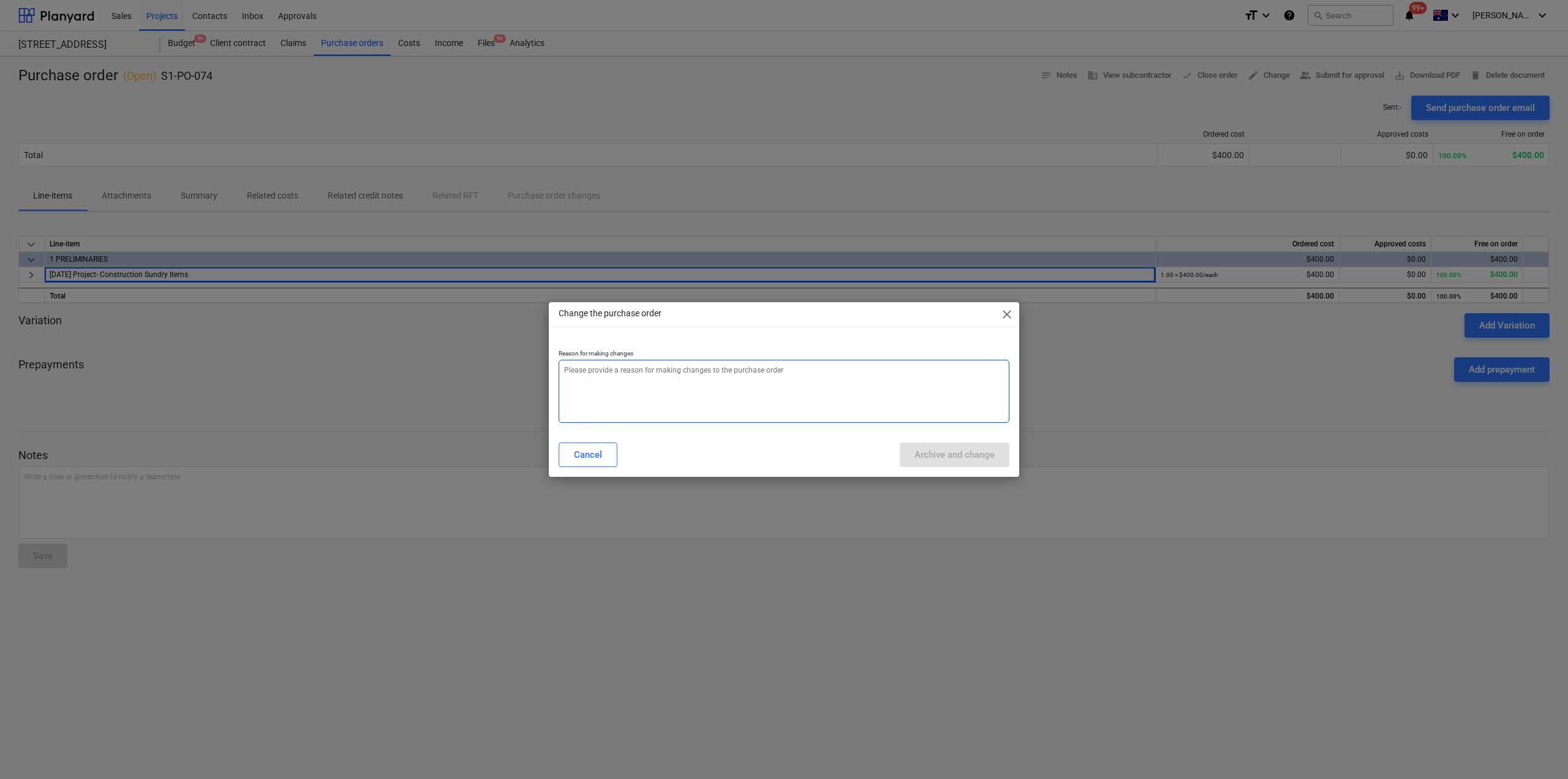
click at [646, 394] on textarea at bounding box center [784, 391] width 451 height 63
type textarea "x"
type textarea "c"
type textarea "x"
type textarea "ch"
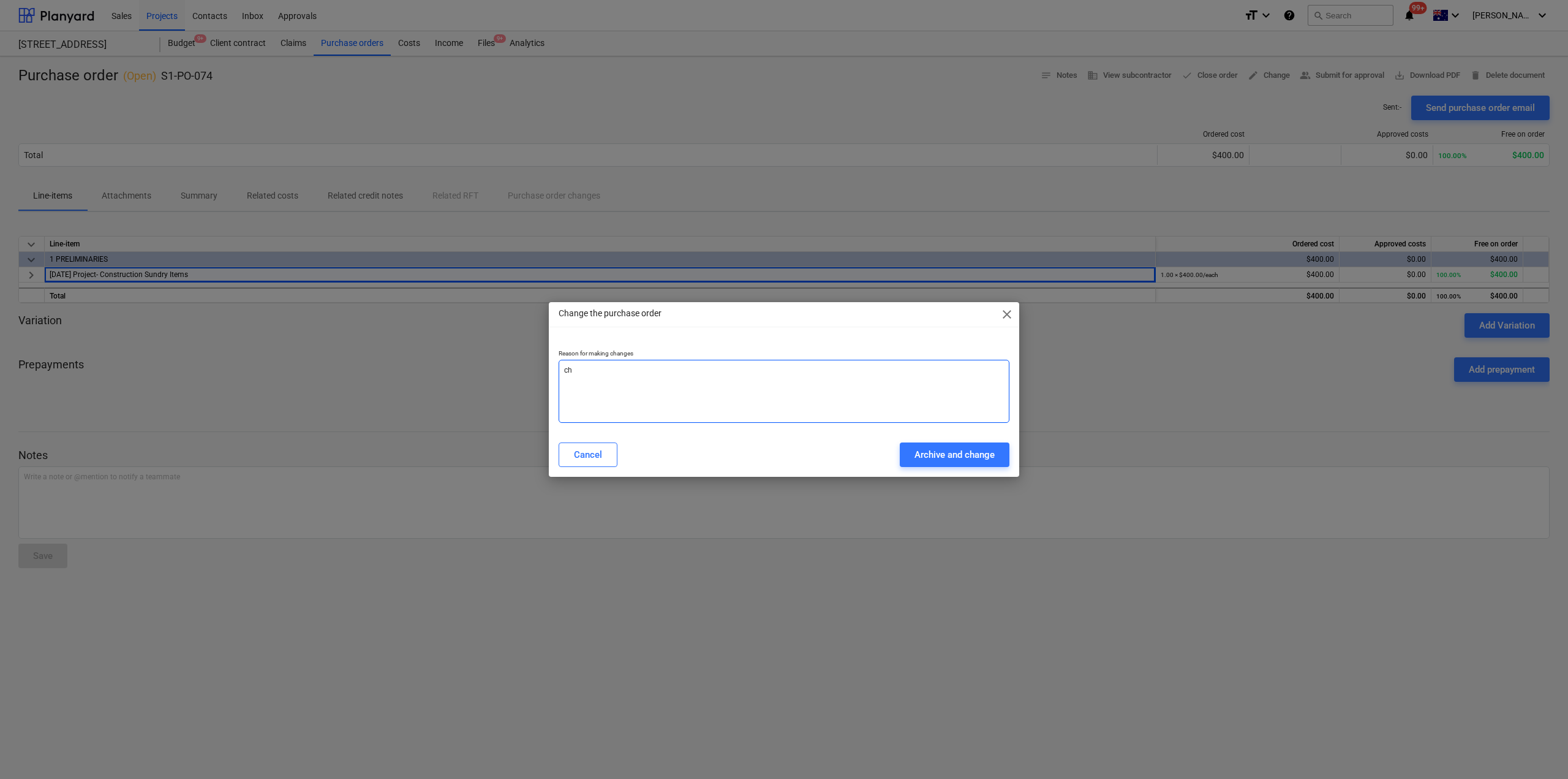
type textarea "x"
type textarea "cha"
type textarea "x"
type textarea "chag"
type textarea "x"
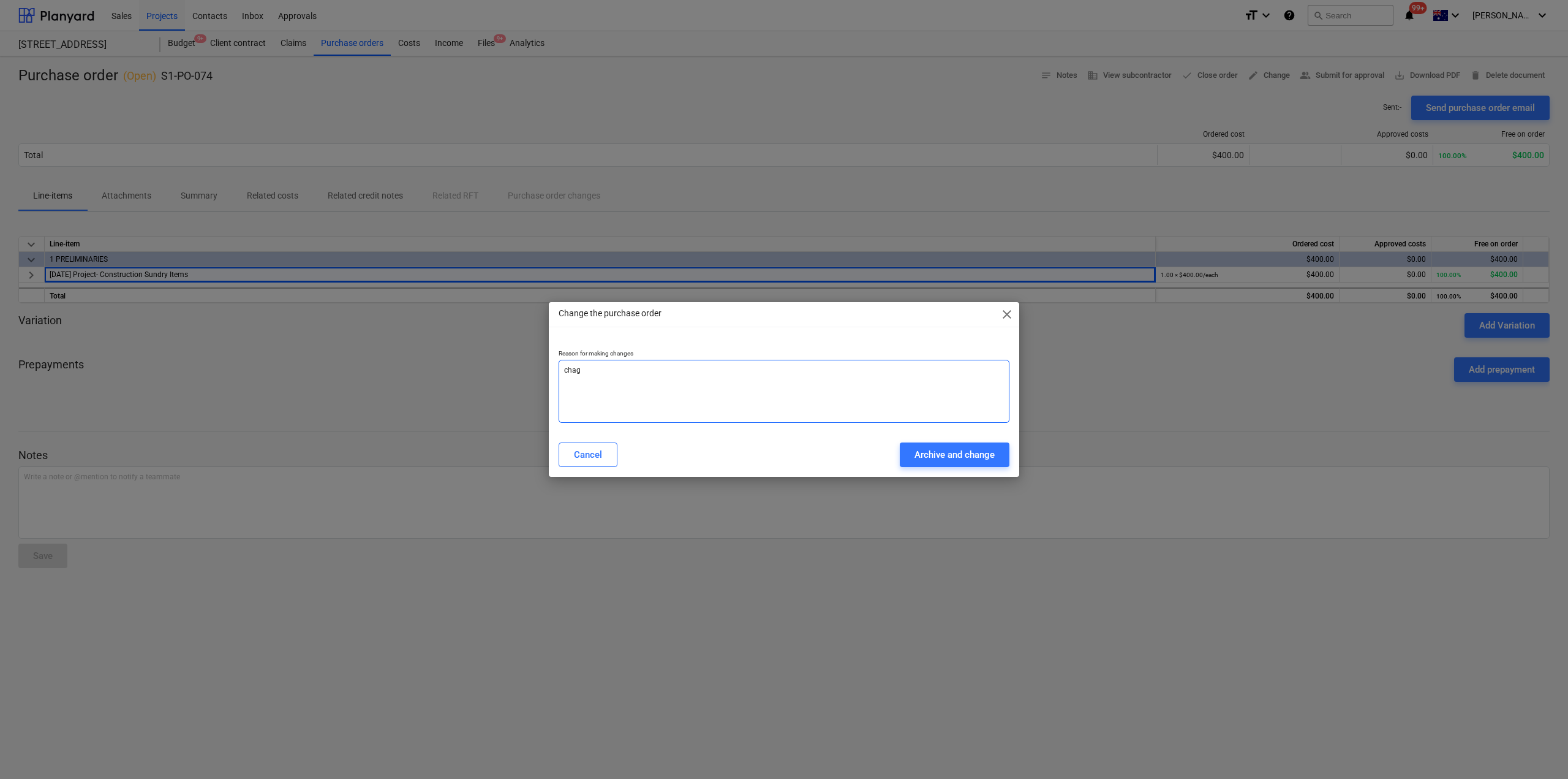
type textarea "chage"
type textarea "x"
type textarea "chag"
type textarea "x"
type textarea "cha"
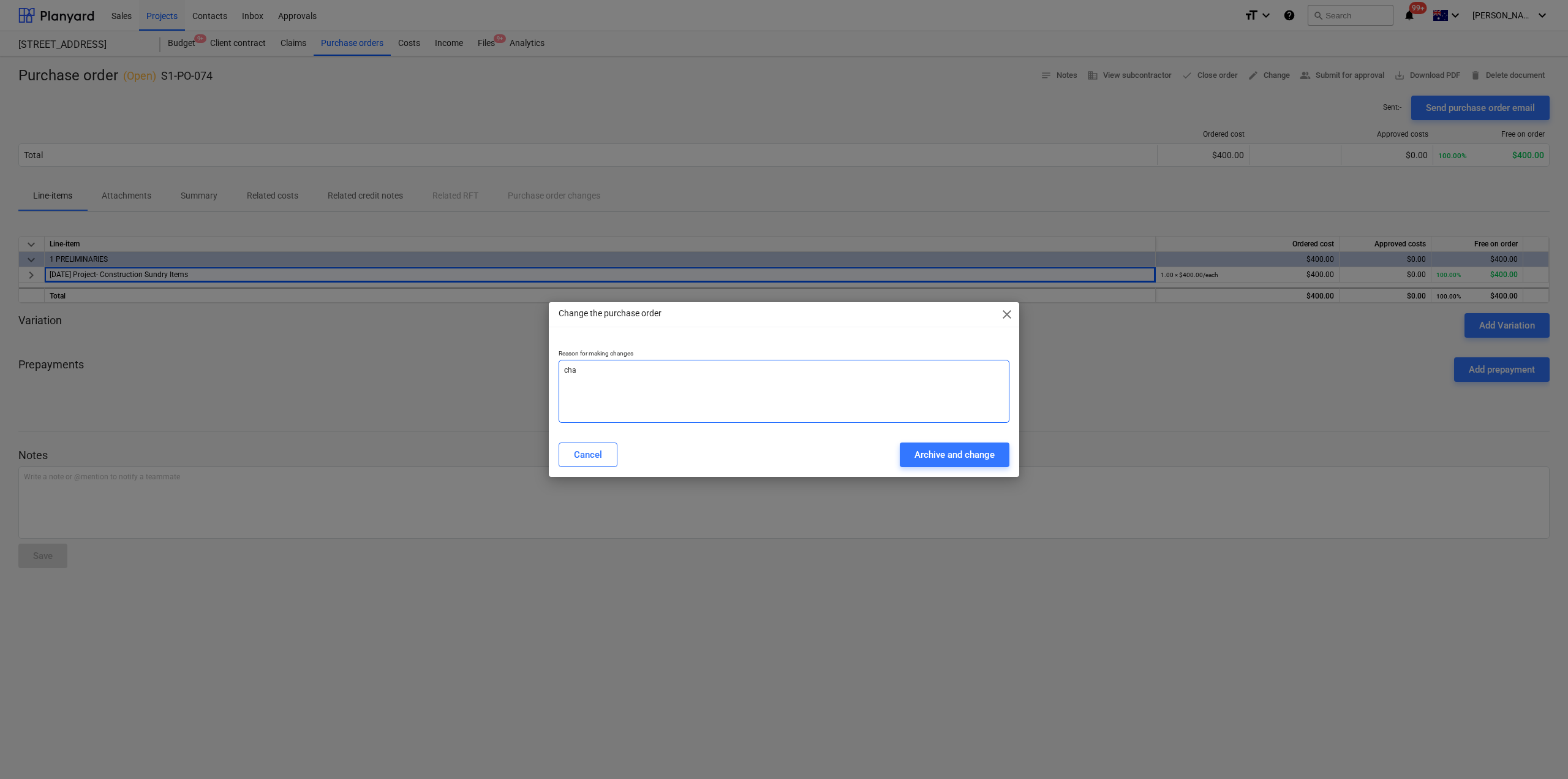
type textarea "x"
type textarea "chan"
type textarea "x"
type textarea "[PERSON_NAME]"
type textarea "x"
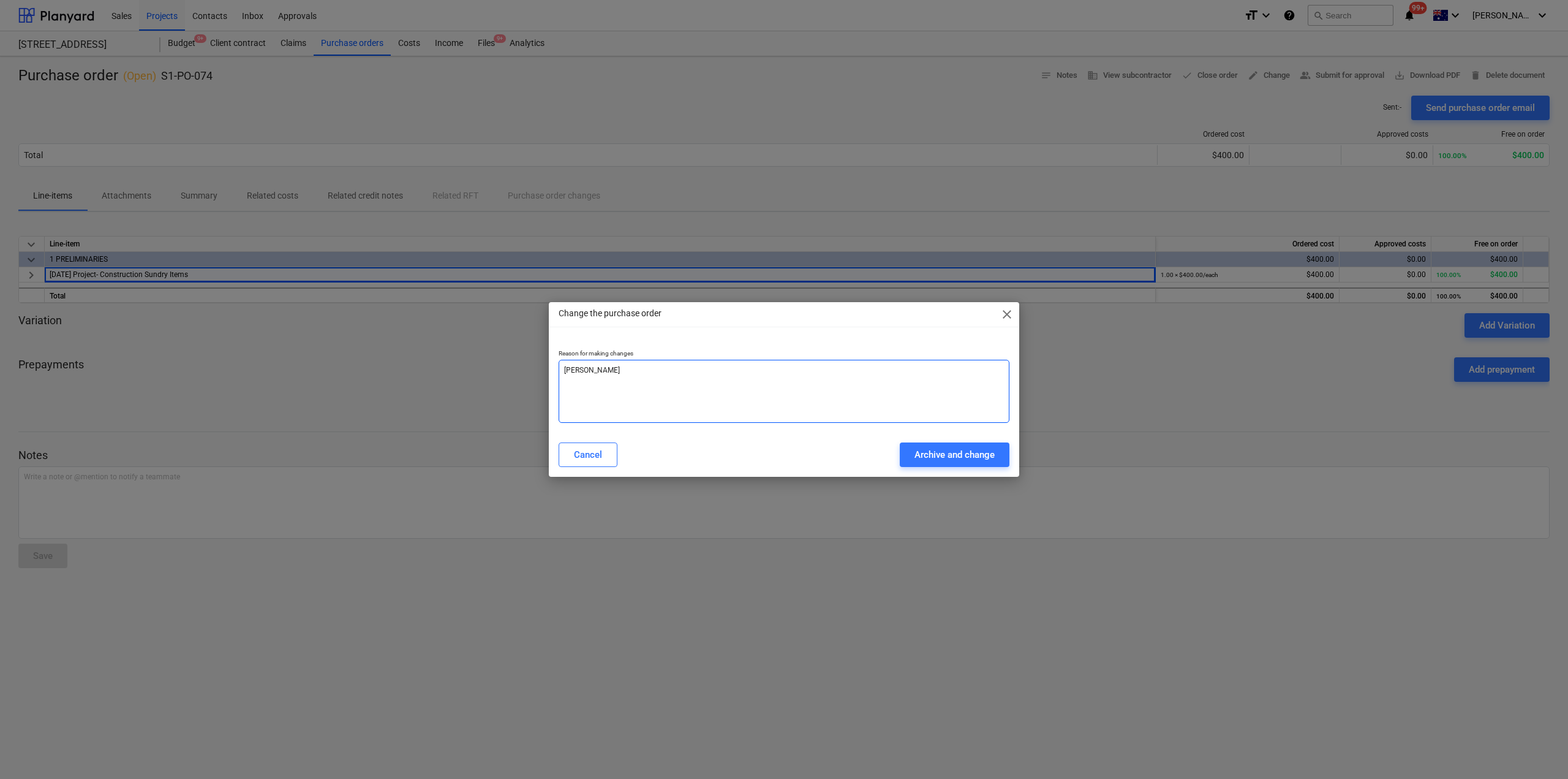
type textarea "change"
type textarea "x"
type textarea "change"
type textarea "x"
type textarea "change c"
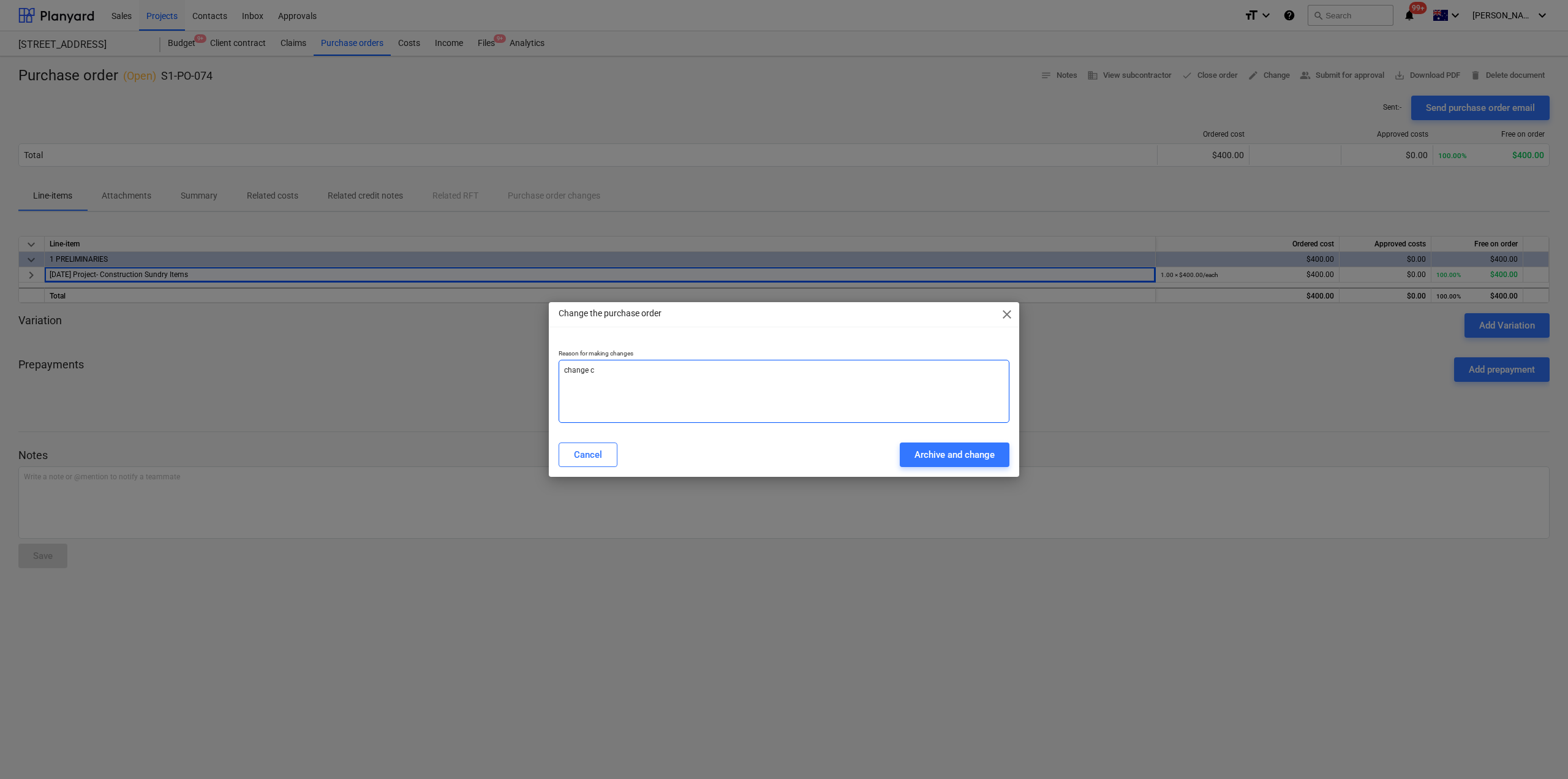
type textarea "x"
type textarea "change co"
type textarea "x"
type textarea "change cos"
type textarea "x"
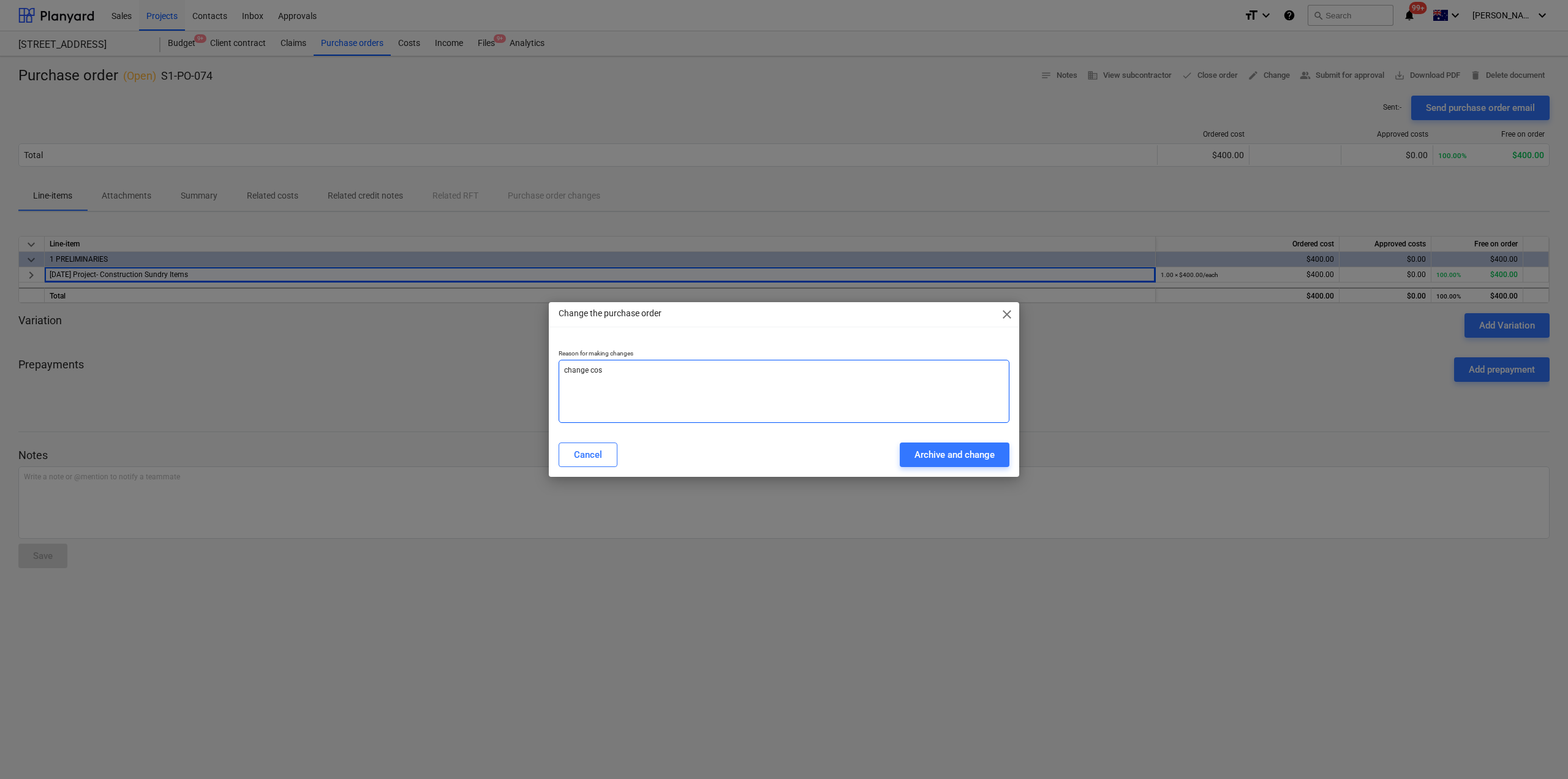
type textarea "change cost"
type textarea "x"
type textarea "change cost"
type textarea "x"
type textarea "change cost c"
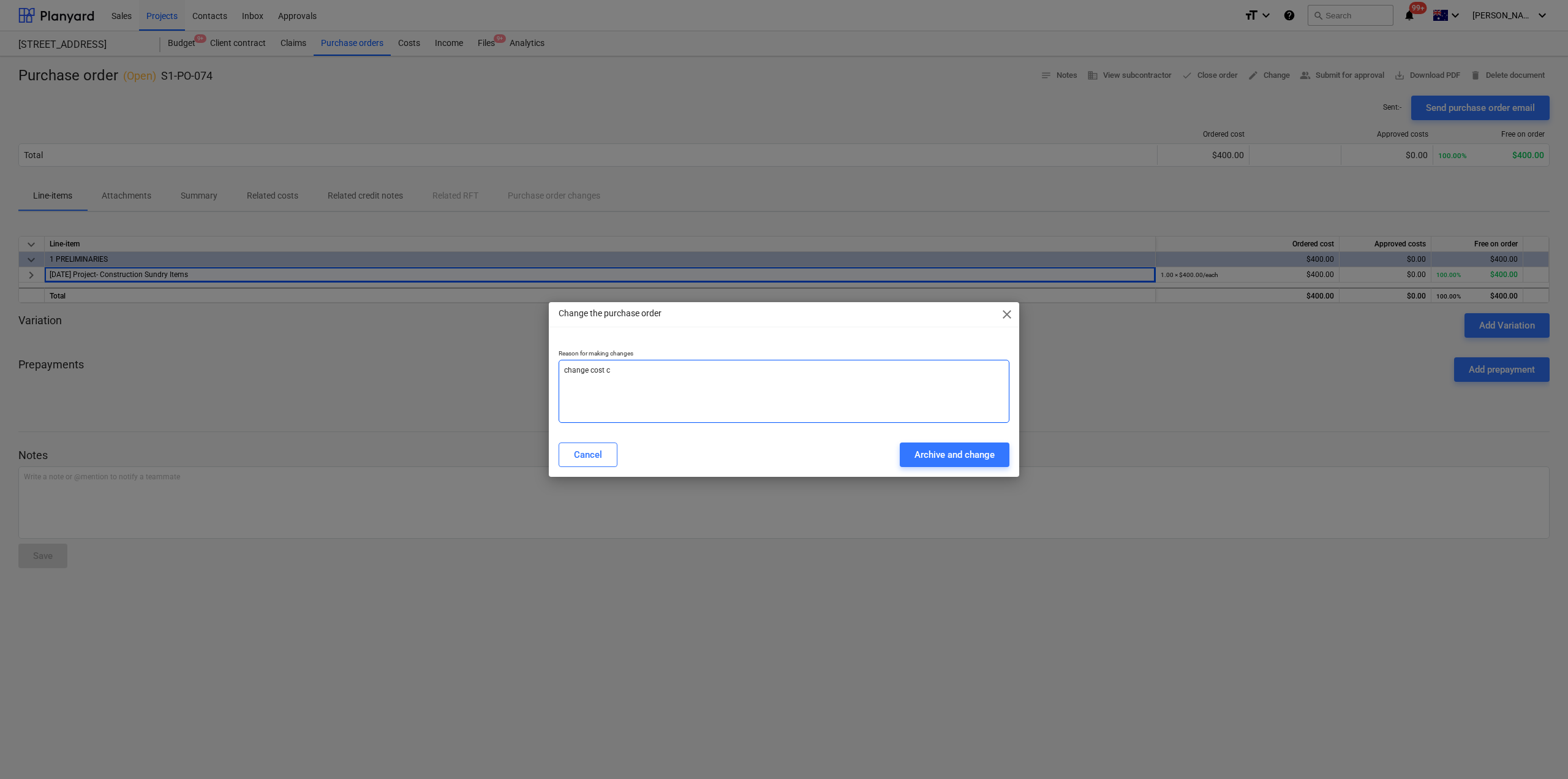
type textarea "x"
type textarea "change cost co"
type textarea "x"
type textarea "change cost cod"
type textarea "x"
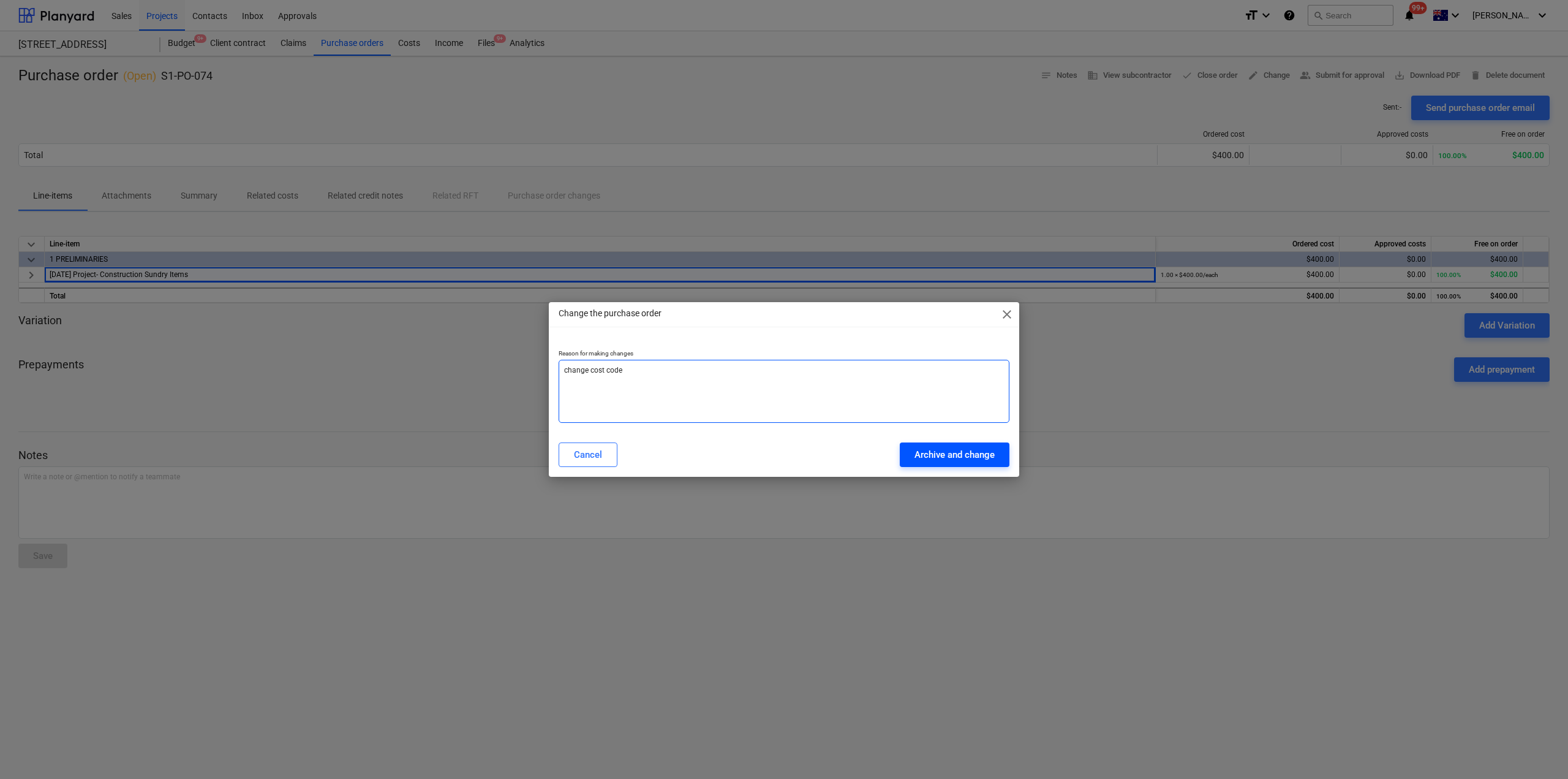
type textarea "change cost code"
click at [937, 458] on div "Archive and change" at bounding box center [955, 454] width 80 height 16
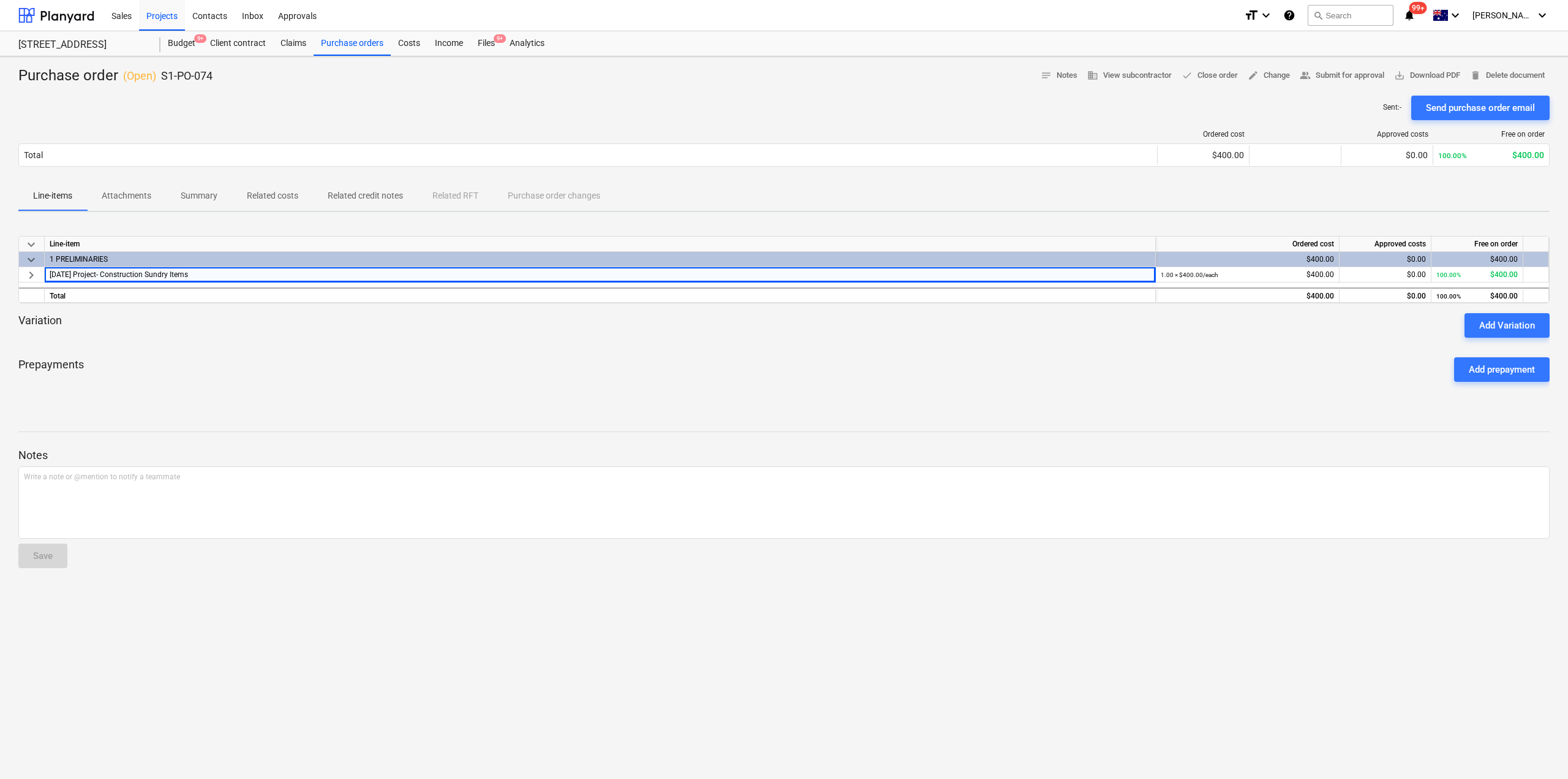
type textarea "x"
click at [938, 334] on div "Variation Add Variation" at bounding box center [783, 325] width 1531 height 25
click at [378, 45] on div "Purchase orders" at bounding box center [352, 43] width 77 height 25
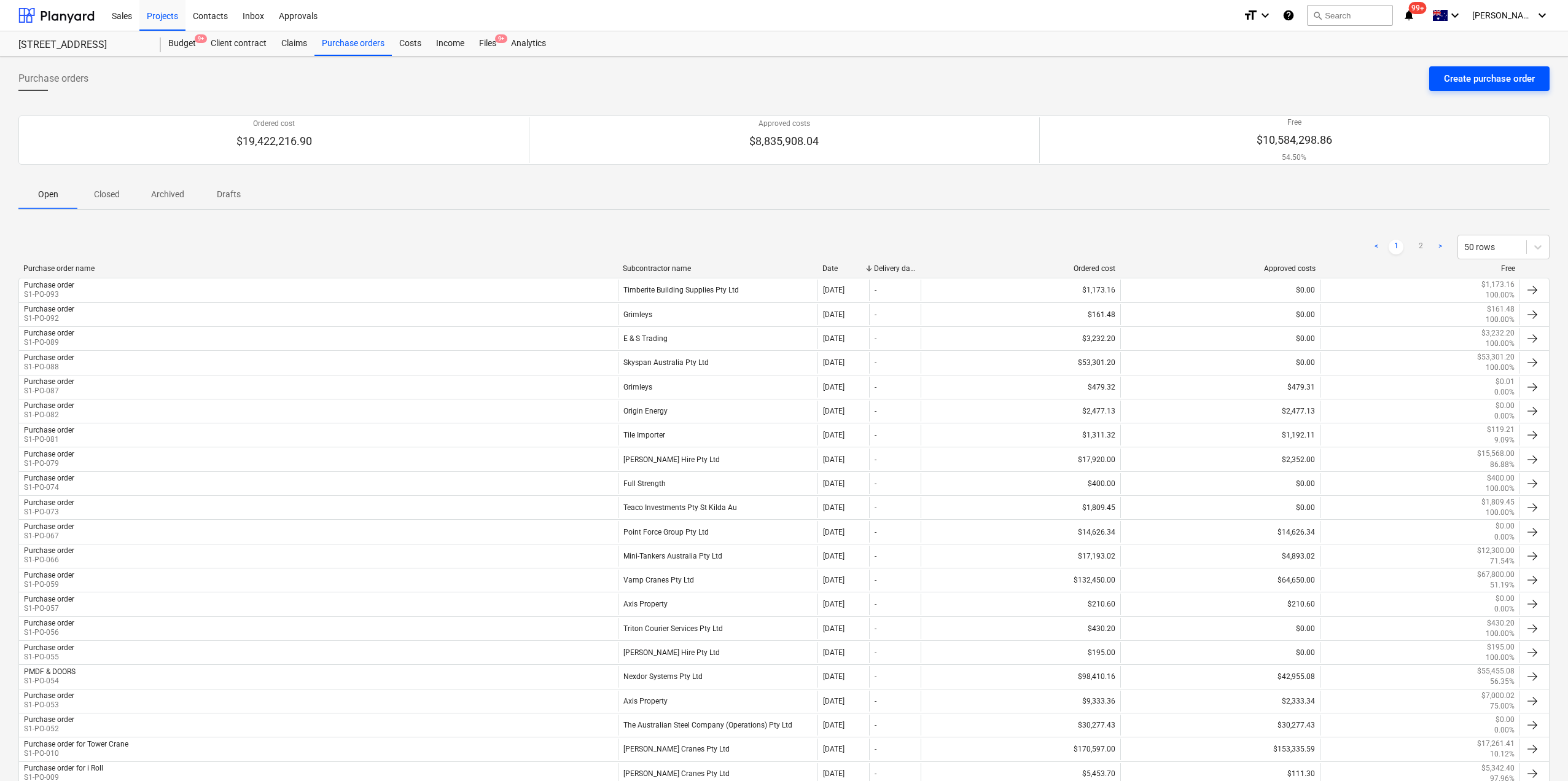
click at [1475, 82] on div "Create purchase order" at bounding box center [1490, 79] width 91 height 16
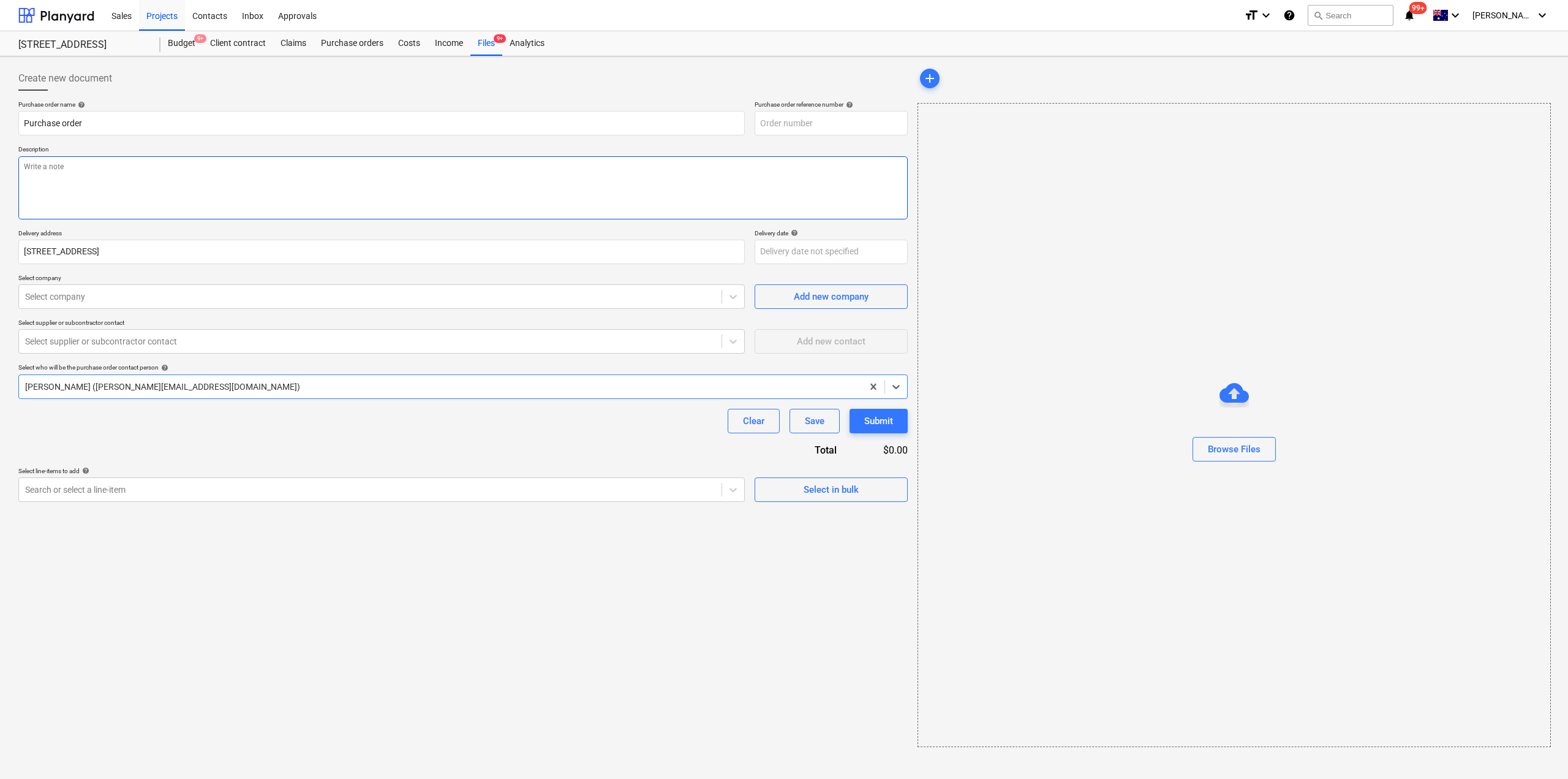
type input "S1-PO-095"
click at [182, 193] on textarea at bounding box center [462, 187] width 889 height 63
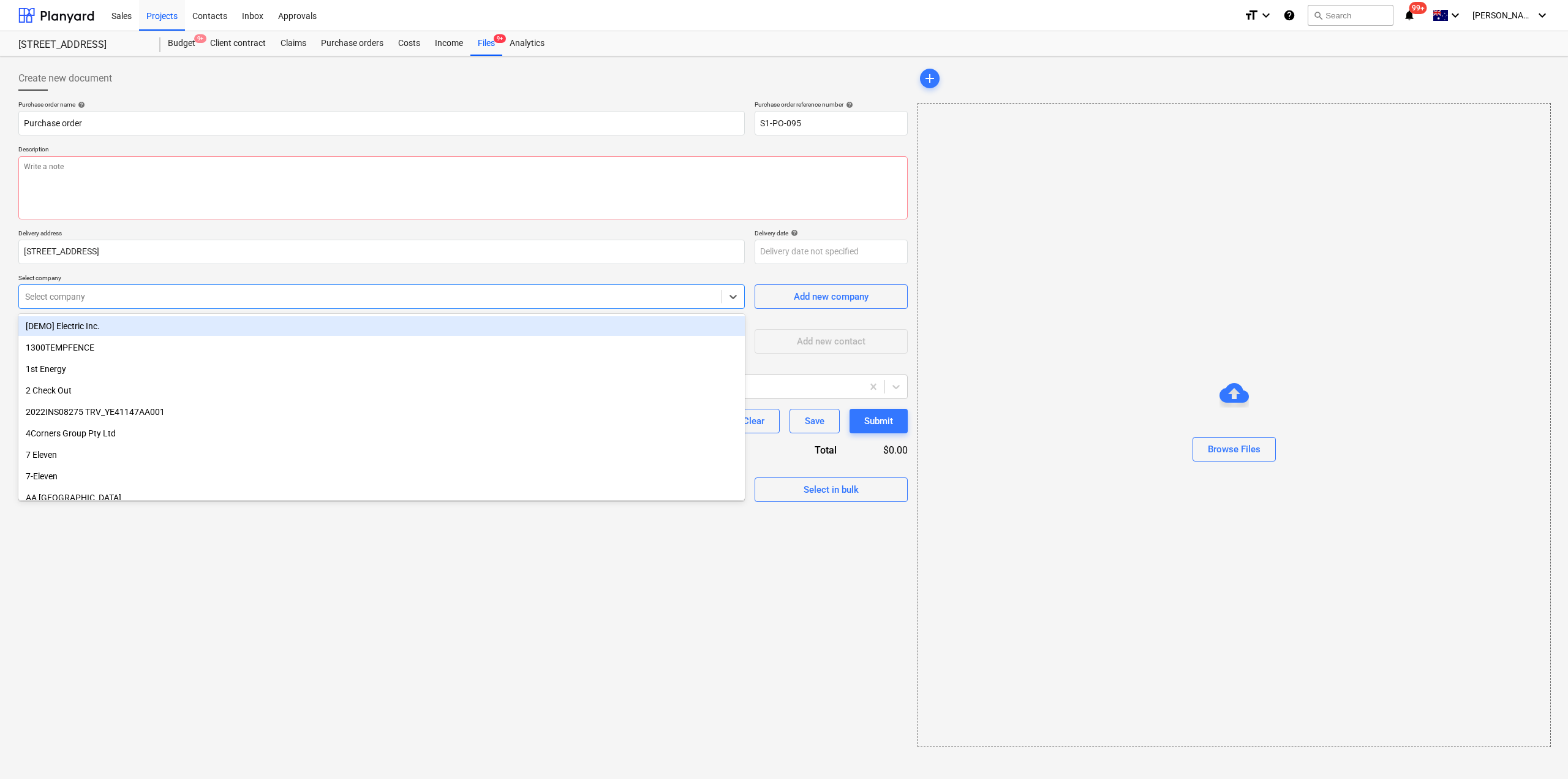
click at [164, 305] on div "Select company" at bounding box center [370, 296] width 702 height 17
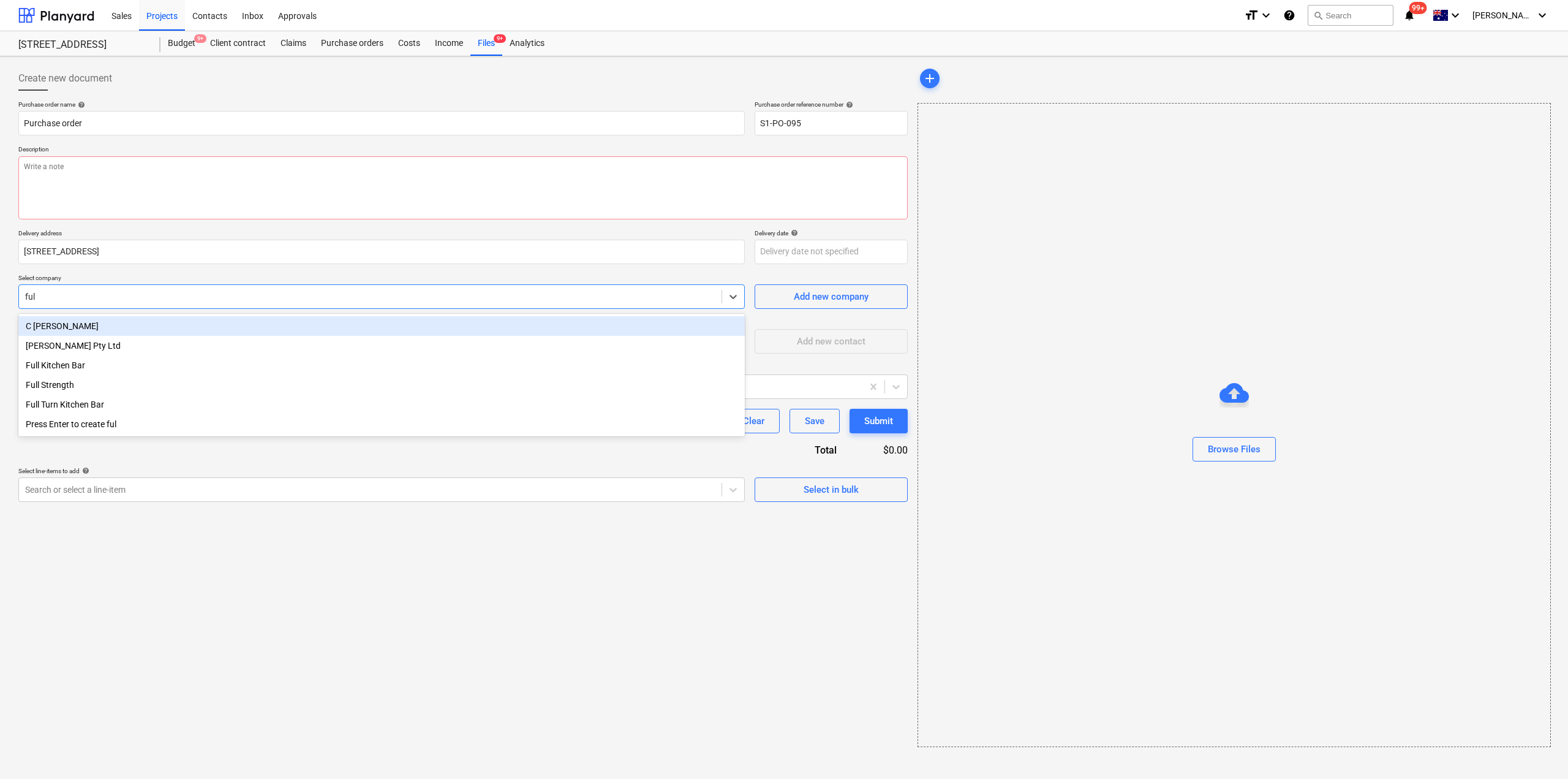
type input "full"
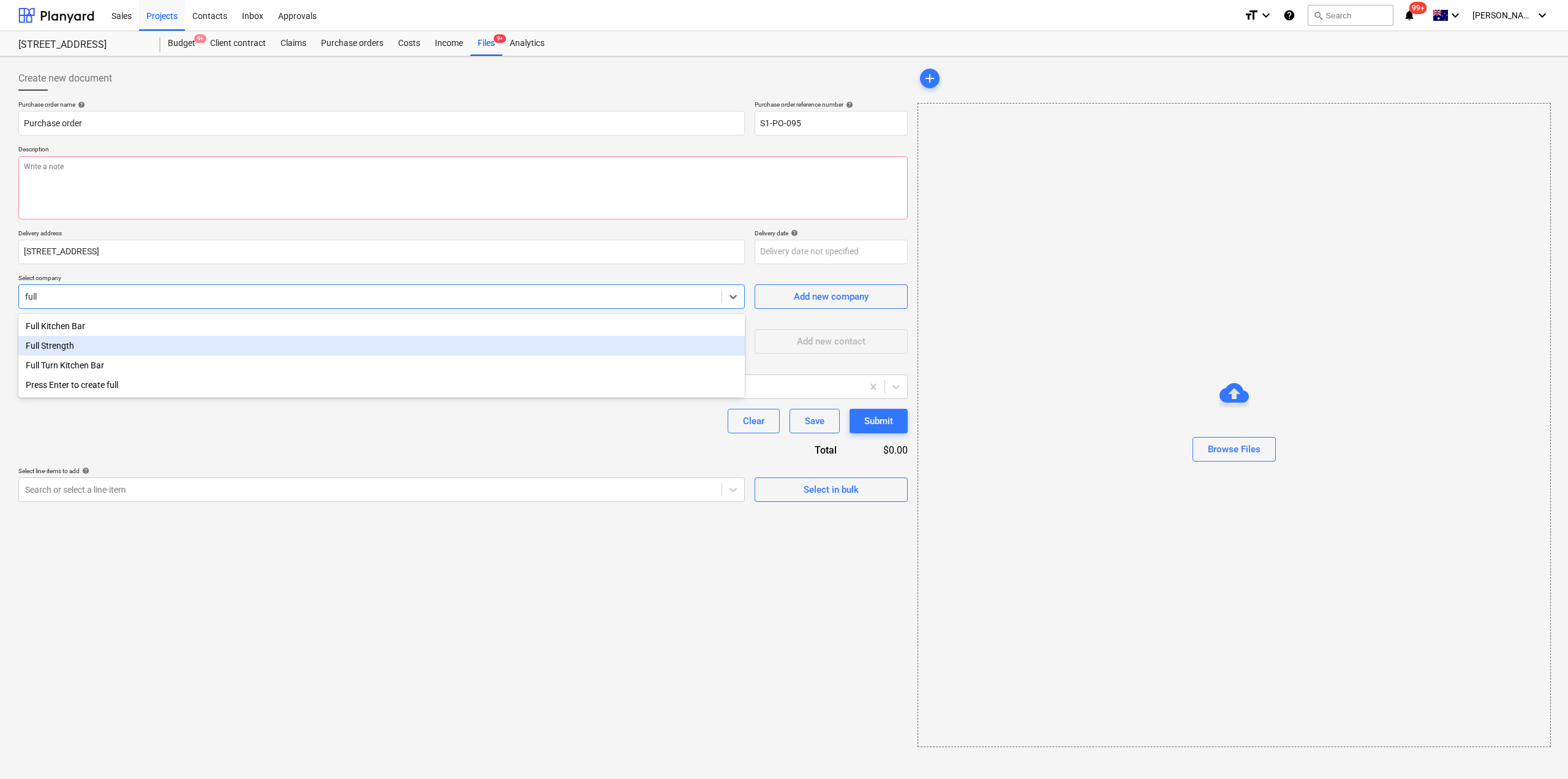
click at [88, 351] on div "Full Strength" at bounding box center [382, 345] width 727 height 20
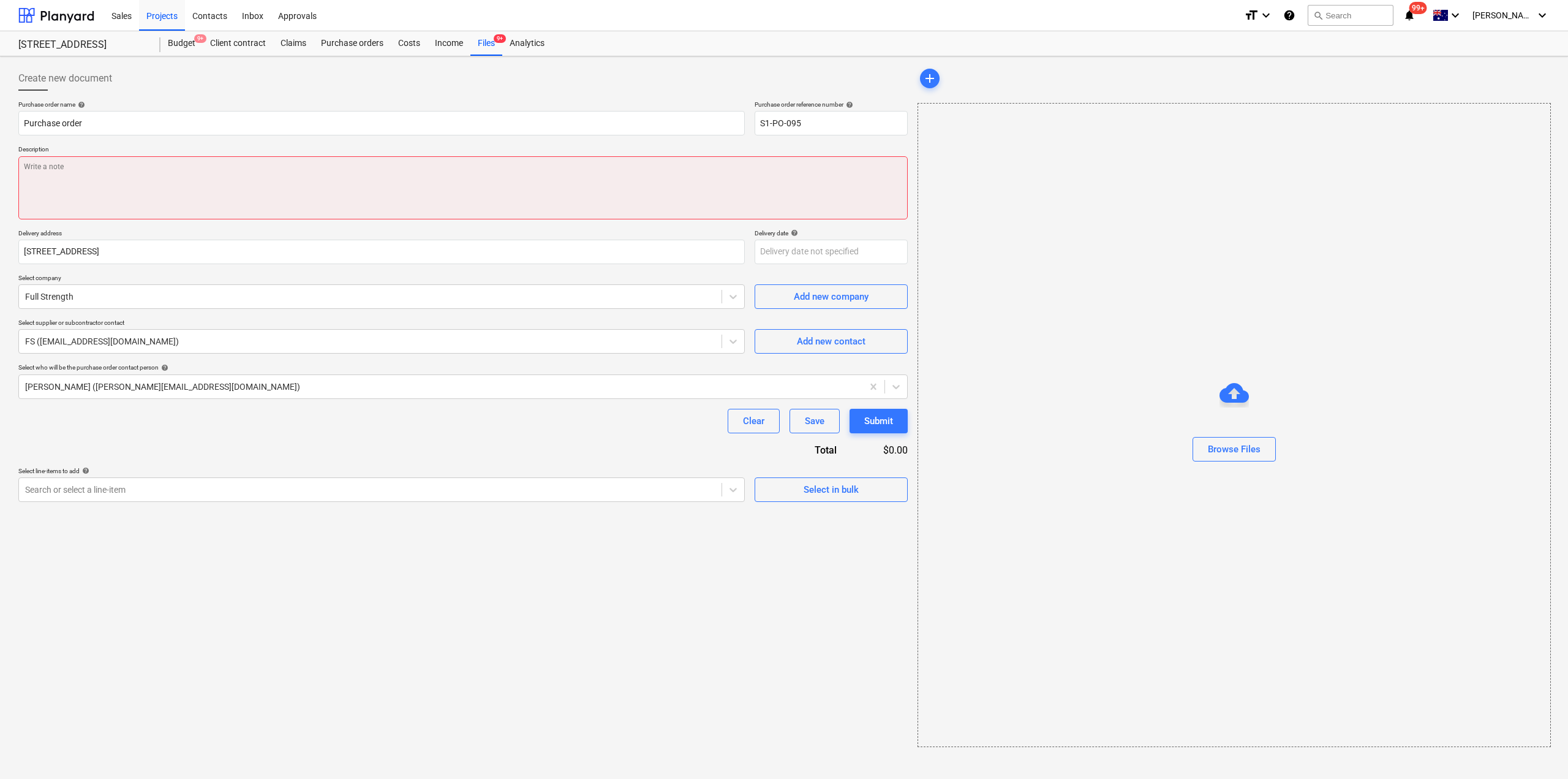
click at [153, 170] on textarea at bounding box center [462, 187] width 889 height 63
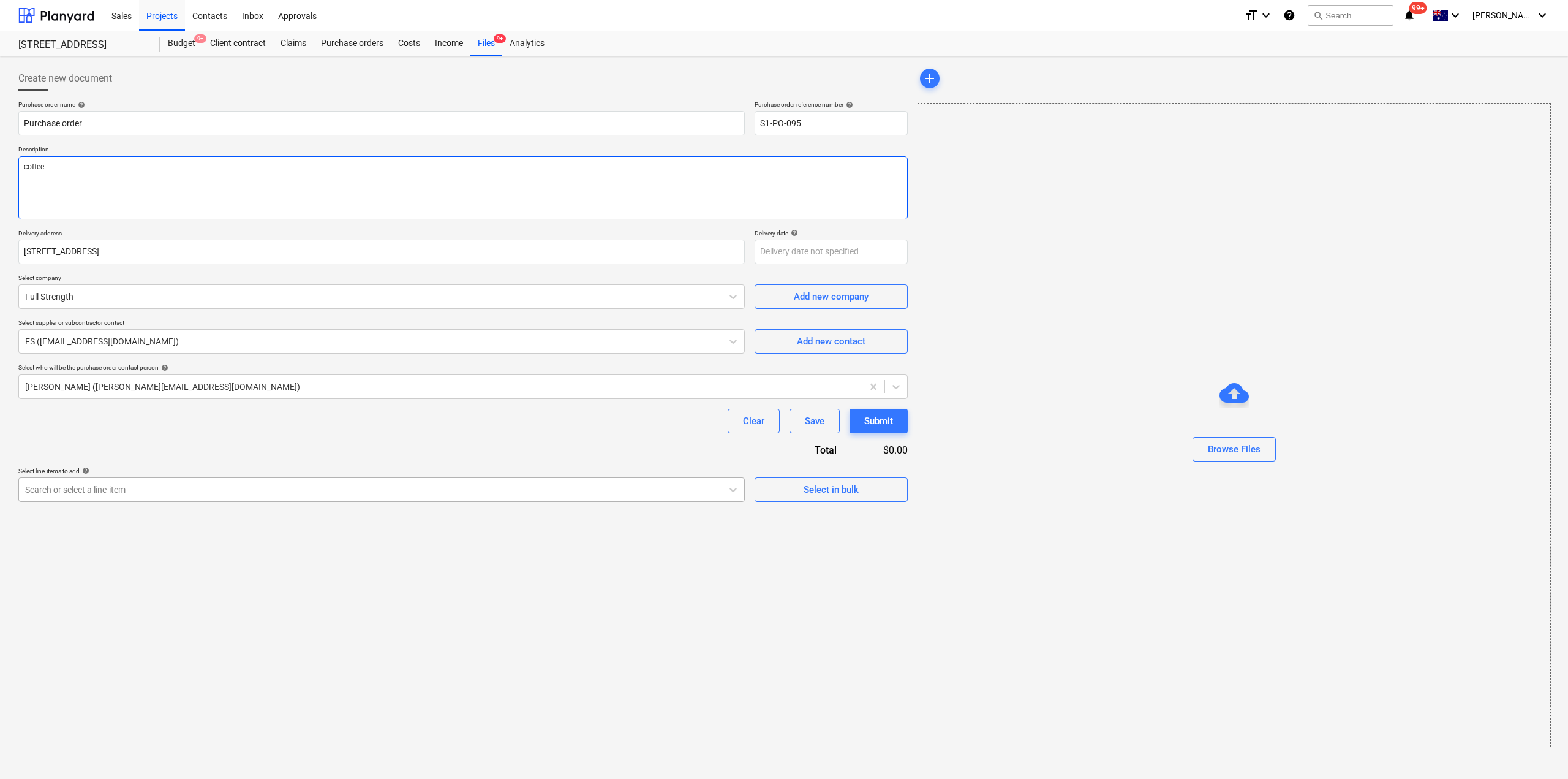
type textarea "coffee"
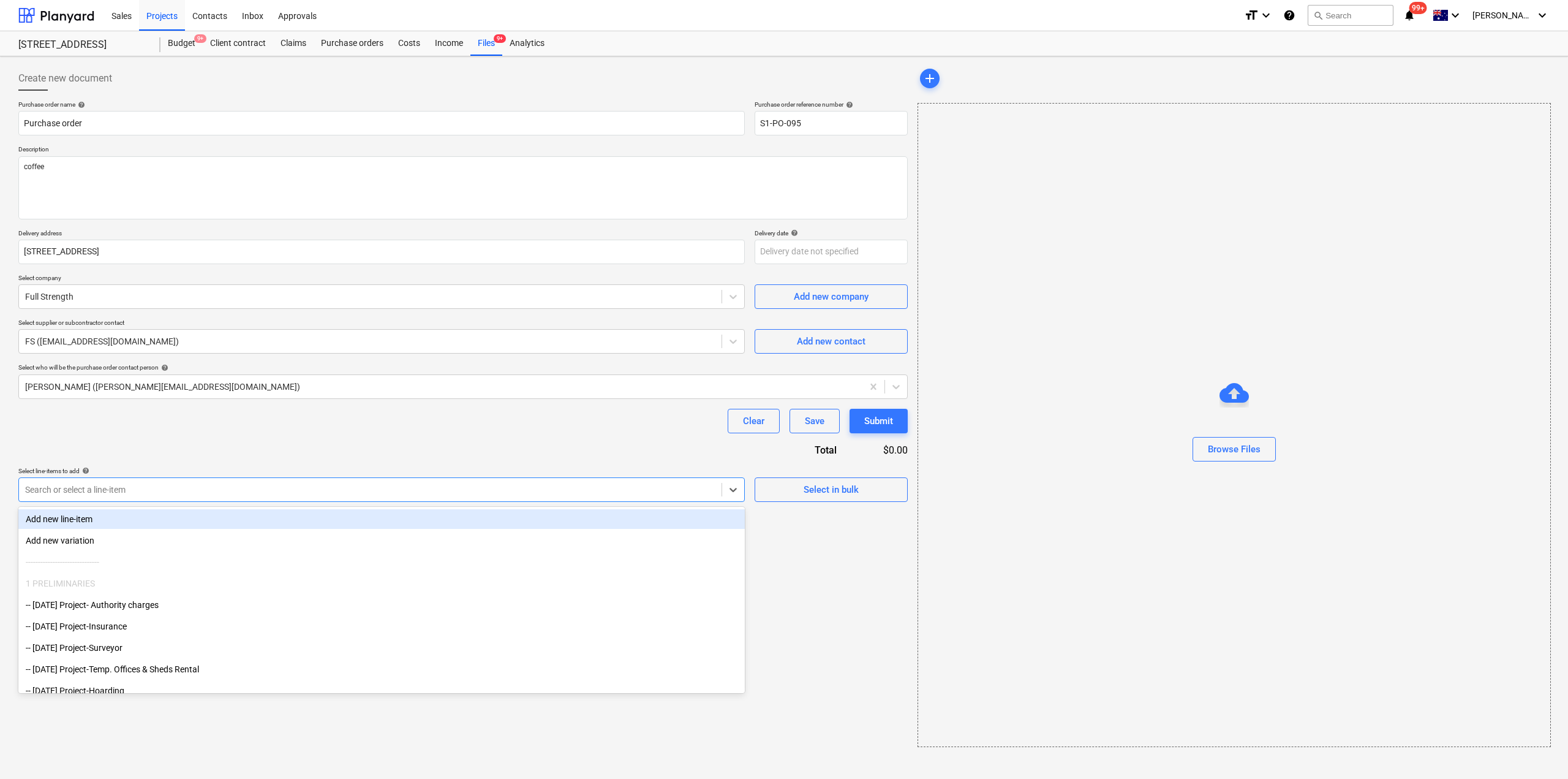
click at [527, 489] on div at bounding box center [371, 489] width 690 height 12
paste input "3-01-38-02"
type input "3-01-38-02"
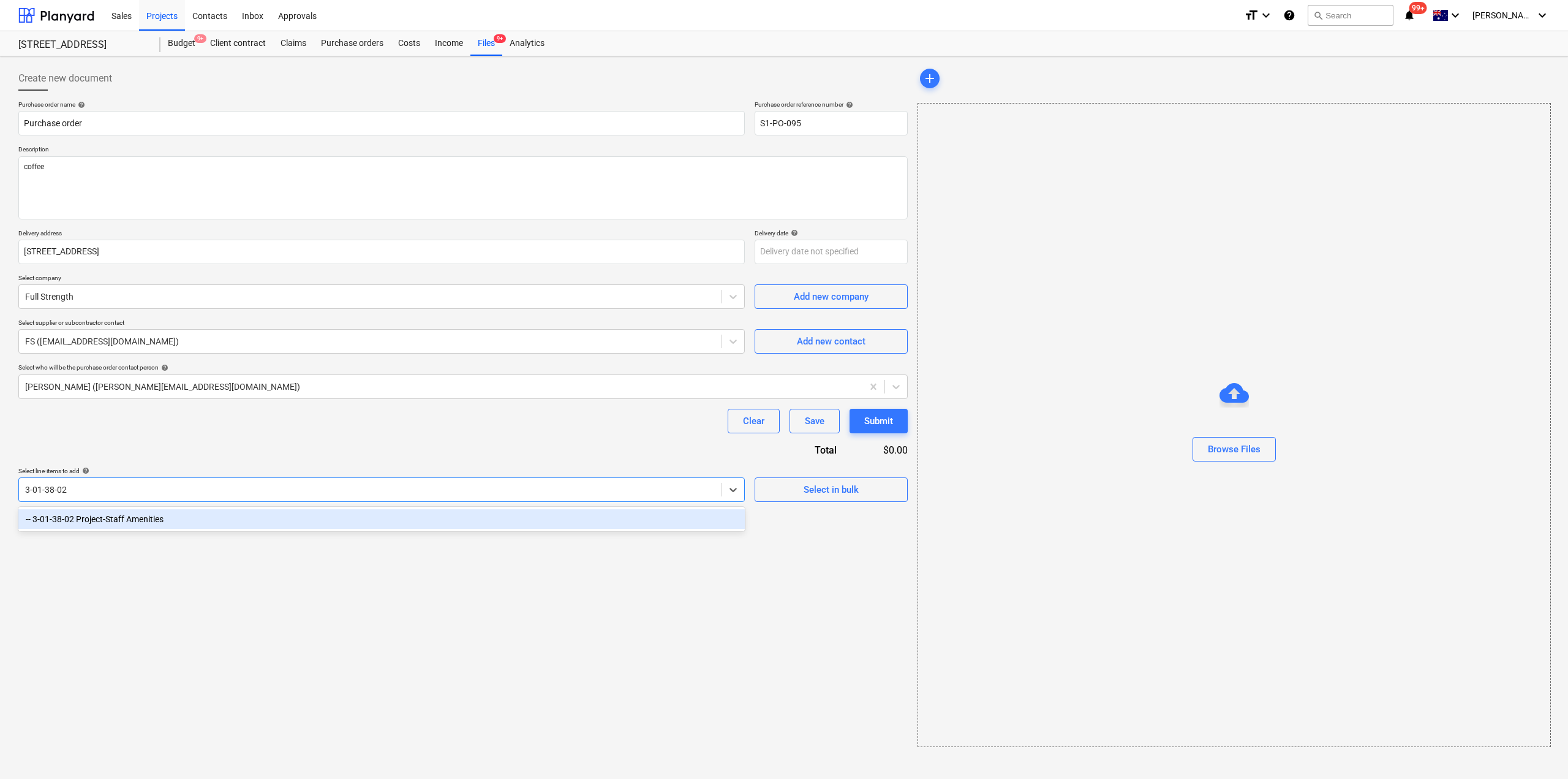
drag, startPoint x: 310, startPoint y: 526, endPoint x: 321, endPoint y: 530, distance: 11.7
click at [310, 525] on div "-- 3-01-38-02 Project-Staff Amenities" at bounding box center [382, 519] width 727 height 20
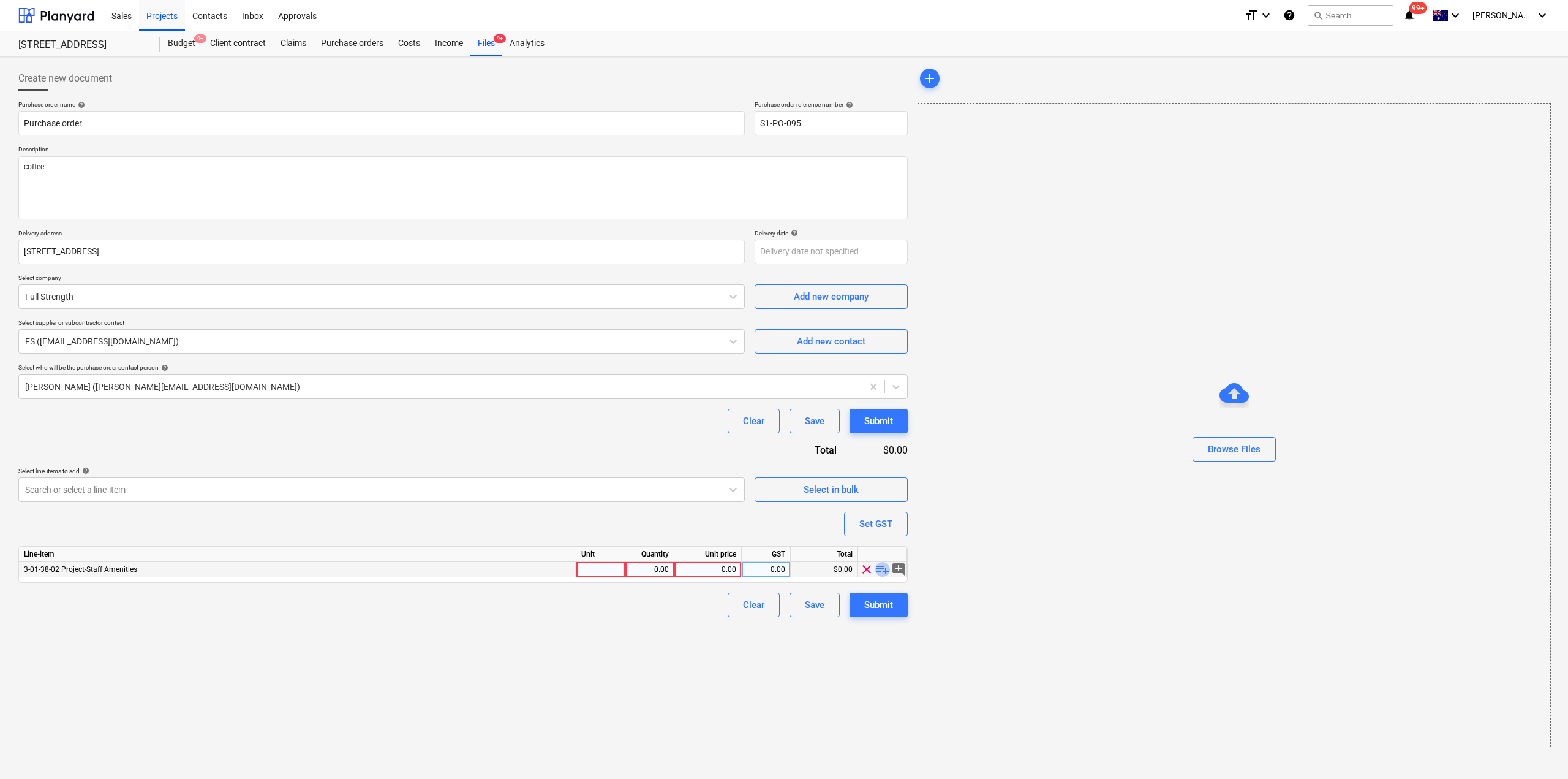
click at [882, 570] on span "playlist_add" at bounding box center [882, 569] width 15 height 15
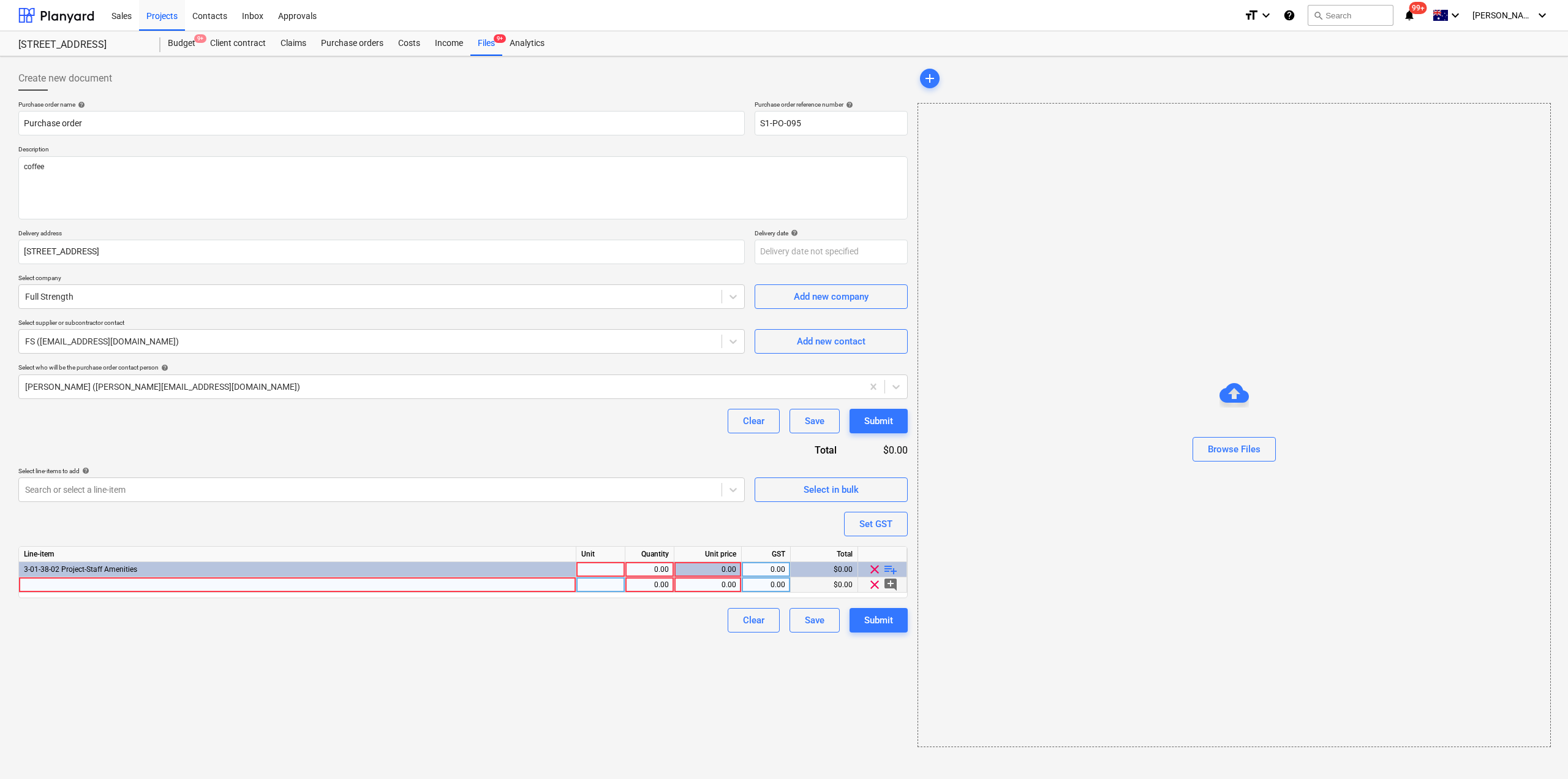
click at [191, 582] on div at bounding box center [298, 584] width 558 height 15
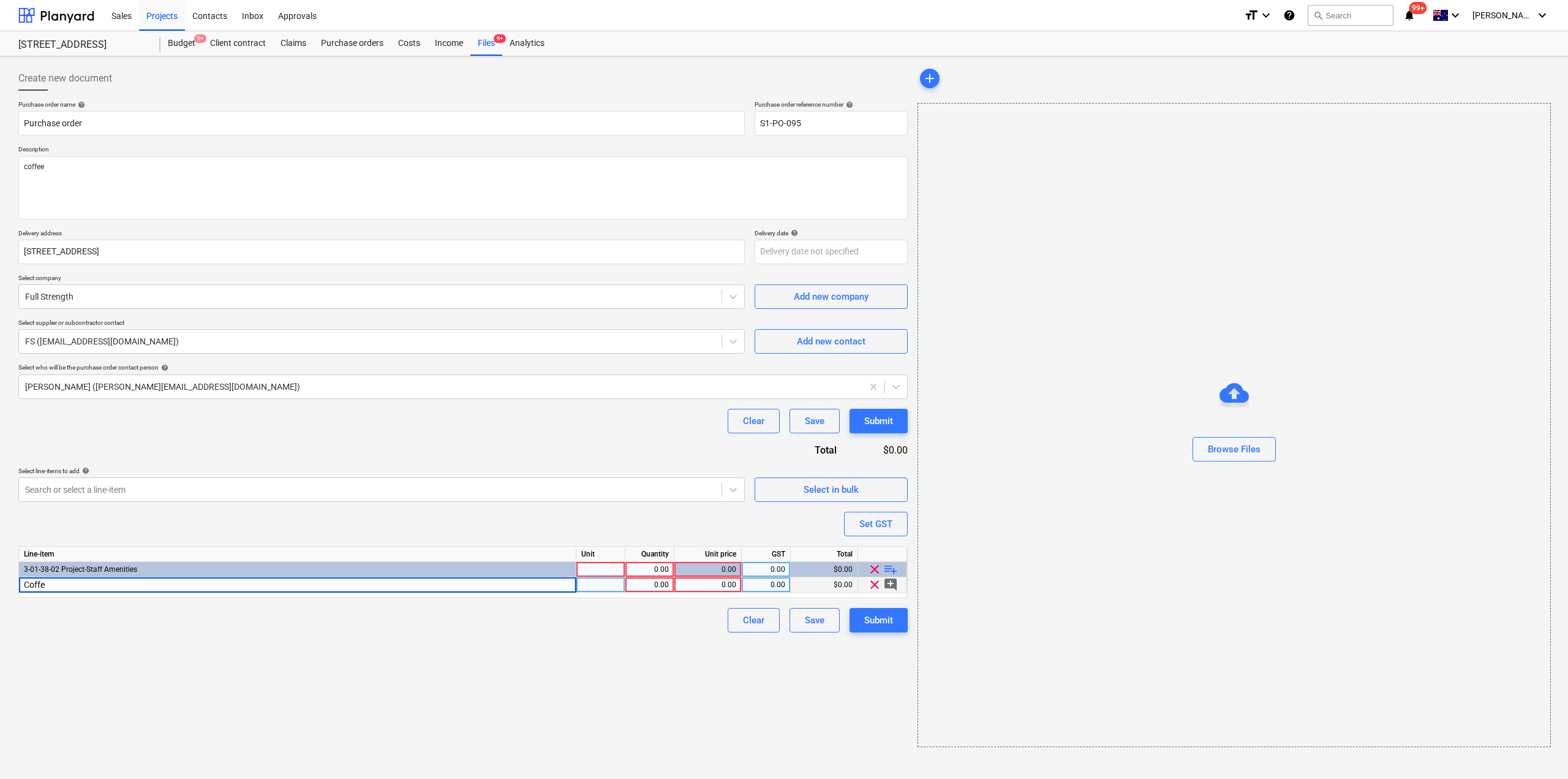
type input "Coffee"
type input "300"
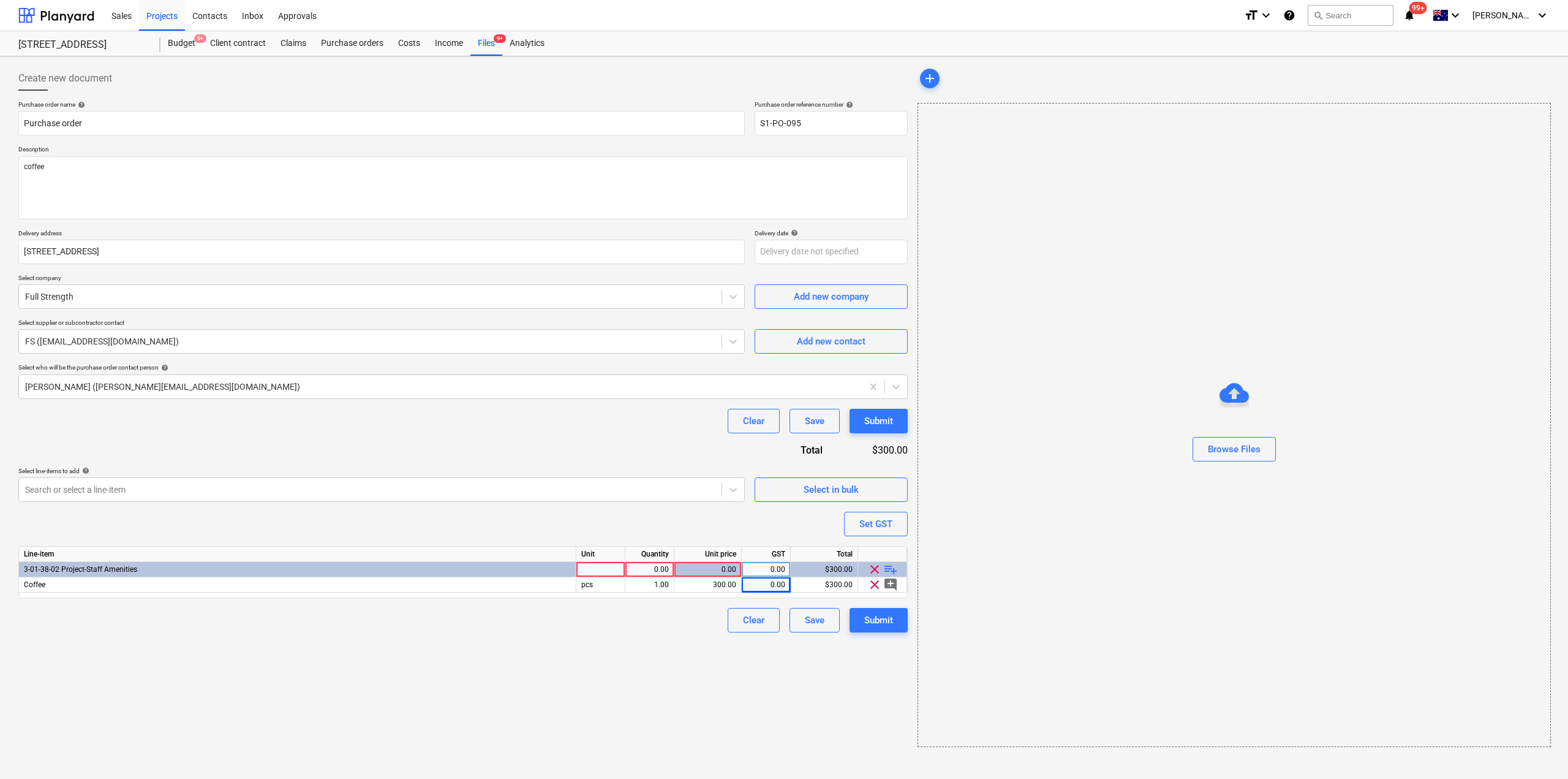
click at [887, 624] on div "Submit" at bounding box center [878, 621] width 29 height 16
click at [485, 48] on div "Files 9+" at bounding box center [486, 43] width 32 height 25
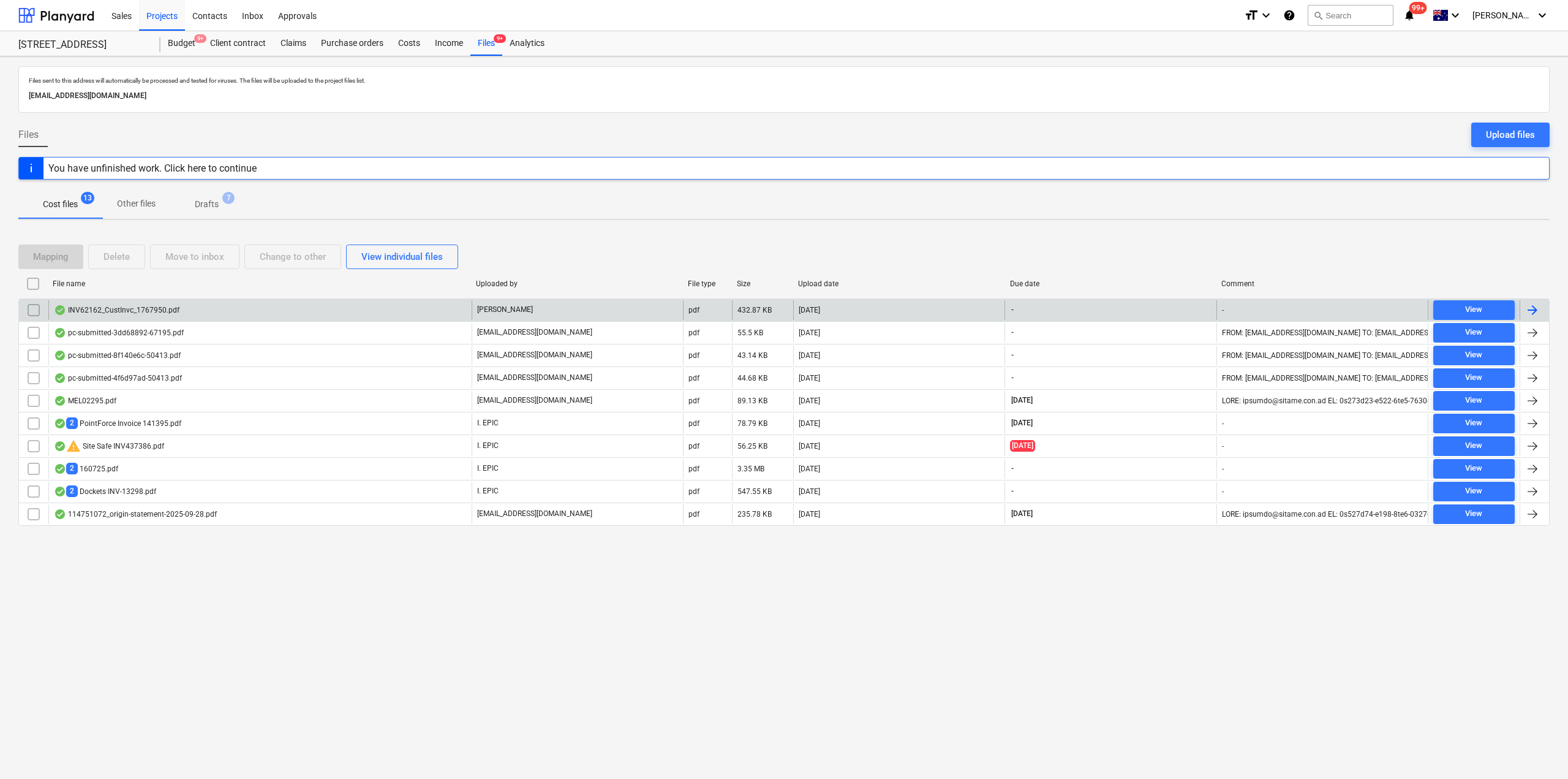
click at [160, 314] on div "INV62162_CustInvc_1767950.pdf" at bounding box center [116, 310] width 125 height 10
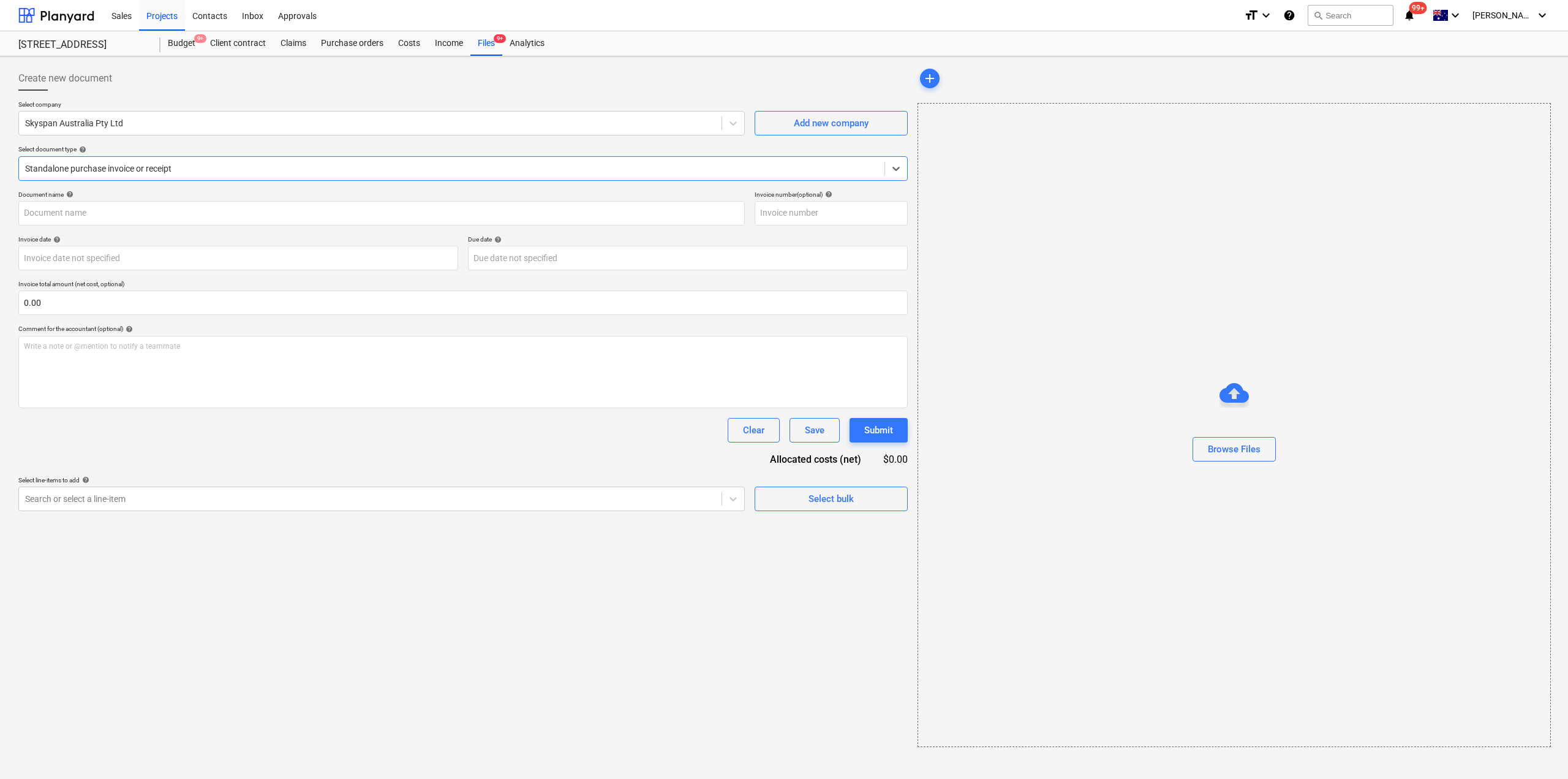
type input "INV62162_CustInvc_1767950.pdf"
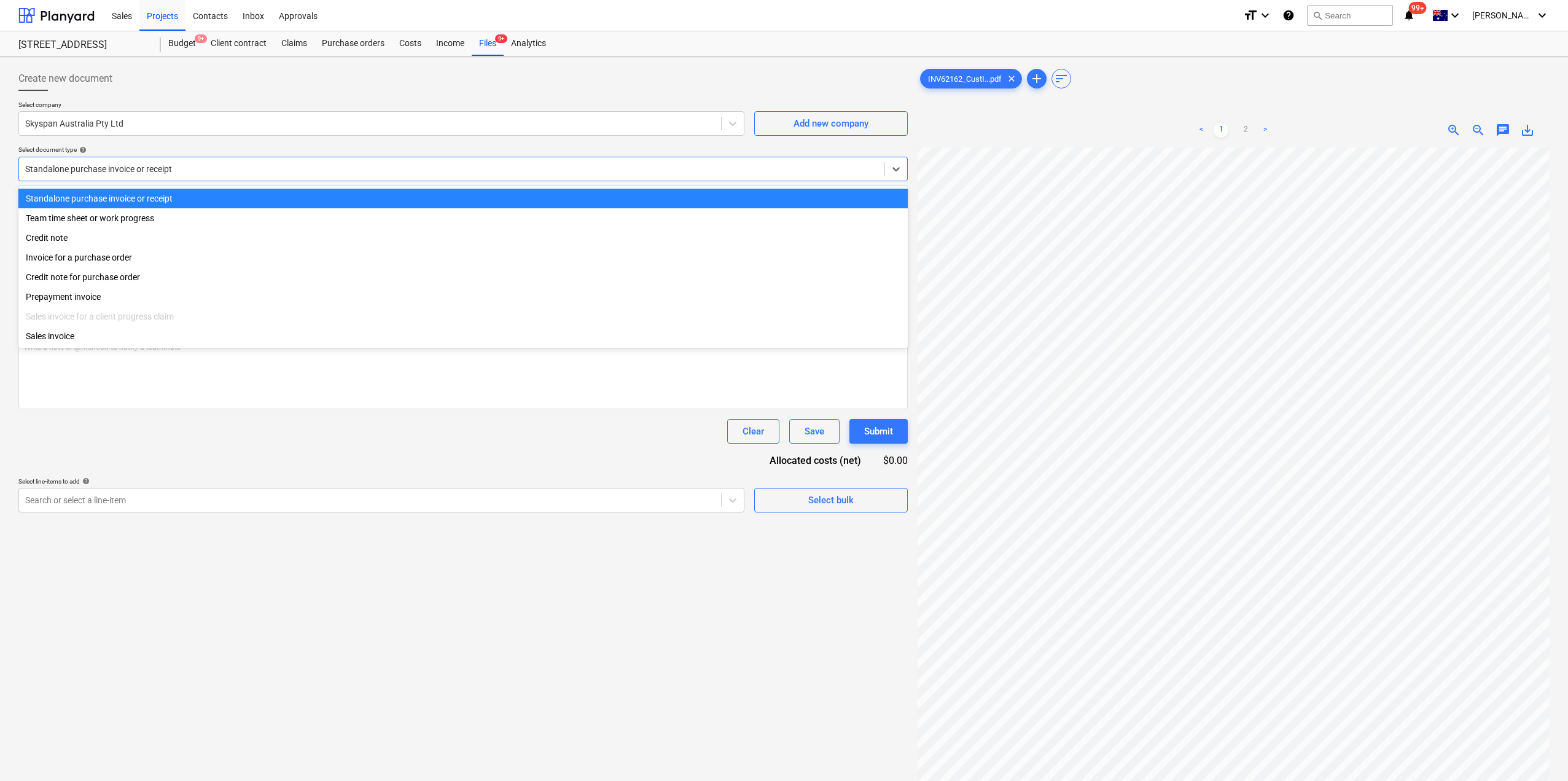
click at [150, 165] on div at bounding box center [452, 169] width 853 height 12
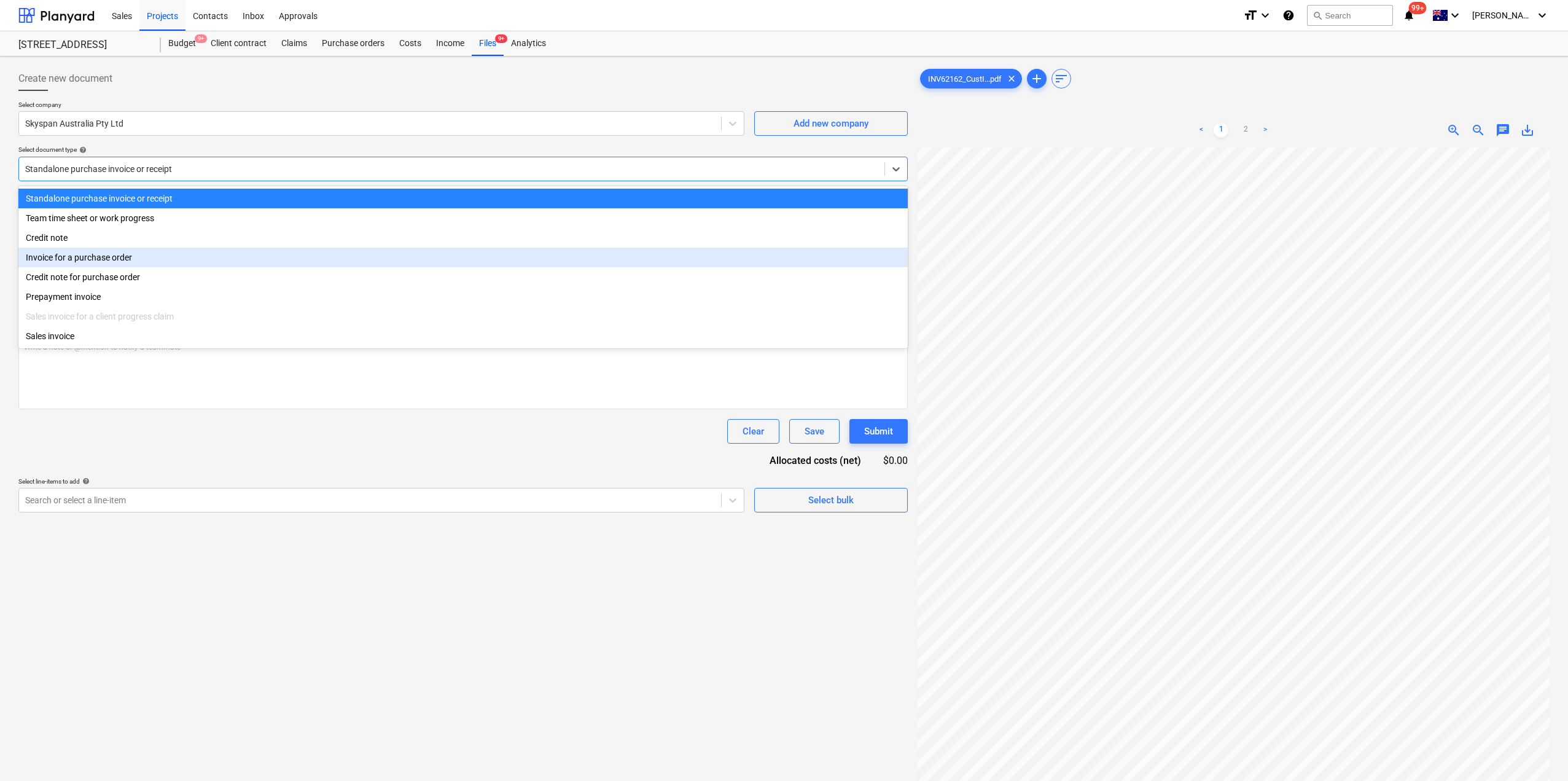
click at [104, 256] on div "Invoice for a purchase order" at bounding box center [463, 258] width 889 height 20
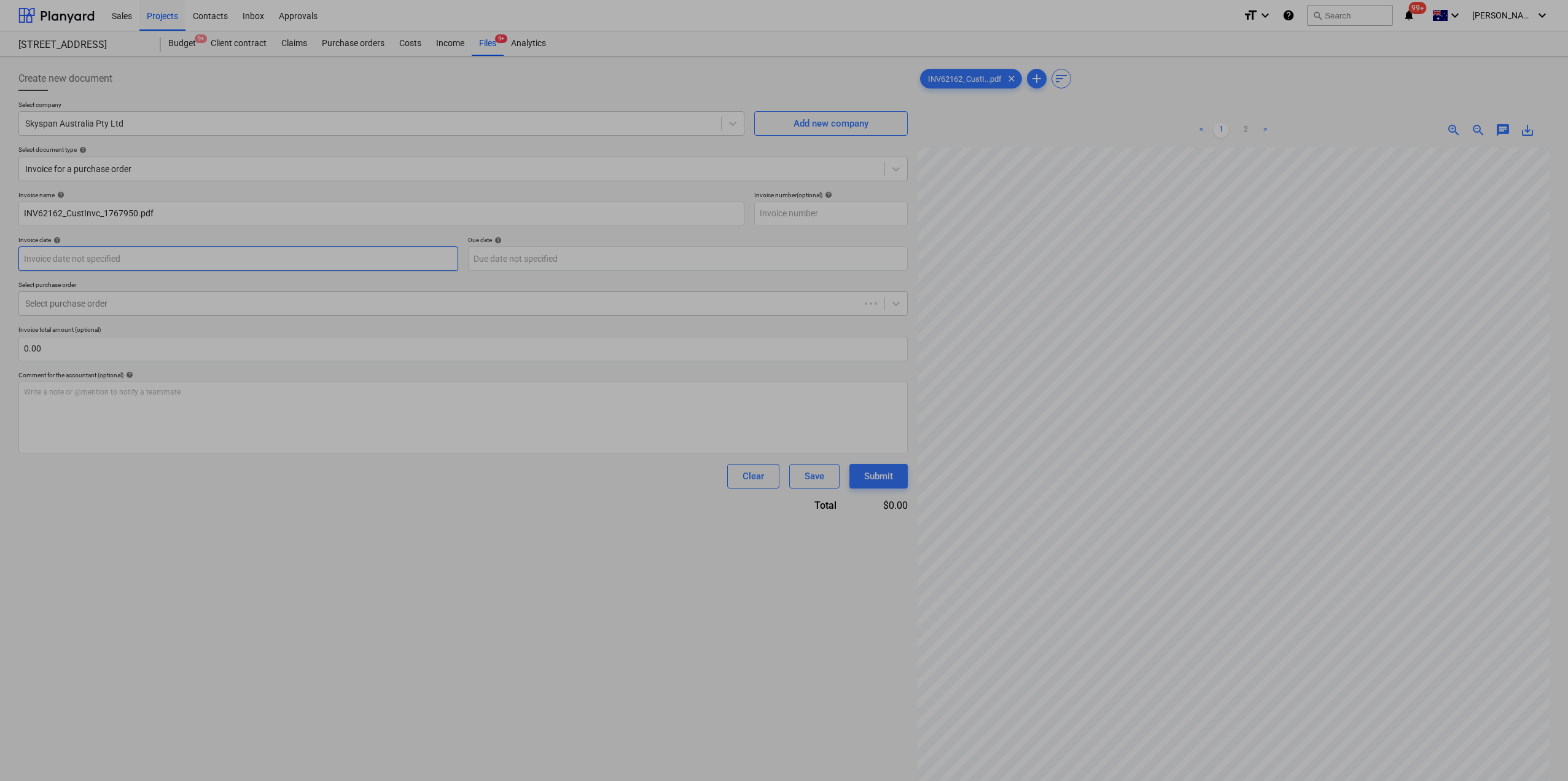
click at [98, 258] on body "Sales Projects Contacts Inbox Approvals format_size keyboard_arrow_down help se…" at bounding box center [784, 390] width 1568 height 781
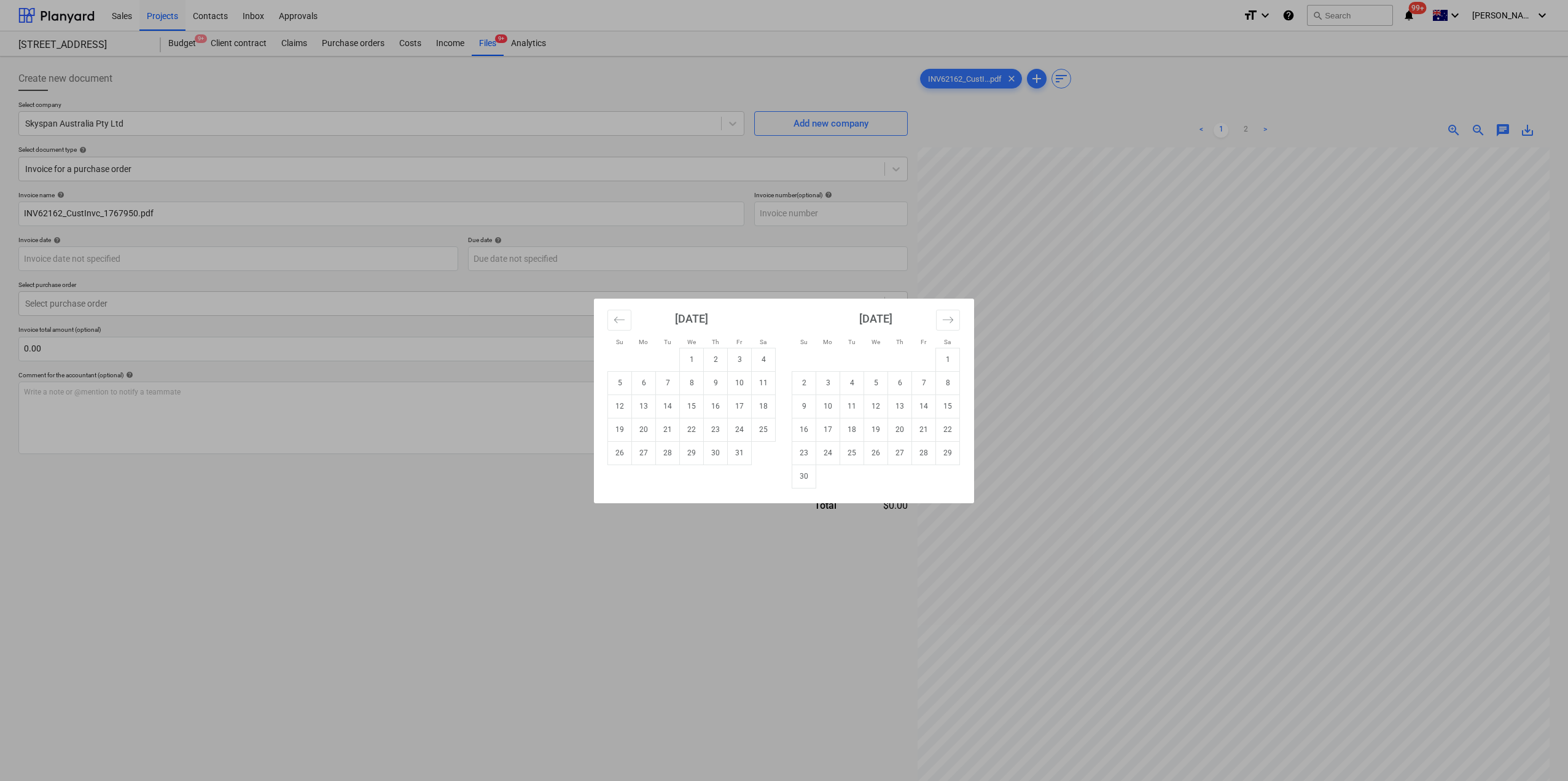
click at [662, 647] on div "Su Mo Tu We Th Fr Sa Su Mo Tu We Th Fr Sa September 2025 1 2 3 4 5 6 7 8 9 10 1…" at bounding box center [784, 390] width 1568 height 781
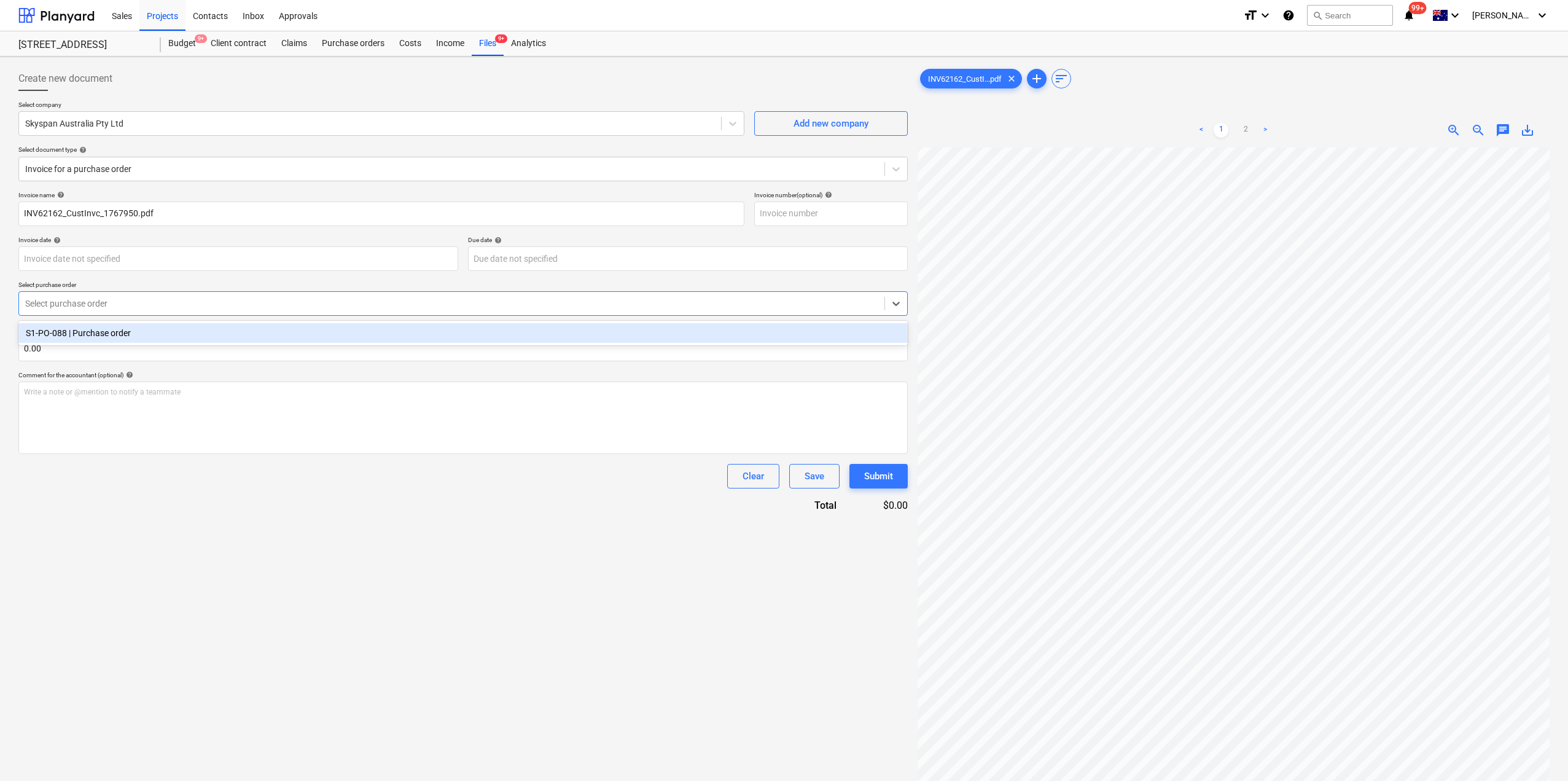
click at [190, 308] on div at bounding box center [452, 303] width 853 height 12
click at [169, 330] on div "S1-PO-088 | Purchase order" at bounding box center [463, 334] width 889 height 20
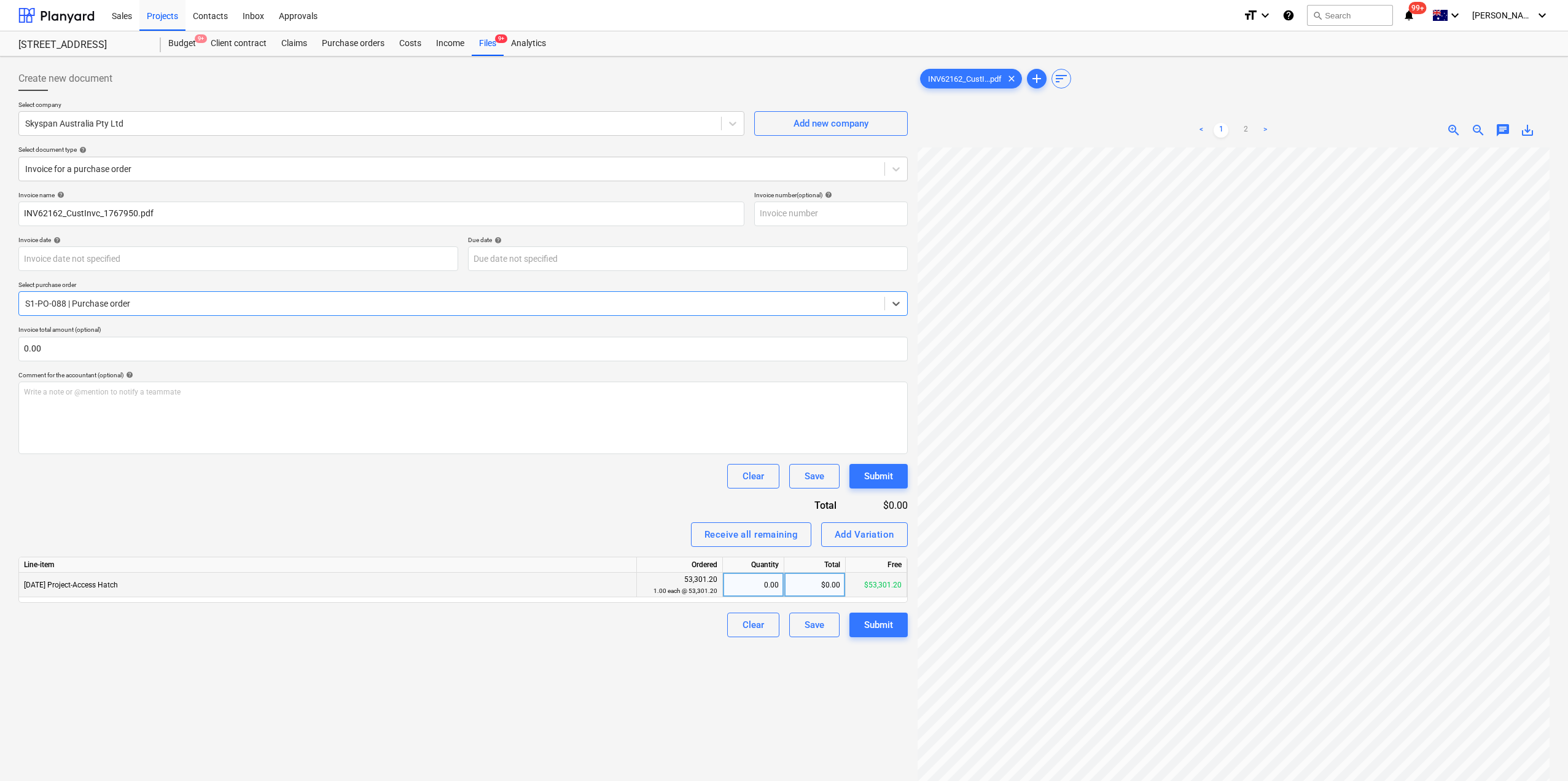
click at [821, 586] on div "$0.00" at bounding box center [815, 584] width 61 height 25
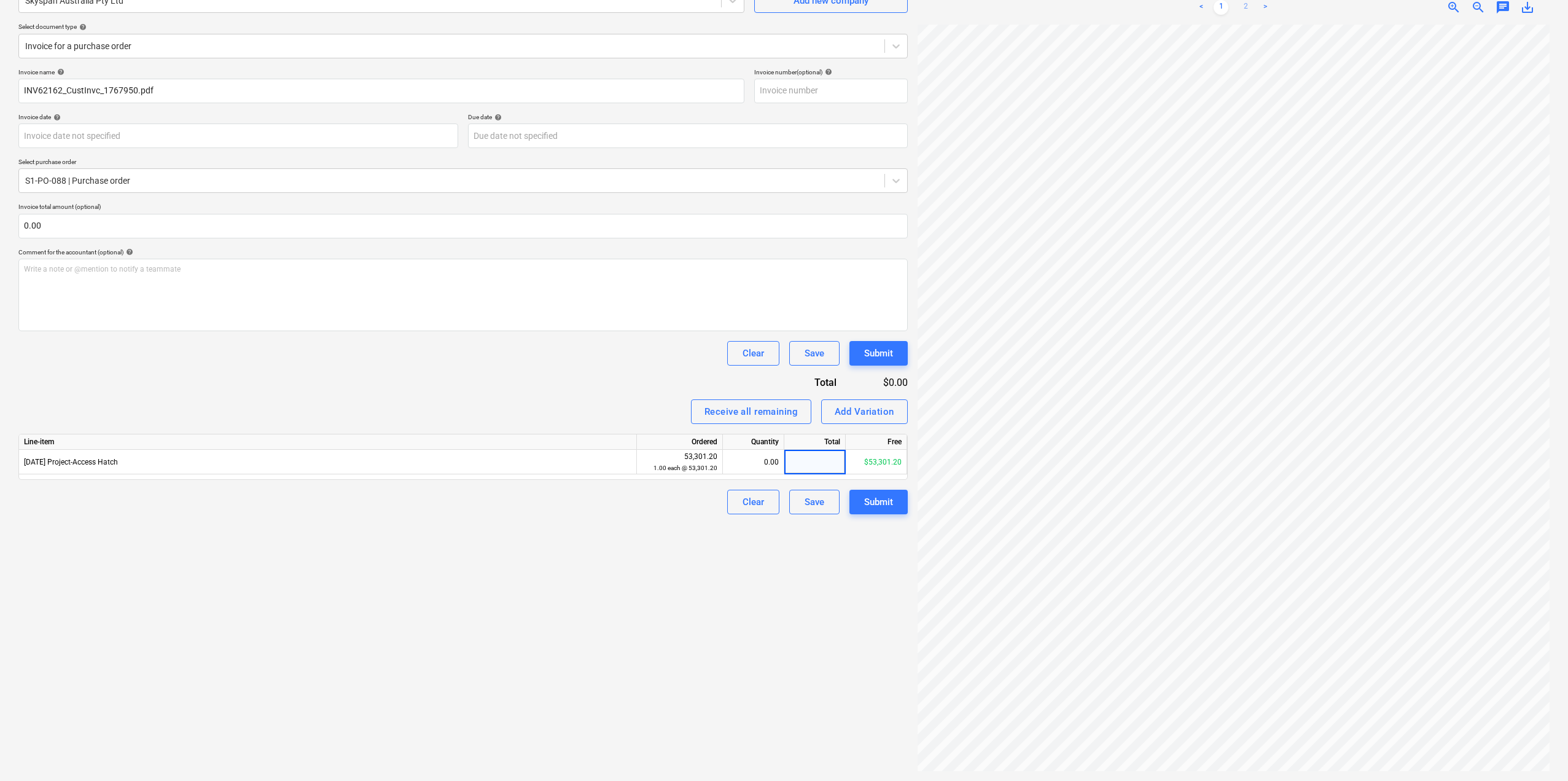
click at [1247, 4] on link "2" at bounding box center [1245, 7] width 15 height 15
click at [812, 463] on div "$0.00" at bounding box center [815, 462] width 61 height 25
type input "3198072"
click at [707, 623] on div "Create new document Select company Skyspan Australia Pty Ltd Add new company Se…" at bounding box center [463, 357] width 899 height 838
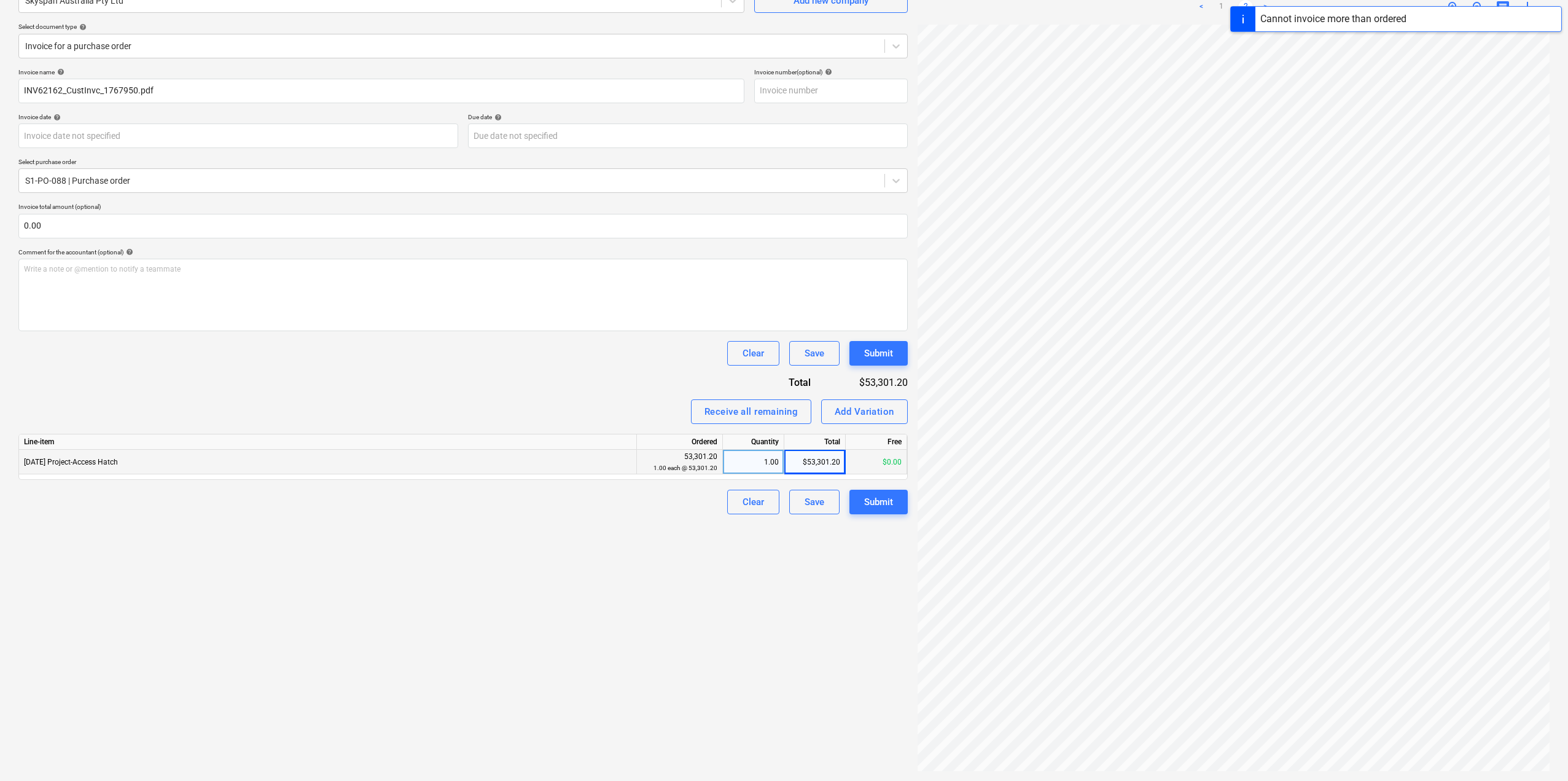
click at [804, 464] on div "$53,301.20" at bounding box center [815, 462] width 61 height 25
type input "31980.72"
click at [766, 581] on div "Create new document Select company Skyspan Australia Pty Ltd Add new company Se…" at bounding box center [463, 357] width 899 height 838
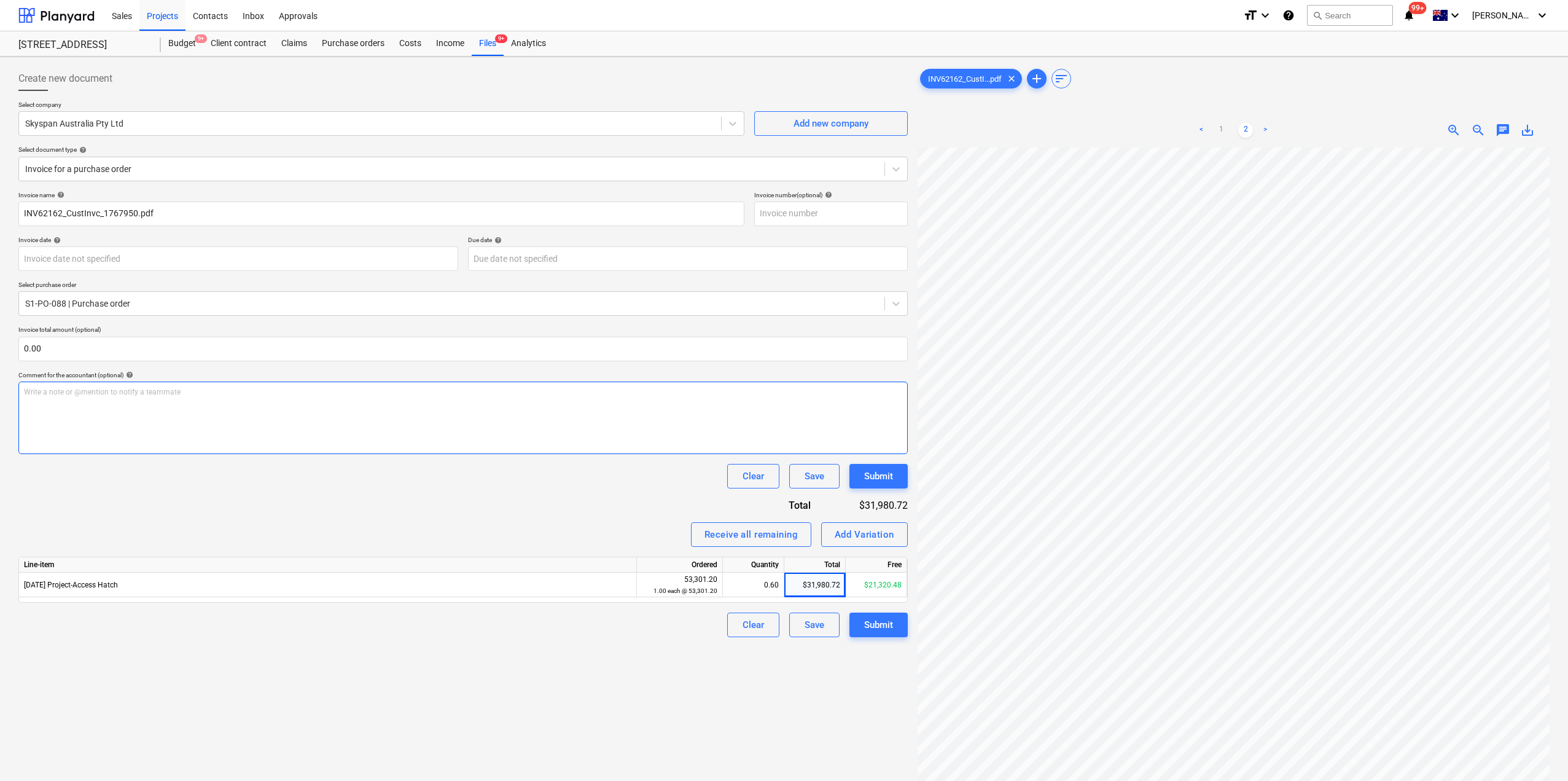
click at [358, 409] on div "Write a note or @mention to notify a teammate ﻿" at bounding box center [463, 418] width 889 height 73
